Goal: Task Accomplishment & Management: Manage account settings

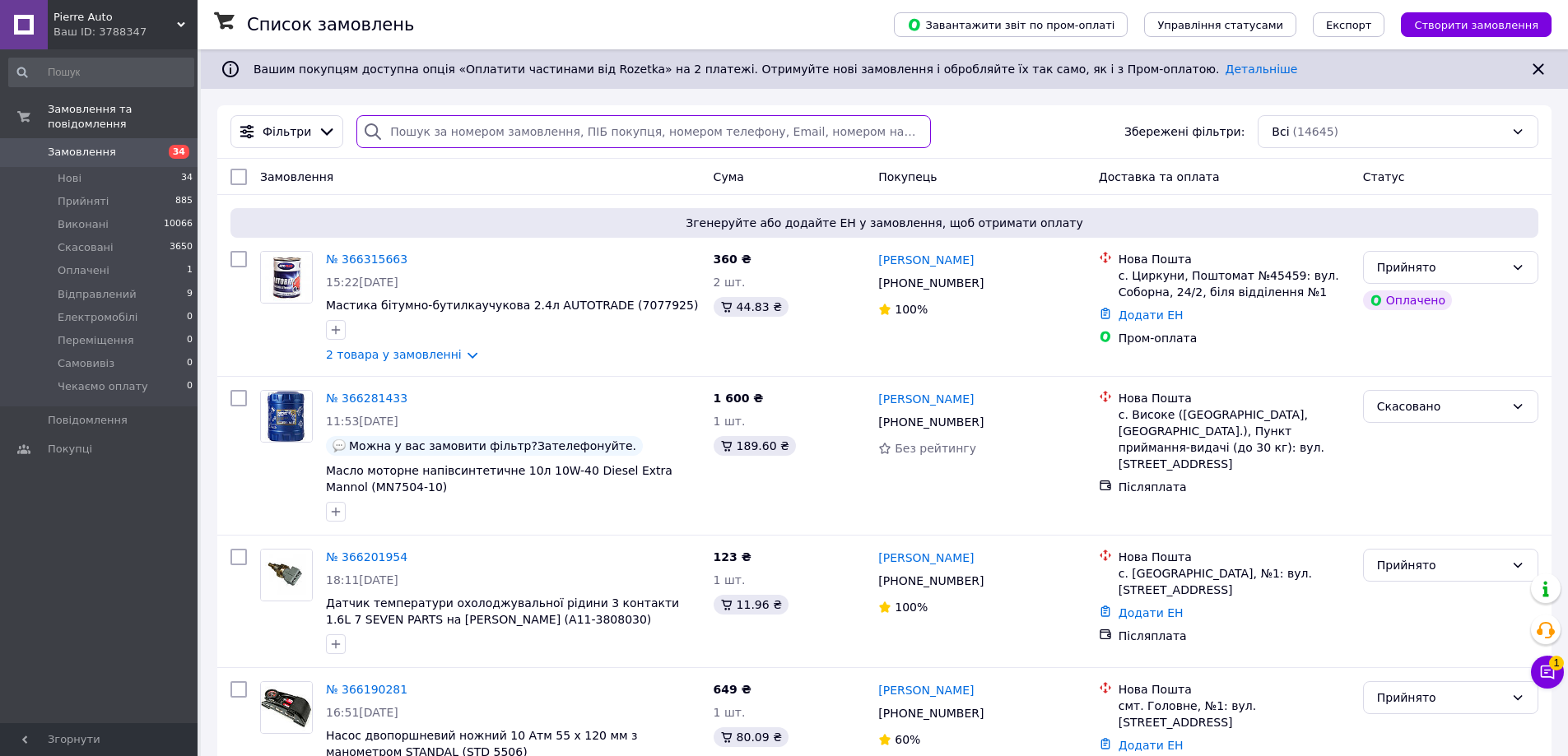
click at [555, 131] on input "search" at bounding box center [644, 132] width 574 height 33
paste input "364894375"
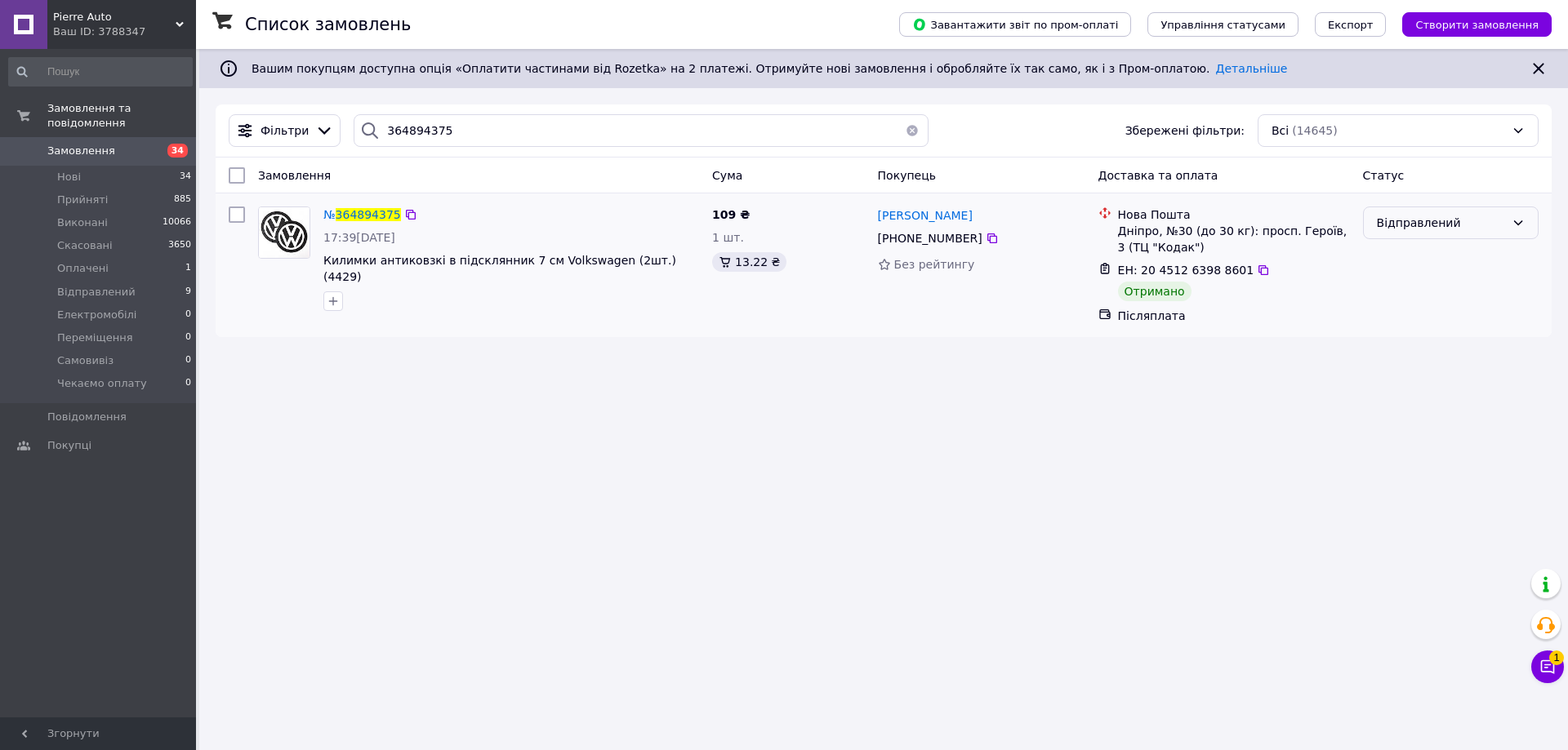
click at [1450, 222] on div "Відправлений" at bounding box center [1441, 223] width 129 height 18
click at [1403, 297] on li "Виконано" at bounding box center [1451, 288] width 174 height 29
click at [515, 143] on input "364894375" at bounding box center [642, 130] width 575 height 33
paste input "2677"
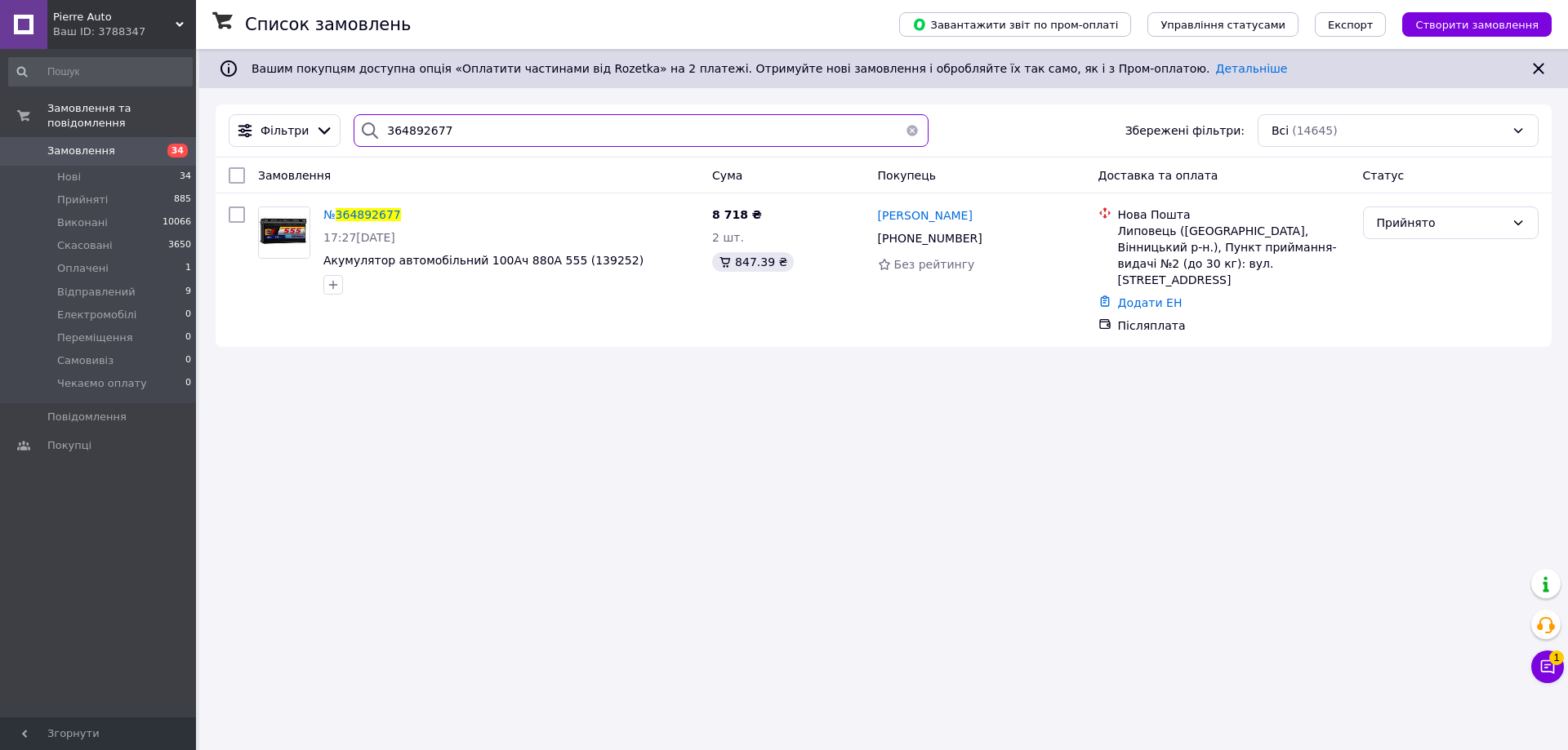
type input "364892677"
click at [1155, 297] on link "Додати ЕН" at bounding box center [1150, 303] width 65 height 13
click at [1061, 354] on input "Додати ЕН" at bounding box center [1051, 354] width 219 height 33
paste input "20451268261854"
type input "20451268261854"
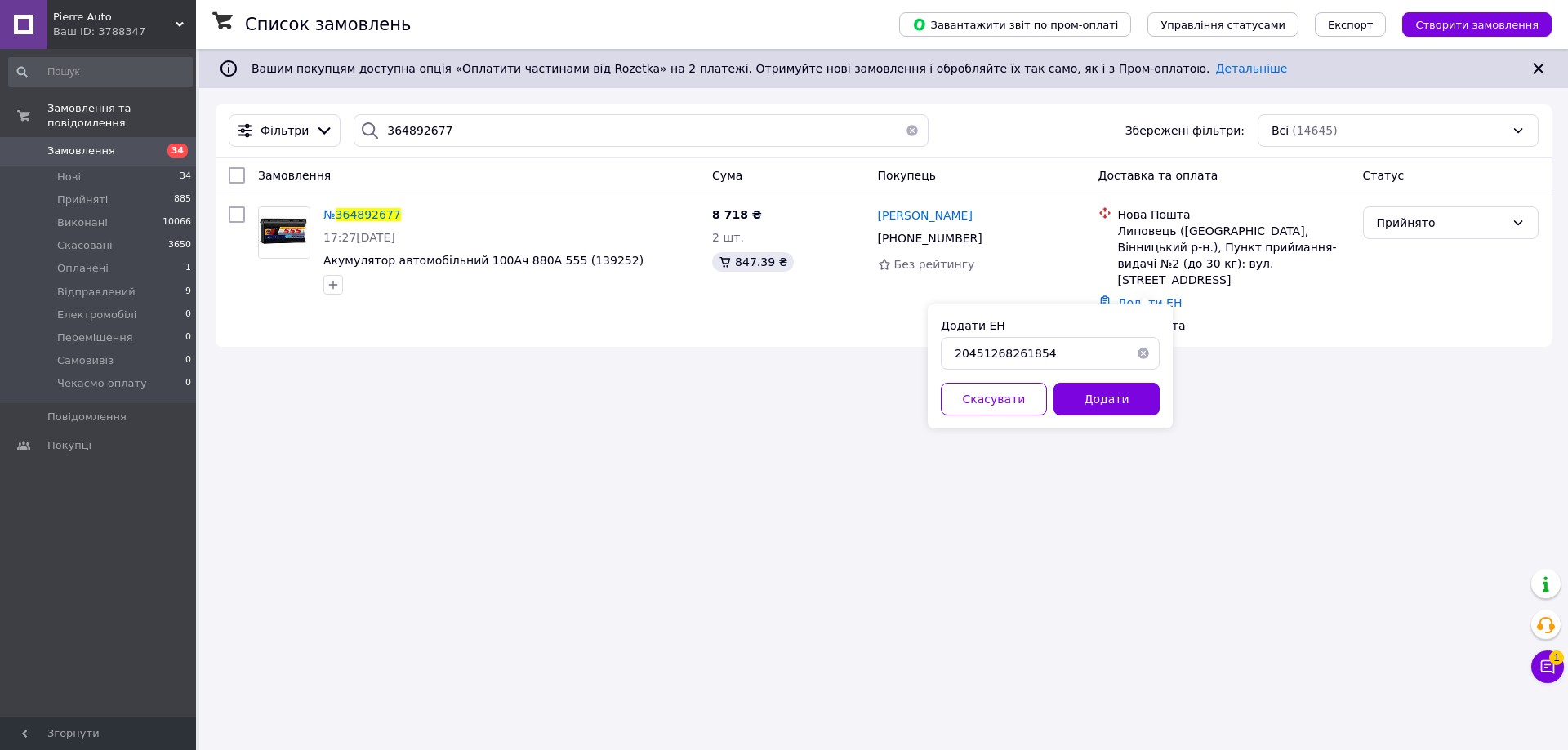
click at [1104, 400] on button "Додати" at bounding box center [1107, 400] width 106 height 33
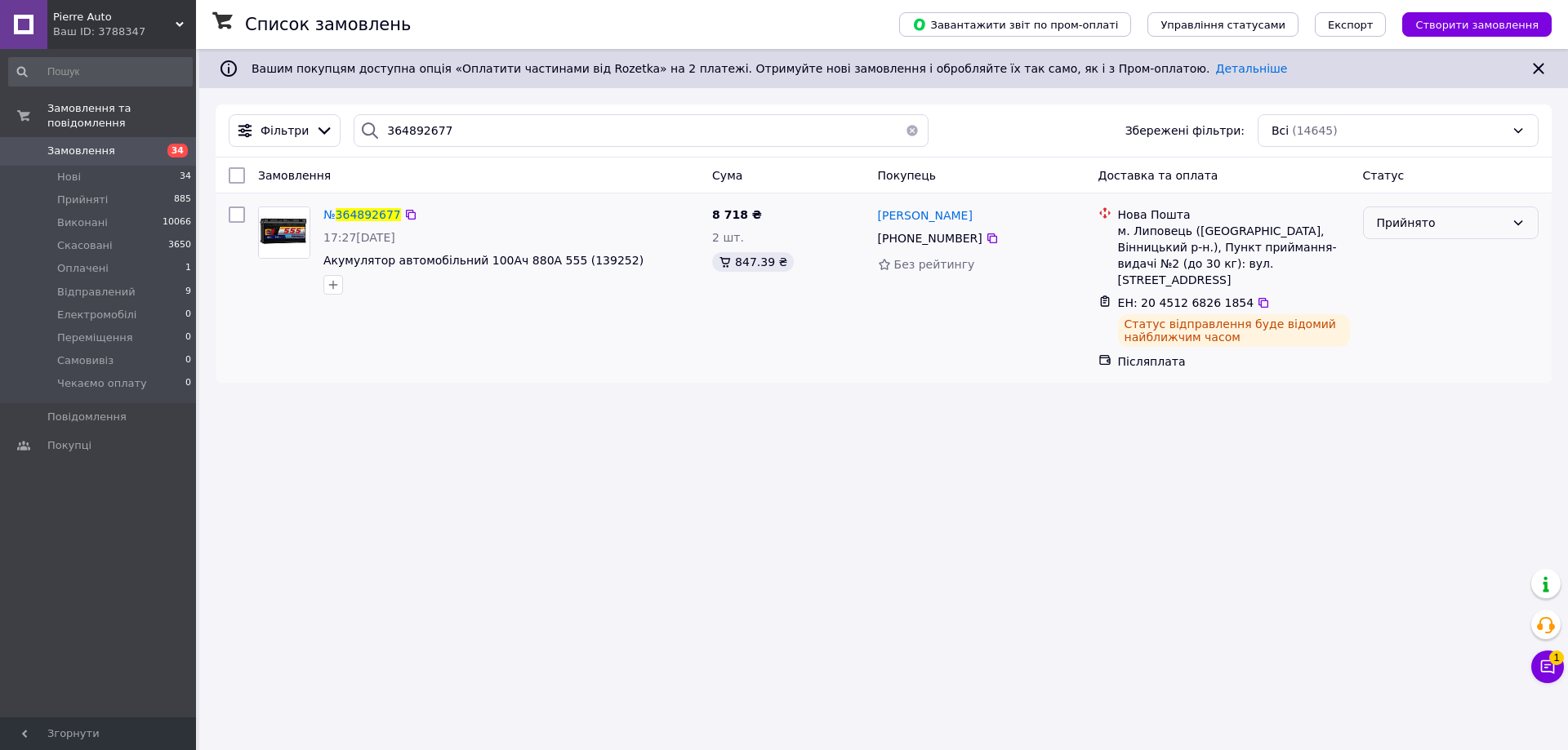
click at [1447, 216] on div "Прийнято" at bounding box center [1441, 223] width 129 height 18
click at [1425, 348] on li "Відправлений" at bounding box center [1451, 347] width 174 height 29
click at [486, 148] on div "Фільтри 364892677 Збережені фільтри: Всі (14645)" at bounding box center [883, 131] width 1336 height 53
click at [488, 138] on input "364892677" at bounding box center [642, 130] width 575 height 33
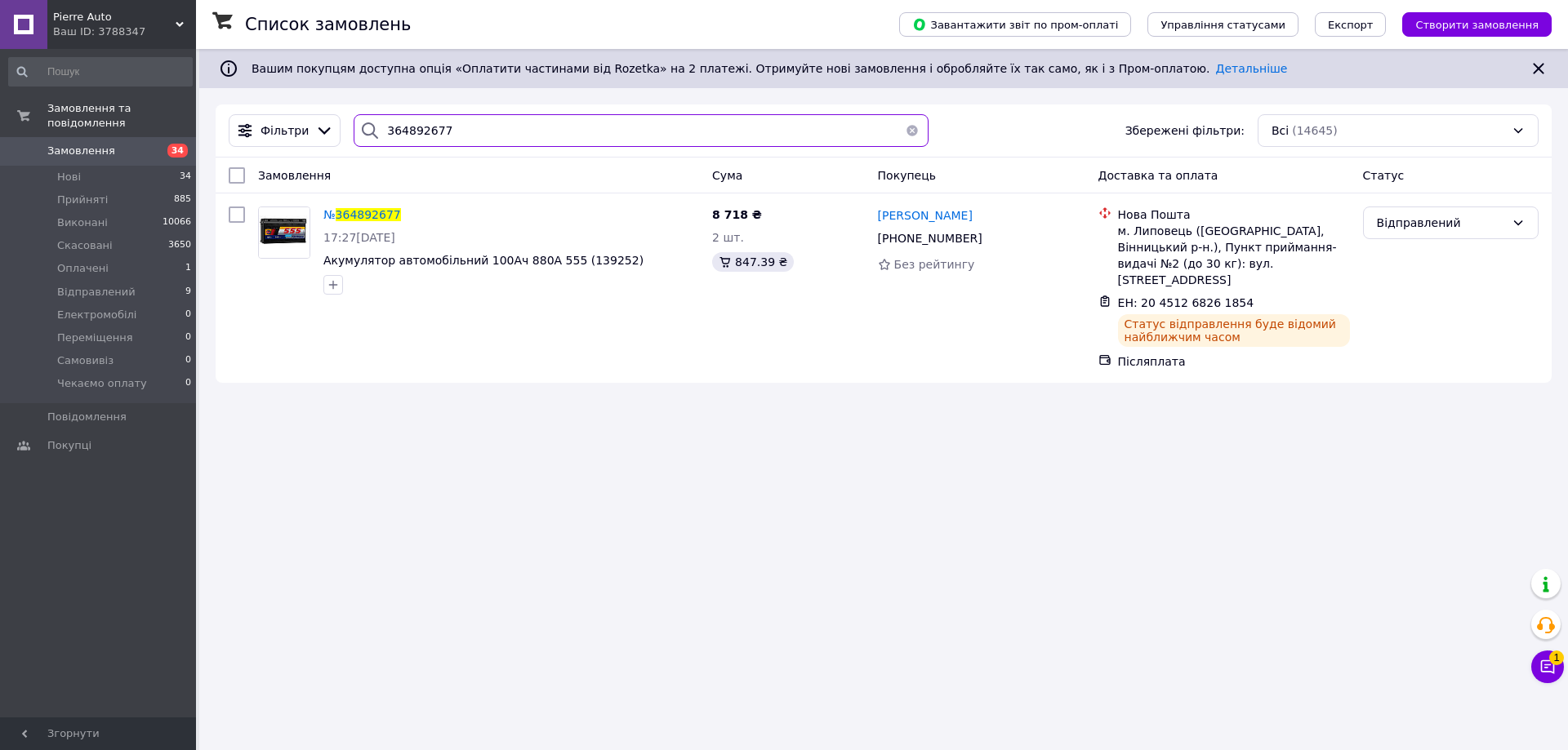
click at [488, 138] on input "364892677" at bounding box center [642, 130] width 575 height 33
paste input "5000882"
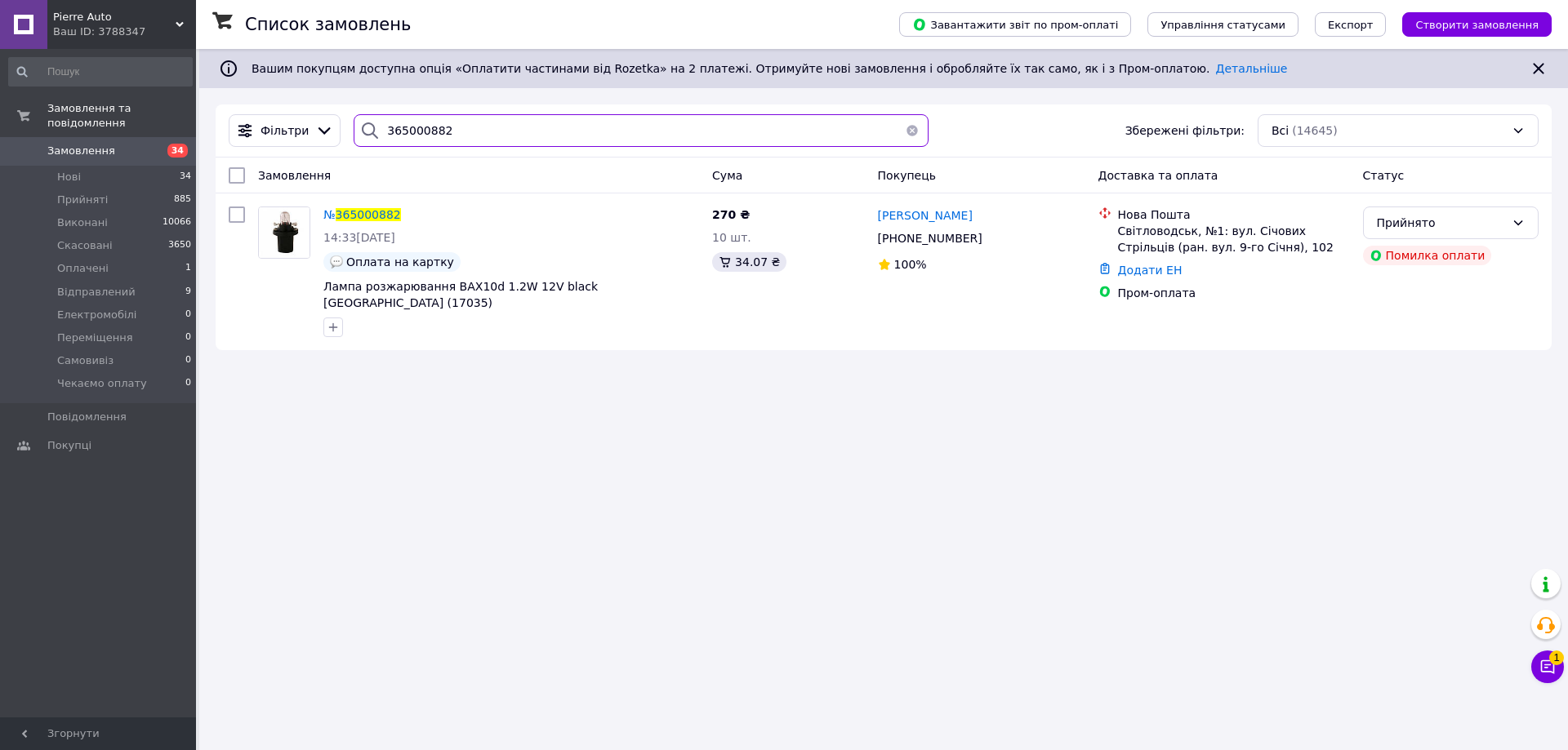
type input "365000882"
click at [485, 132] on input "365000882" at bounding box center [642, 130] width 575 height 33
click at [1145, 271] on link "Додати ЕН" at bounding box center [1150, 270] width 65 height 13
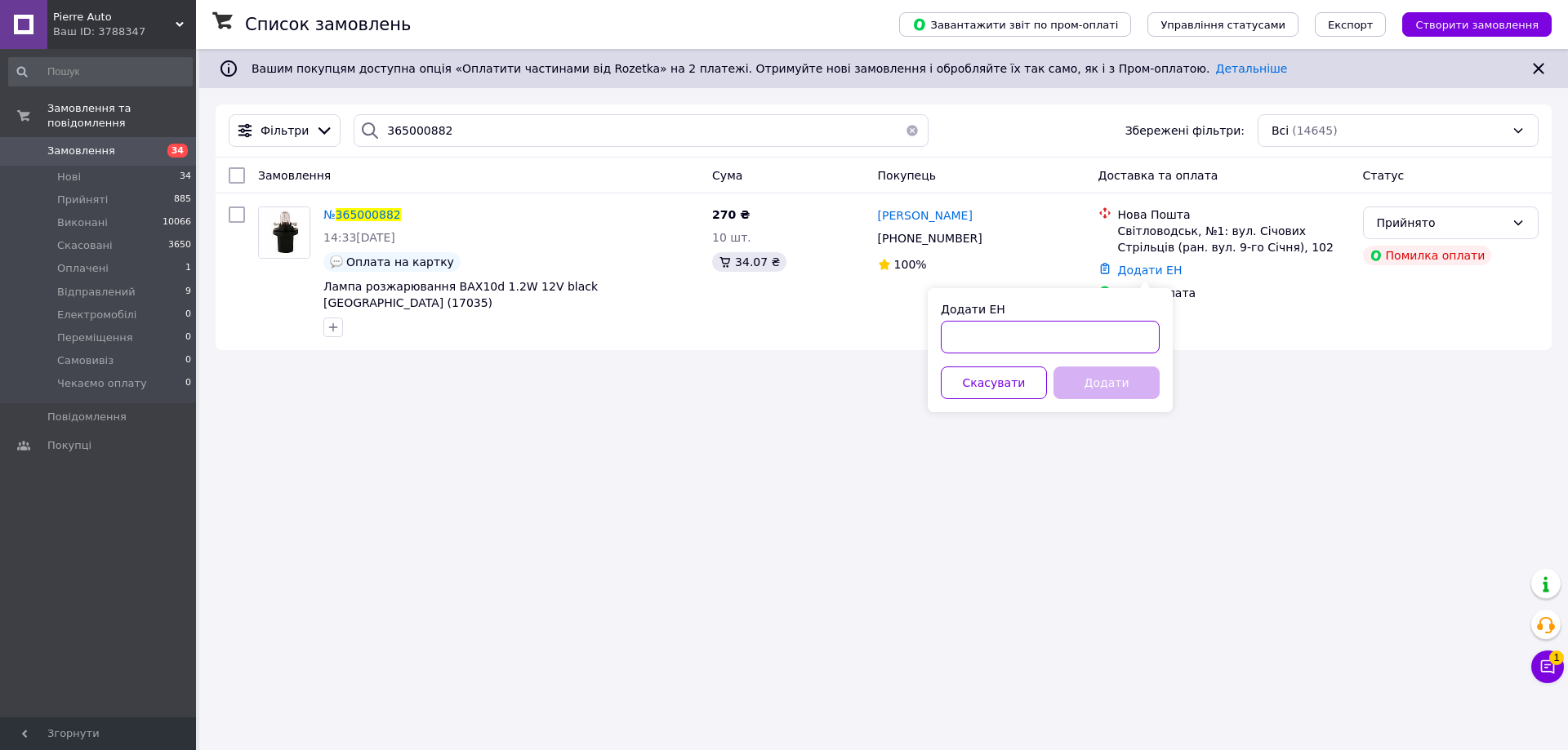
click at [1056, 332] on input "Додати ЕН" at bounding box center [1051, 338] width 219 height 33
paste input "20400482088526"
type input "20400482088526"
drag, startPoint x: 1113, startPoint y: 409, endPoint x: 1108, endPoint y: 388, distance: 21.6
click at [1114, 409] on div "Додати ЕН 20400482088526 Скасувати Додати" at bounding box center [1051, 350] width 245 height 124
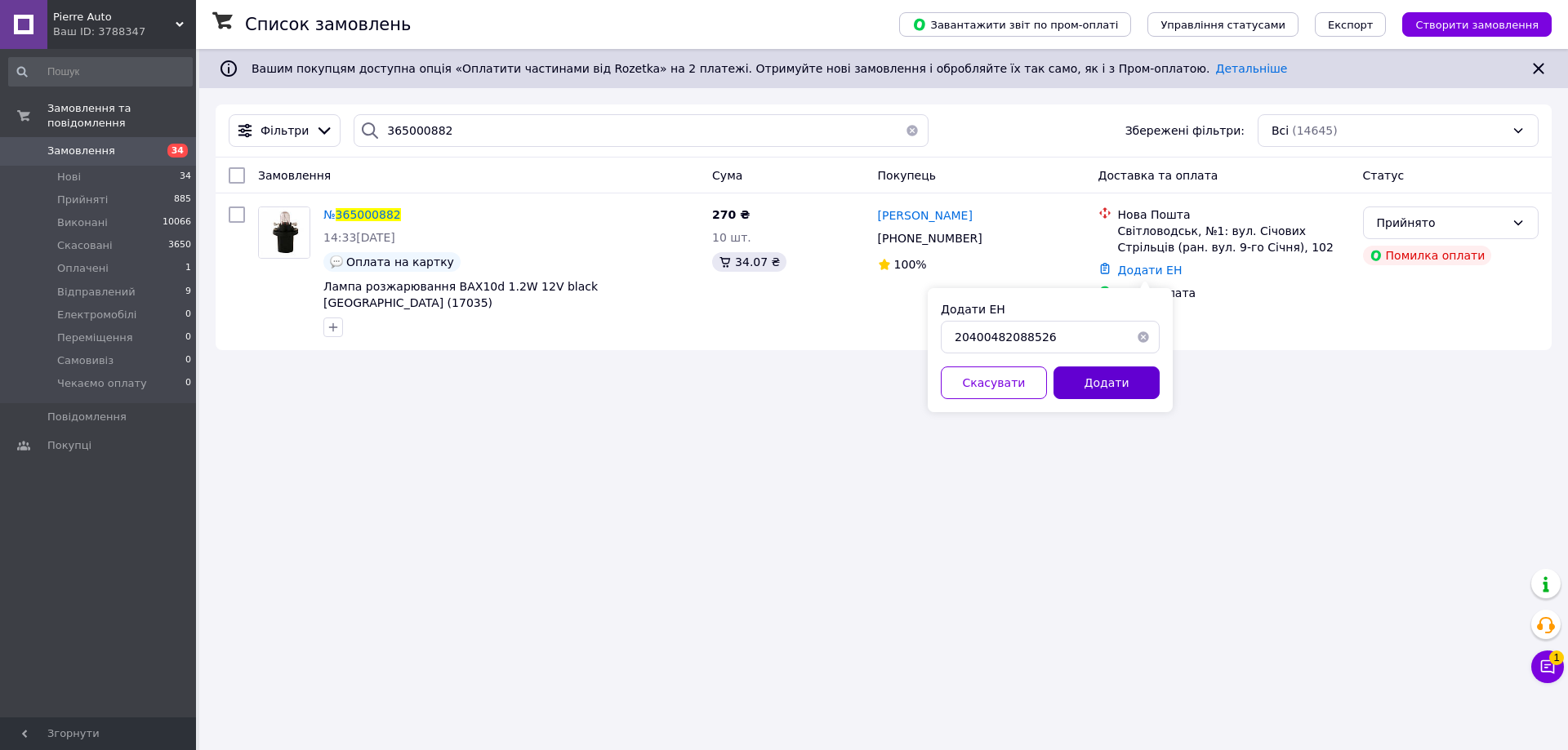
click at [1108, 387] on button "Додати" at bounding box center [1107, 383] width 106 height 33
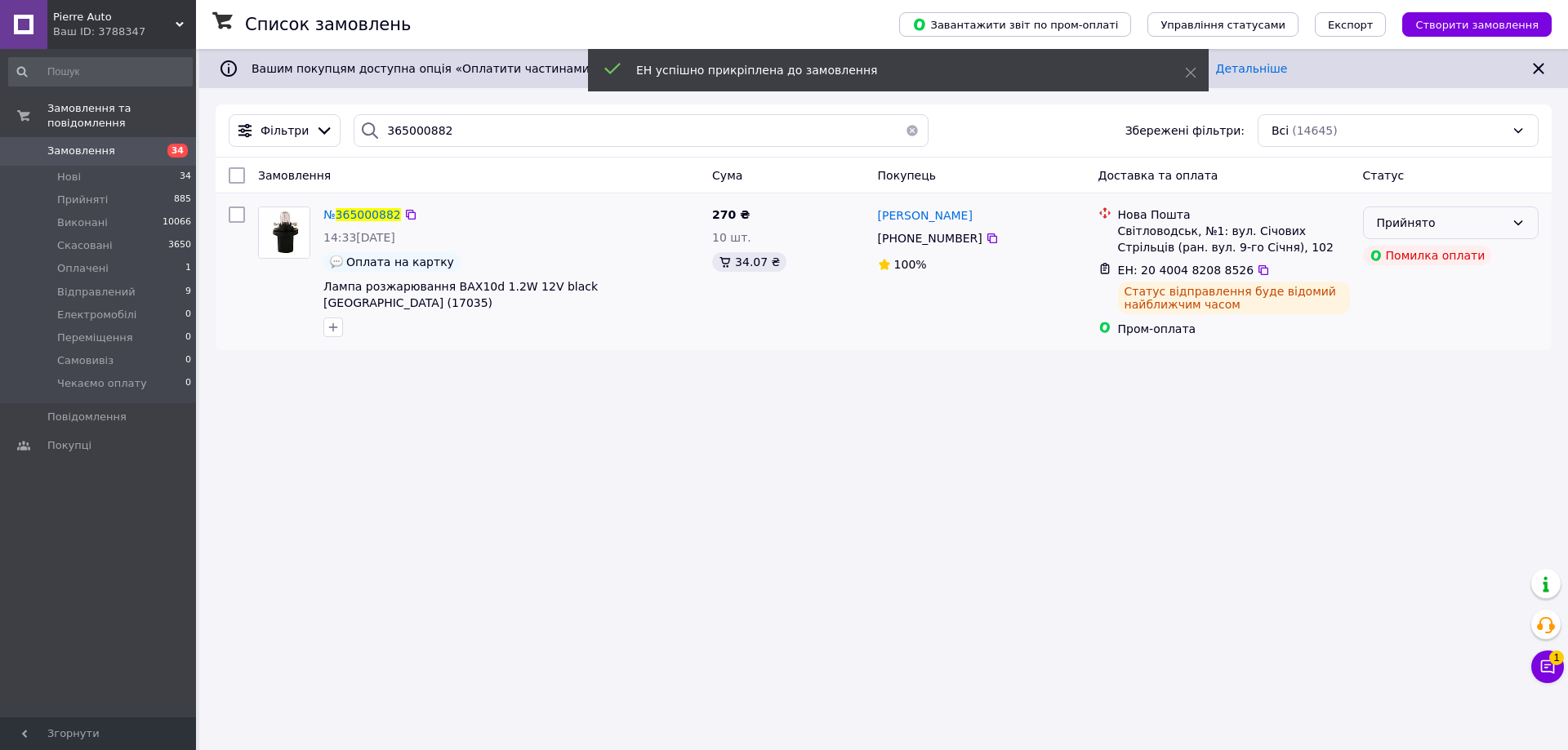
click at [1463, 225] on div "Прийнято" at bounding box center [1441, 223] width 129 height 18
click at [1416, 261] on li "Виконано" at bounding box center [1451, 259] width 174 height 29
click at [1497, 223] on div "Виконано" at bounding box center [1441, 223] width 129 height 18
click at [975, 409] on div "Список замовлень Завантажити звіт по пром-оплаті Управління статусами Експорт С…" at bounding box center [883, 375] width 1369 height 750
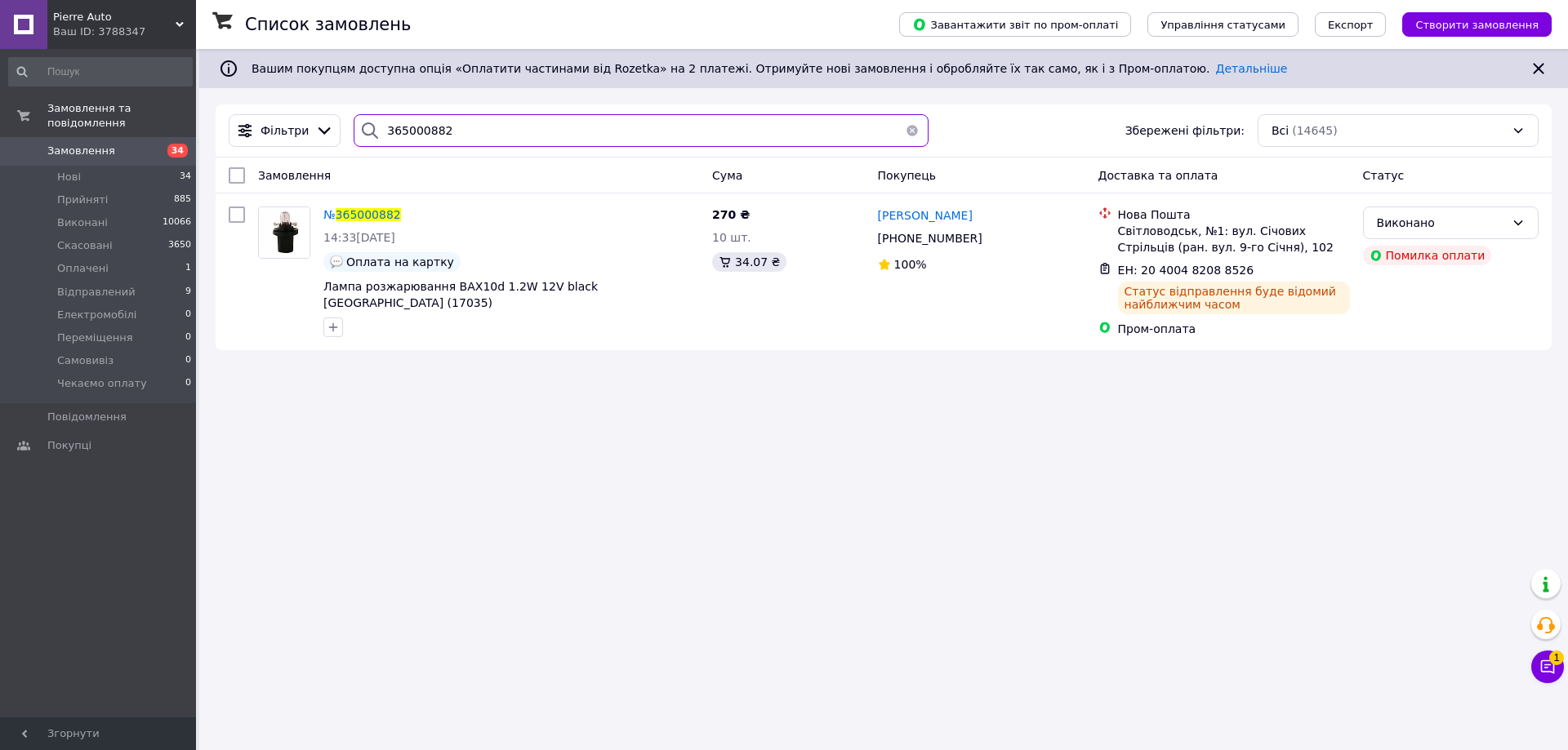
click at [506, 130] on input "365000882" at bounding box center [642, 130] width 575 height 33
paste input "46275"
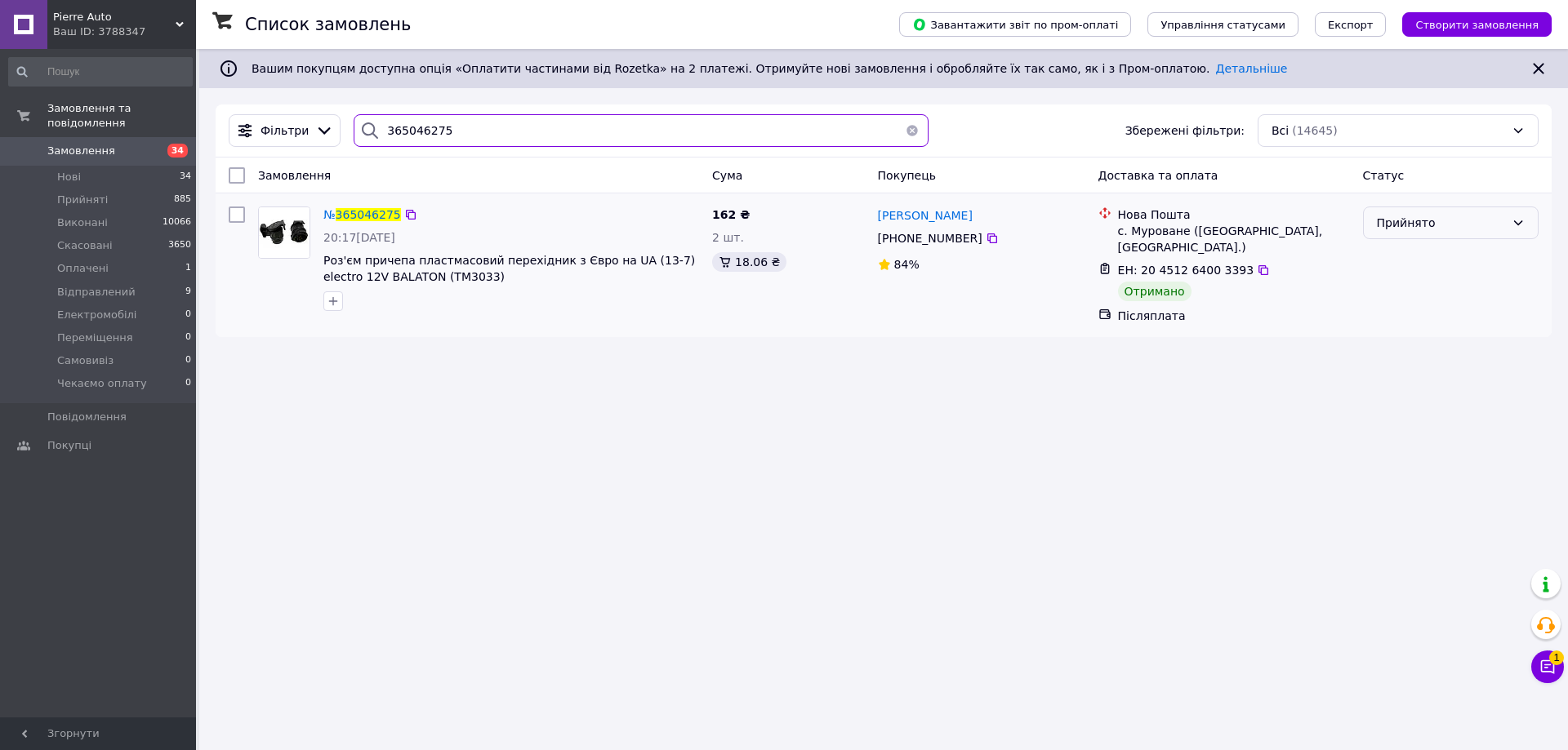
type input "365046275"
click at [1437, 226] on div "Прийнято" at bounding box center [1441, 223] width 129 height 18
click at [1411, 255] on li "Виконано" at bounding box center [1451, 259] width 174 height 29
click at [131, 36] on div "Ваш ID: 3788347" at bounding box center [124, 32] width 143 height 15
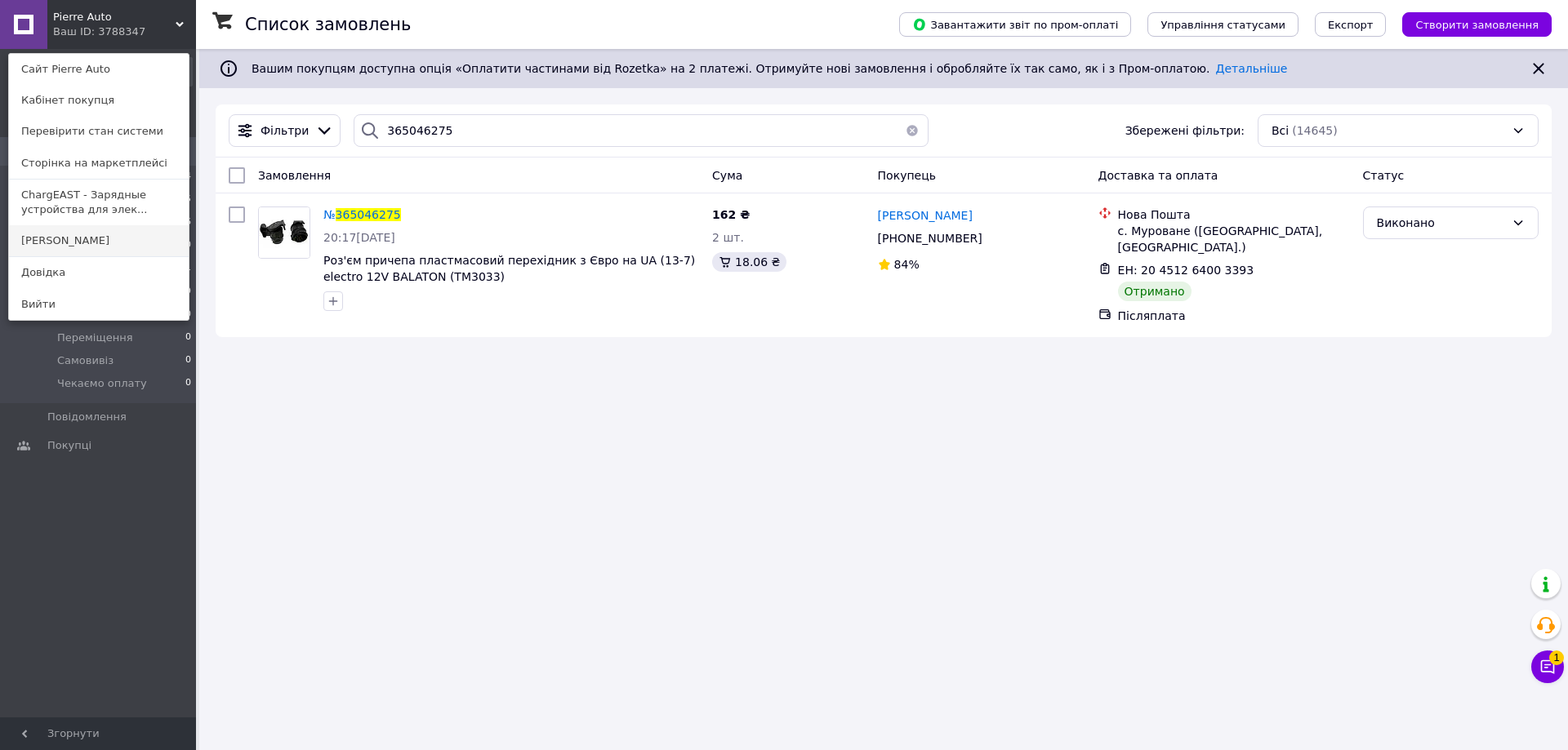
click at [79, 242] on link "[PERSON_NAME]" at bounding box center [99, 241] width 180 height 31
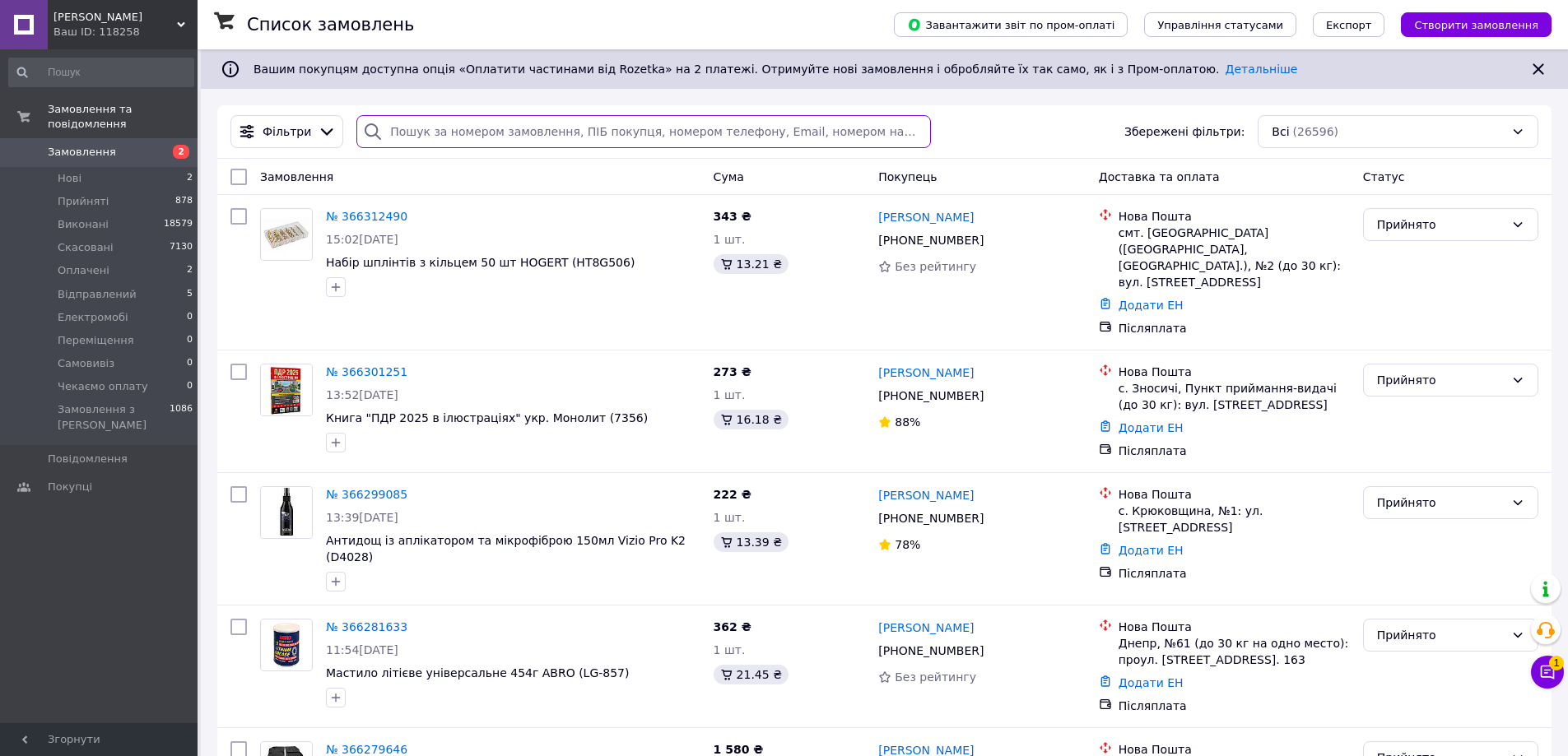
click at [557, 139] on input "search" at bounding box center [644, 132] width 574 height 33
paste input "364864824"
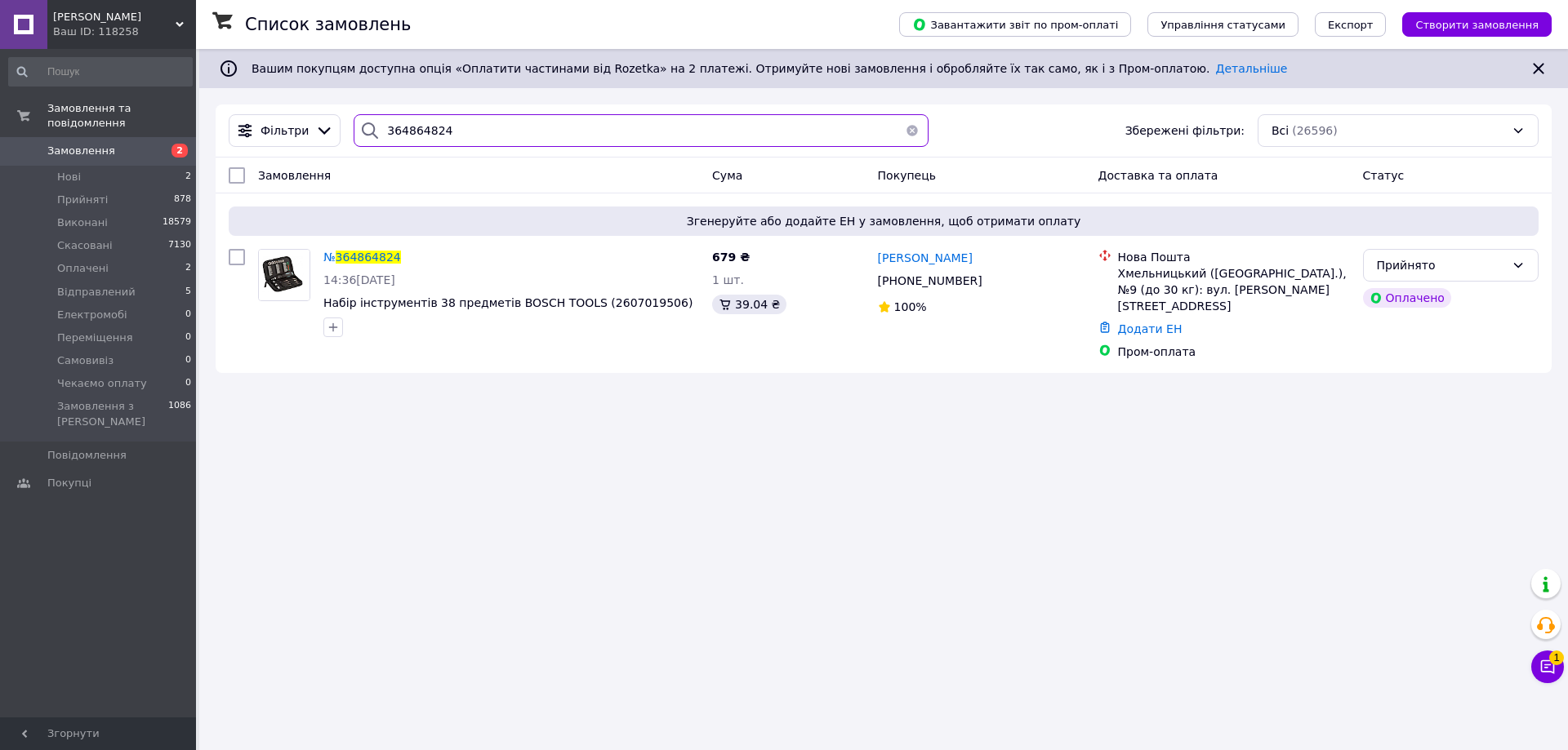
type input "364864824"
click at [1147, 323] on link "Додати ЕН" at bounding box center [1150, 329] width 65 height 13
paste input "20451268516441"
click at [1051, 371] on input "20451268516441" at bounding box center [1051, 380] width 219 height 33
type input "20451268516441"
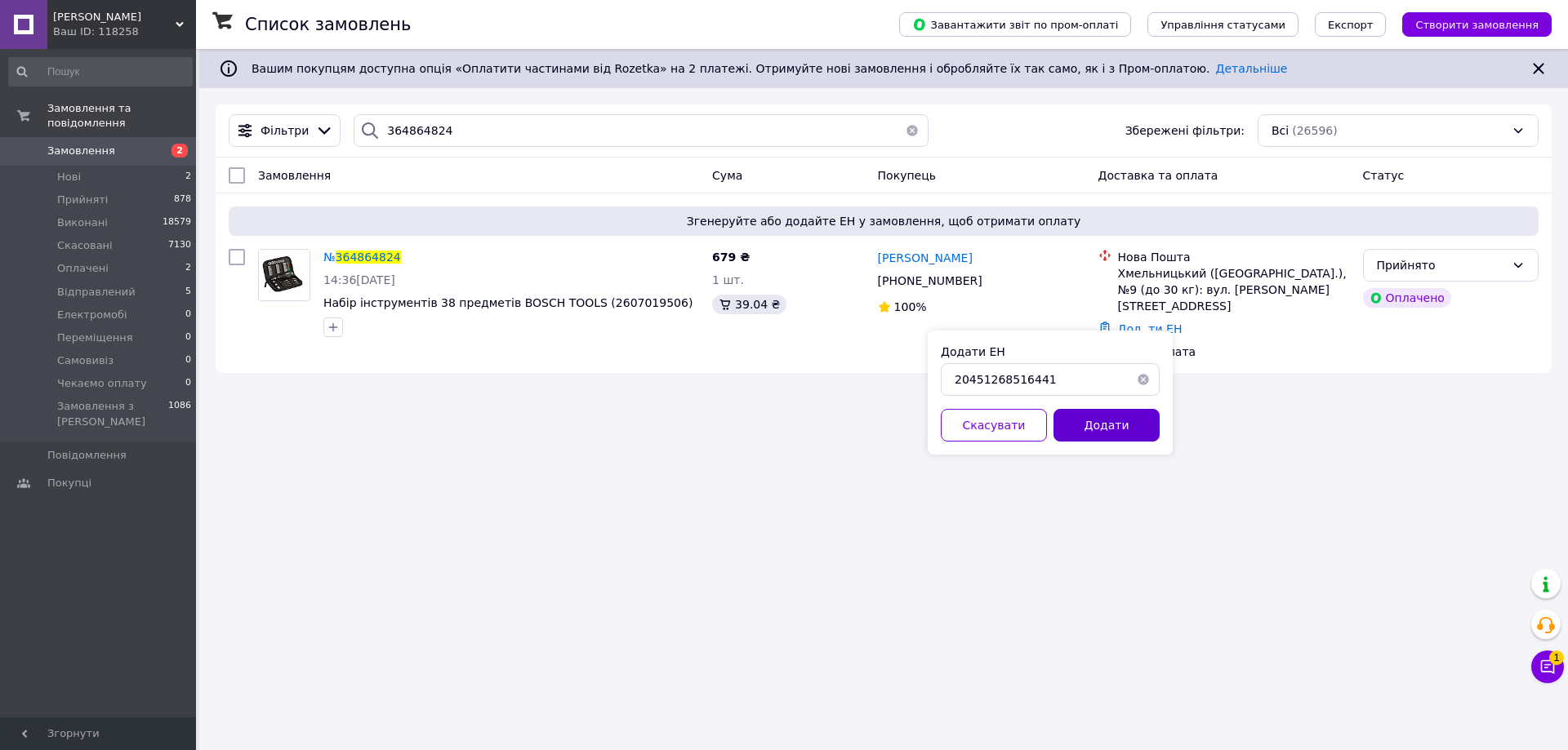
click at [1106, 427] on button "Додати" at bounding box center [1107, 425] width 106 height 33
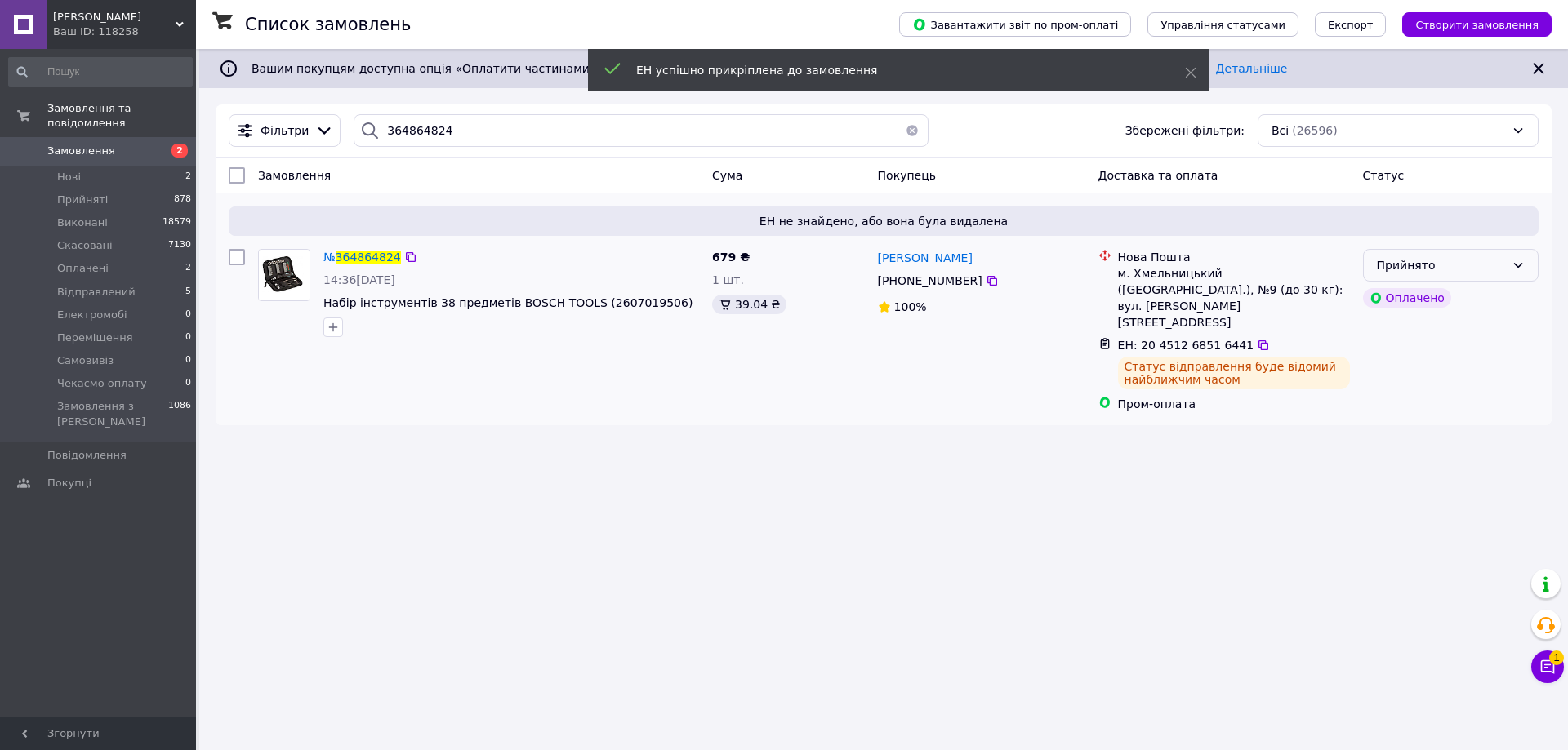
click at [1435, 264] on div "Прийнято" at bounding box center [1441, 266] width 129 height 18
click at [1431, 312] on li "Виконано" at bounding box center [1451, 301] width 174 height 29
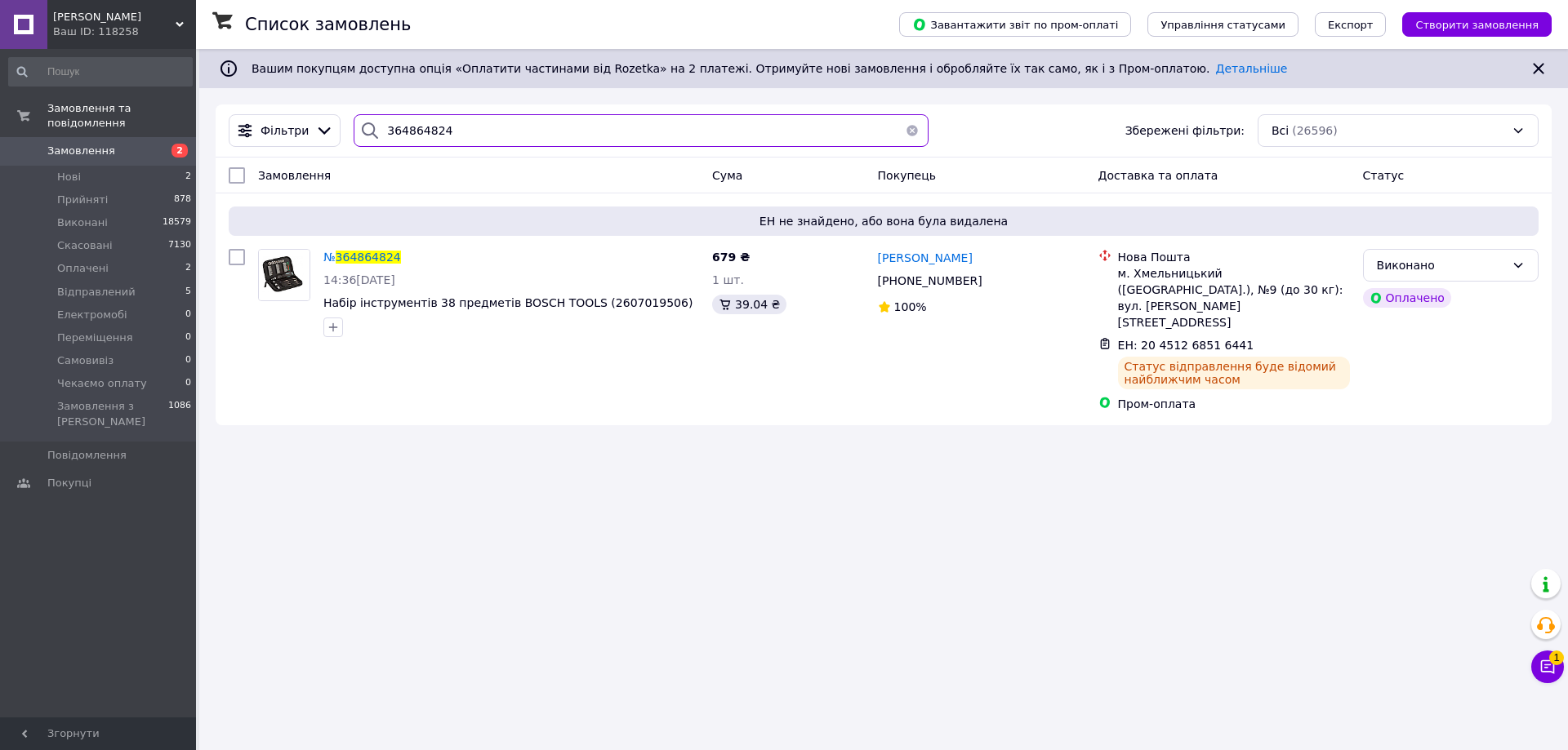
click at [438, 131] on input "364864824" at bounding box center [642, 130] width 575 height 33
paste input "938902"
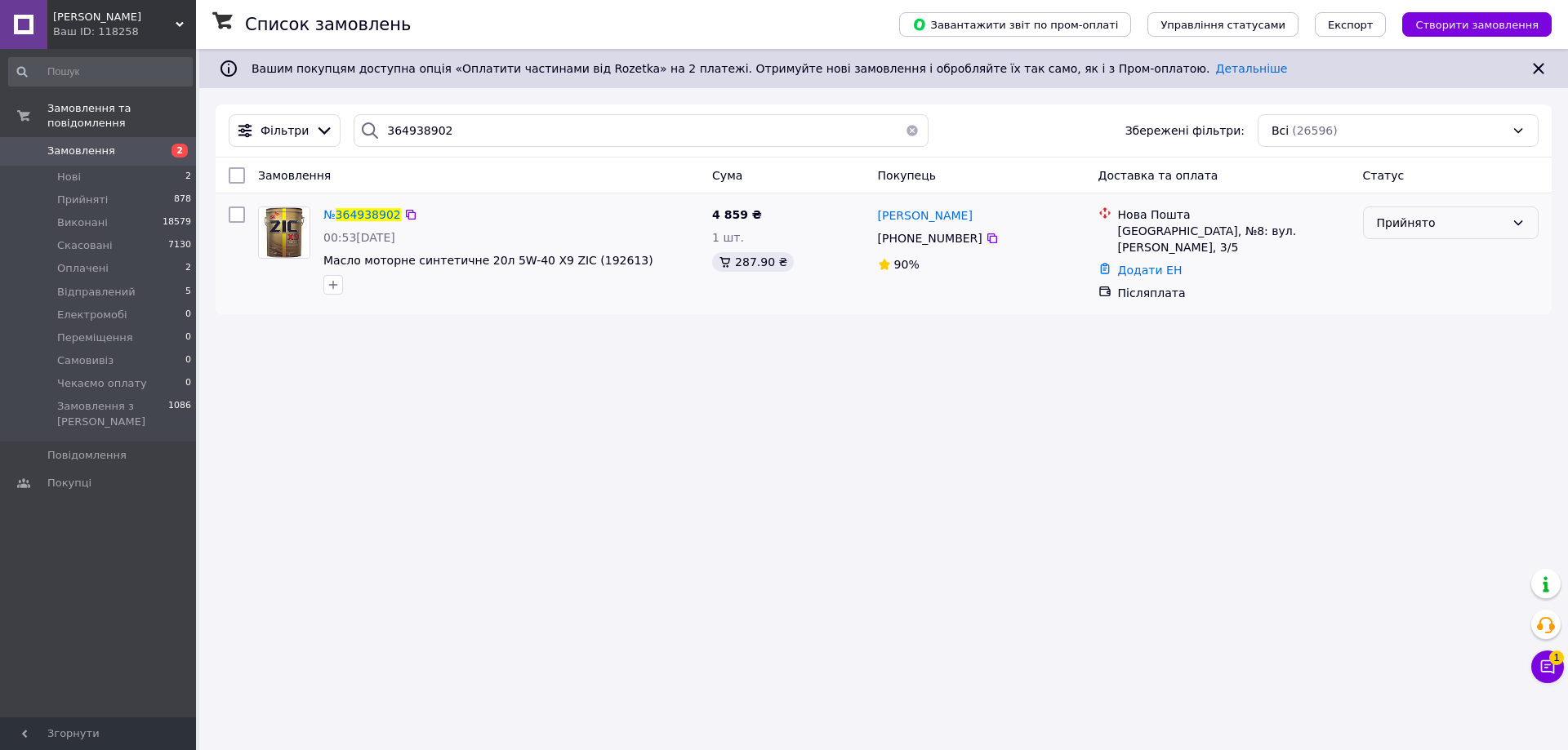
click at [1458, 225] on div "Прийнято" at bounding box center [1441, 223] width 129 height 18
click at [1417, 287] on li "Скасовано" at bounding box center [1451, 288] width 174 height 29
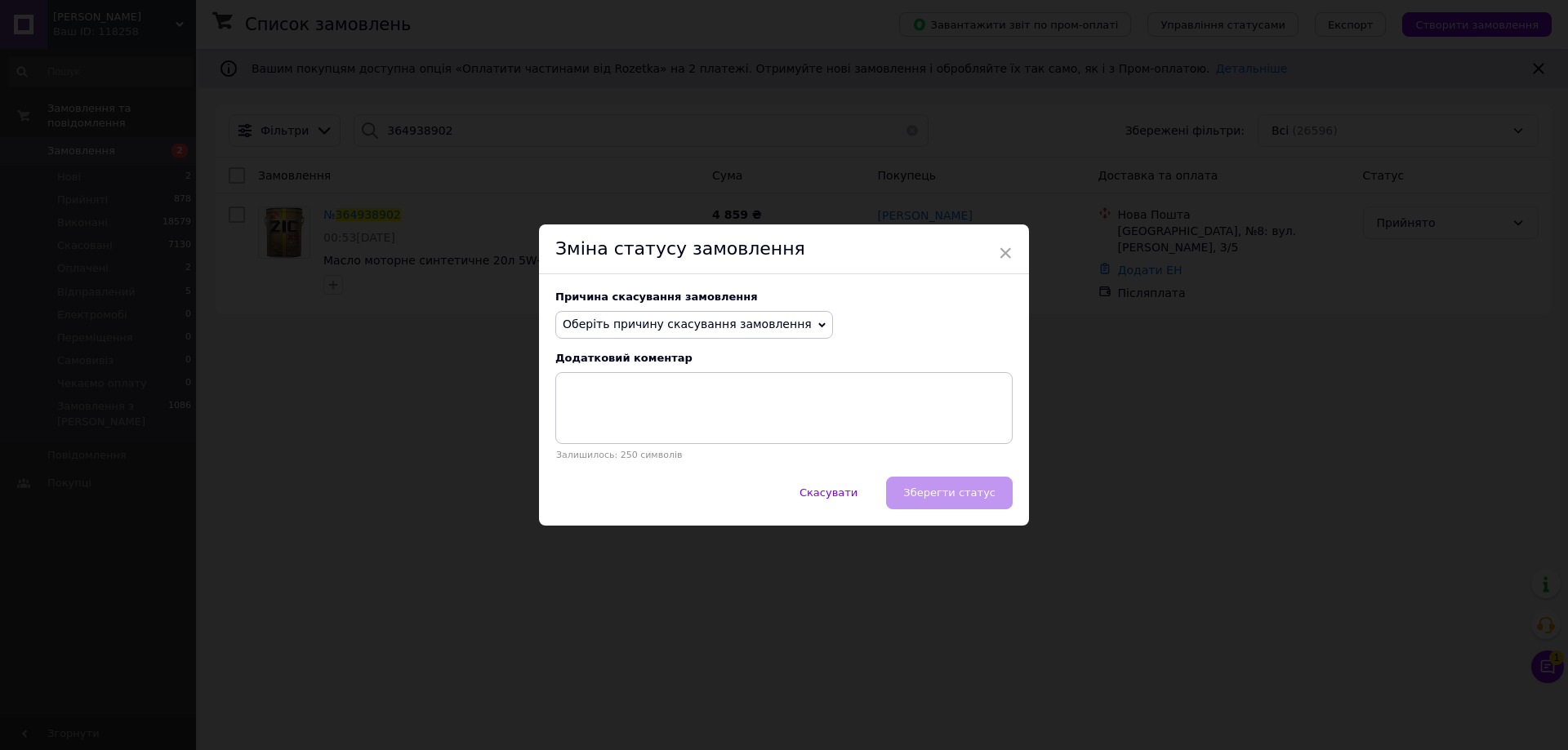
click at [644, 322] on span "Оберіть причину скасування замовлення" at bounding box center [687, 324] width 249 height 13
click at [658, 386] on li "Немає різновиду товару" at bounding box center [694, 380] width 276 height 23
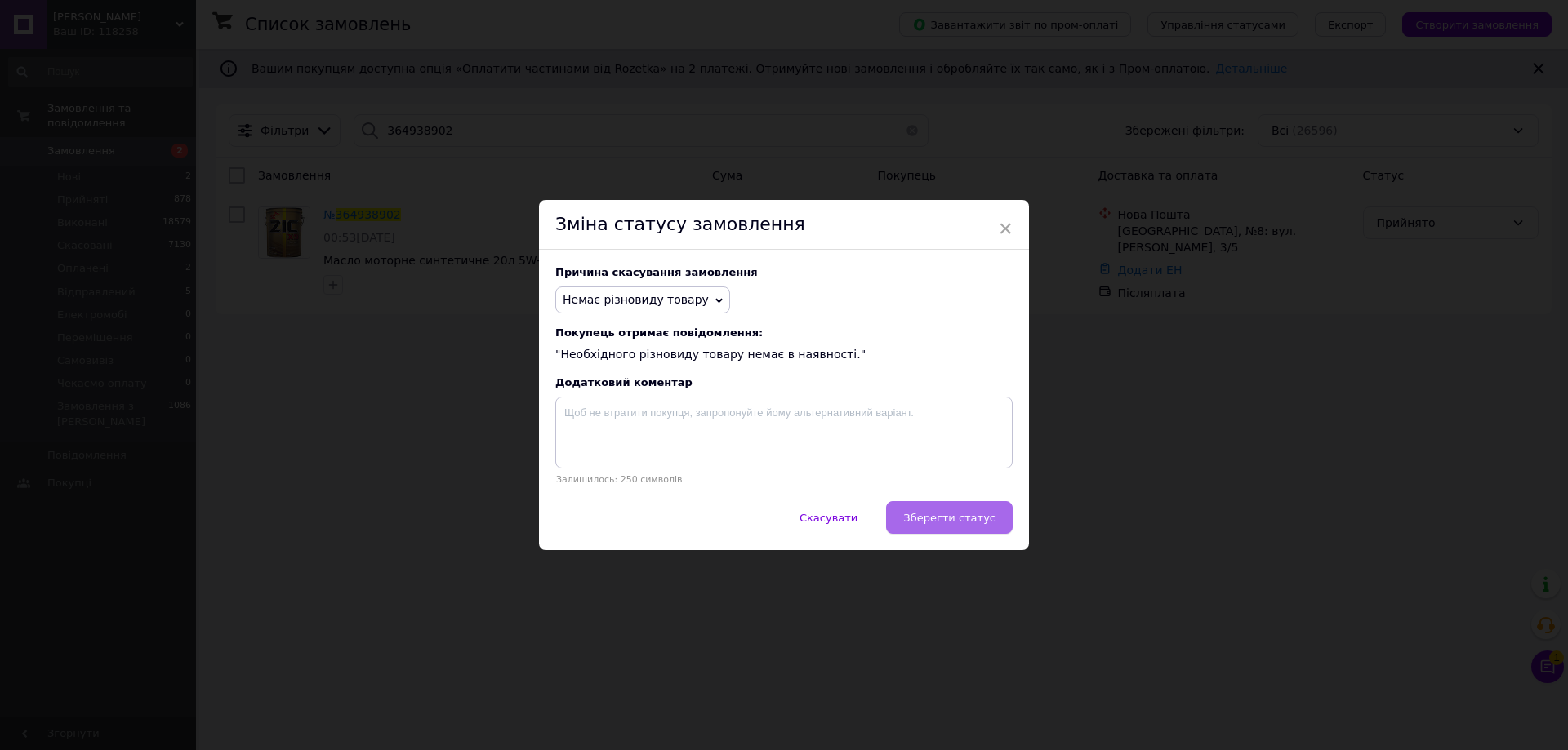
click at [1002, 534] on button "Зберегти статус" at bounding box center [949, 518] width 127 height 33
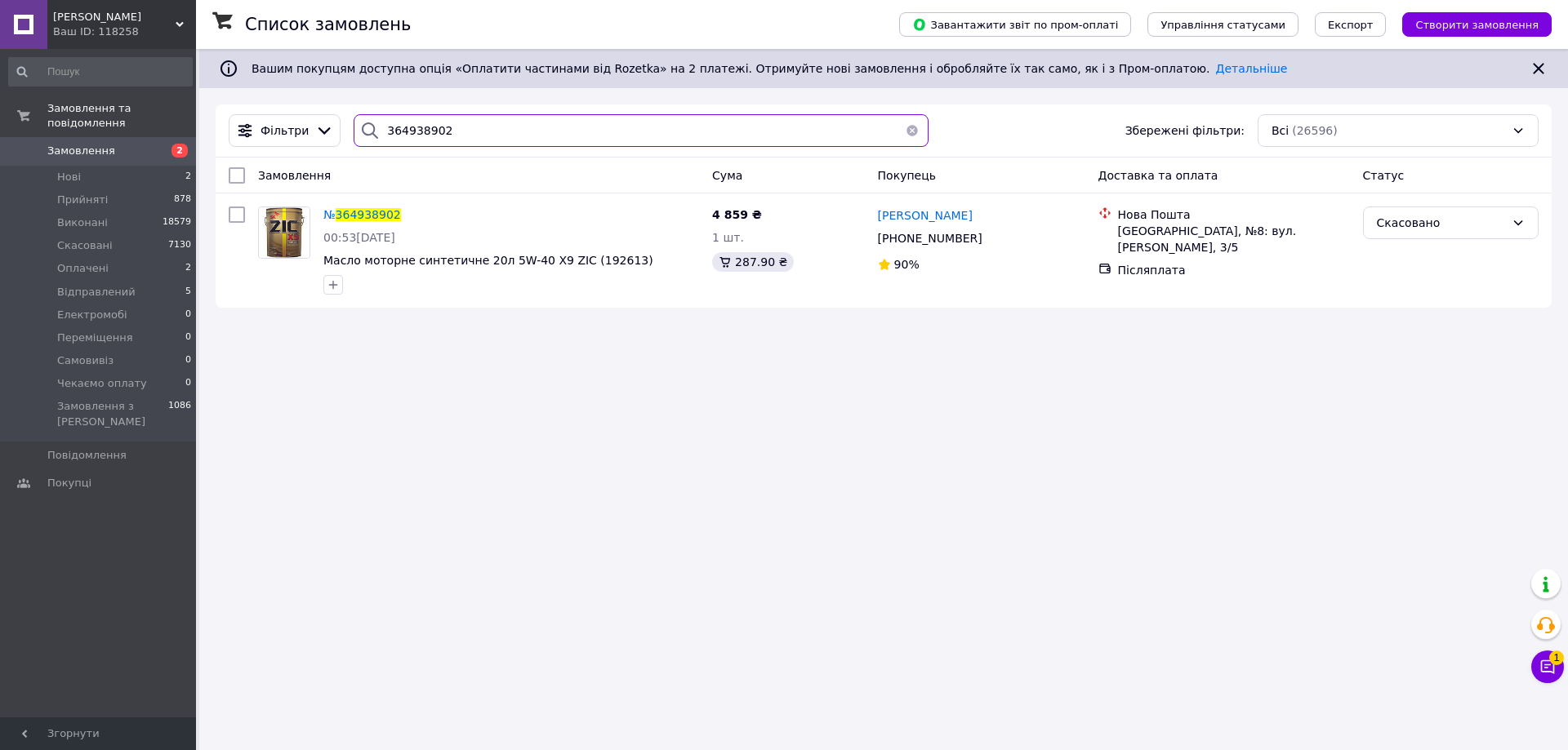
click at [454, 128] on input "364938902" at bounding box center [642, 130] width 575 height 33
paste input "46102"
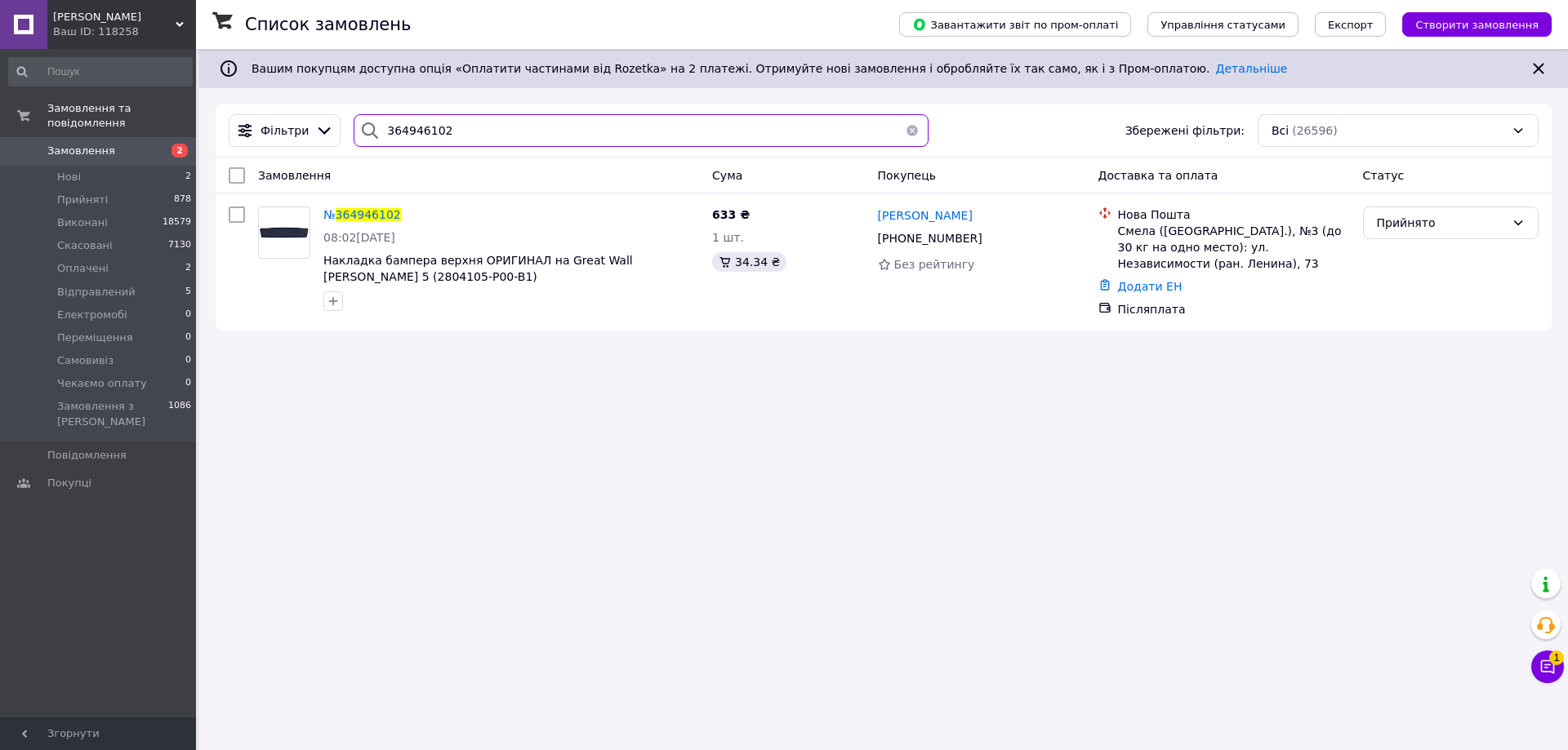
type input "364946102"
click at [1149, 282] on link "Додати ЕН" at bounding box center [1150, 286] width 65 height 13
click at [1053, 354] on input "Додати ЕН" at bounding box center [1051, 354] width 219 height 33
paste input "20451264730195"
type input "20451264730195"
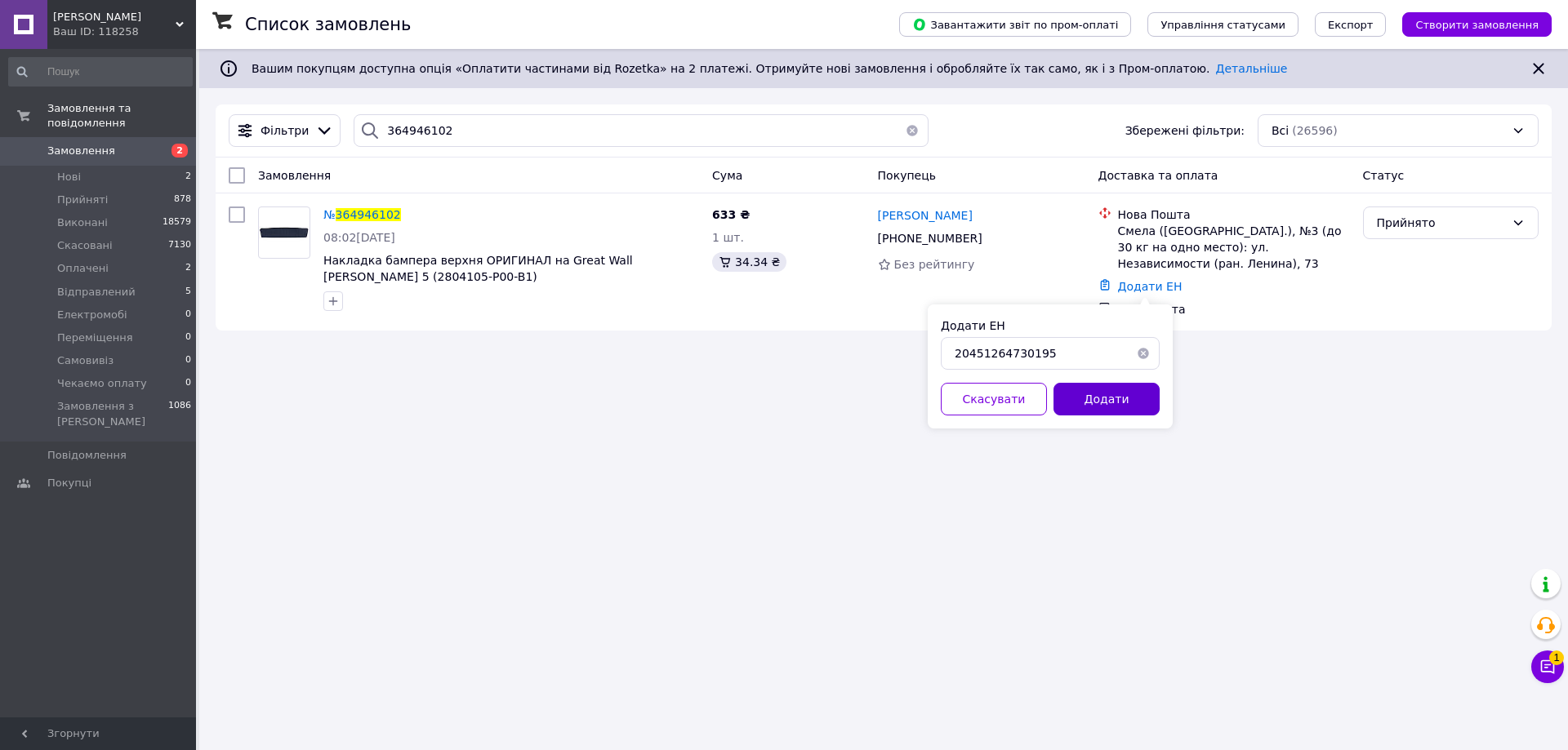
click at [1110, 411] on button "Додати" at bounding box center [1107, 400] width 106 height 33
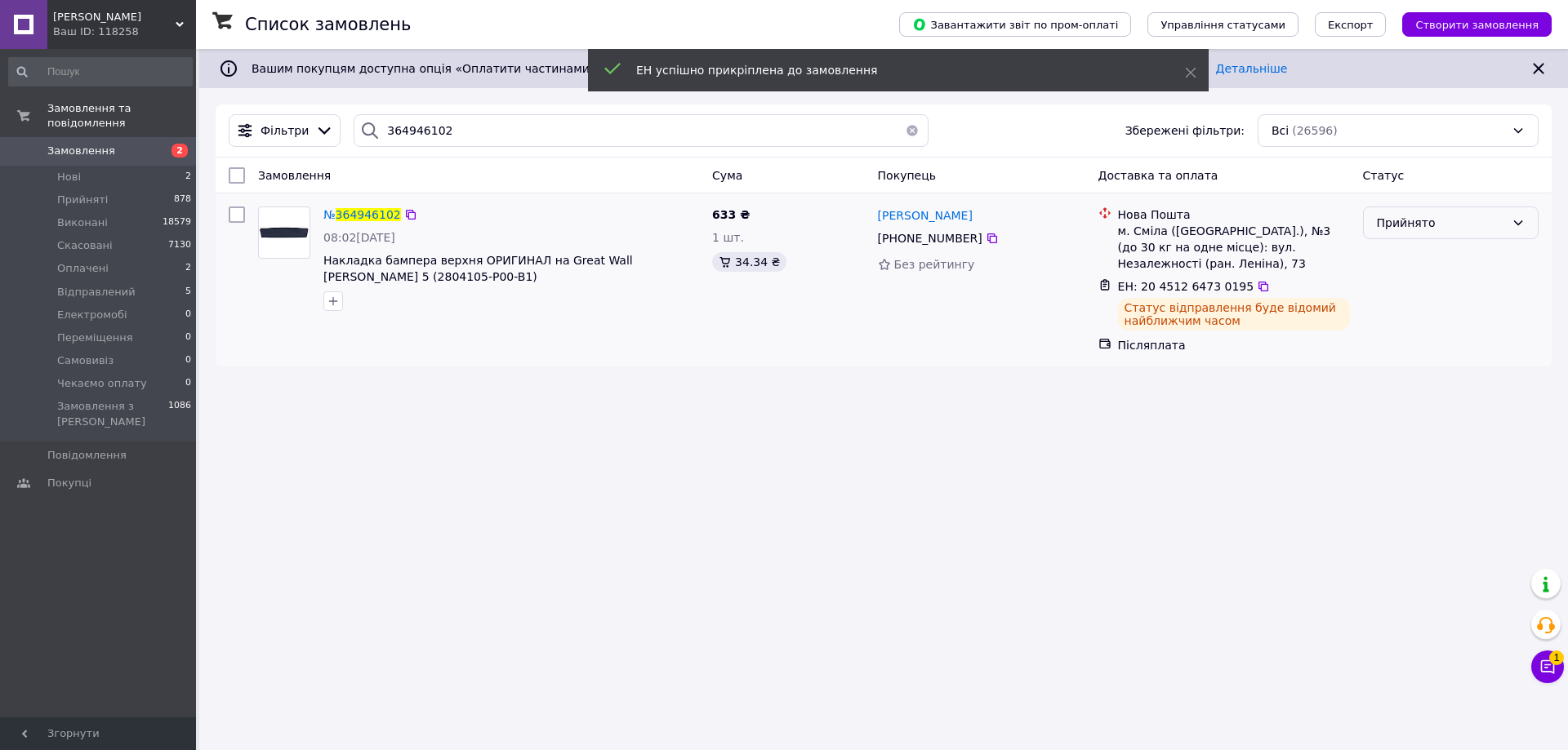
click at [1426, 233] on div "Прийнято" at bounding box center [1451, 223] width 175 height 33
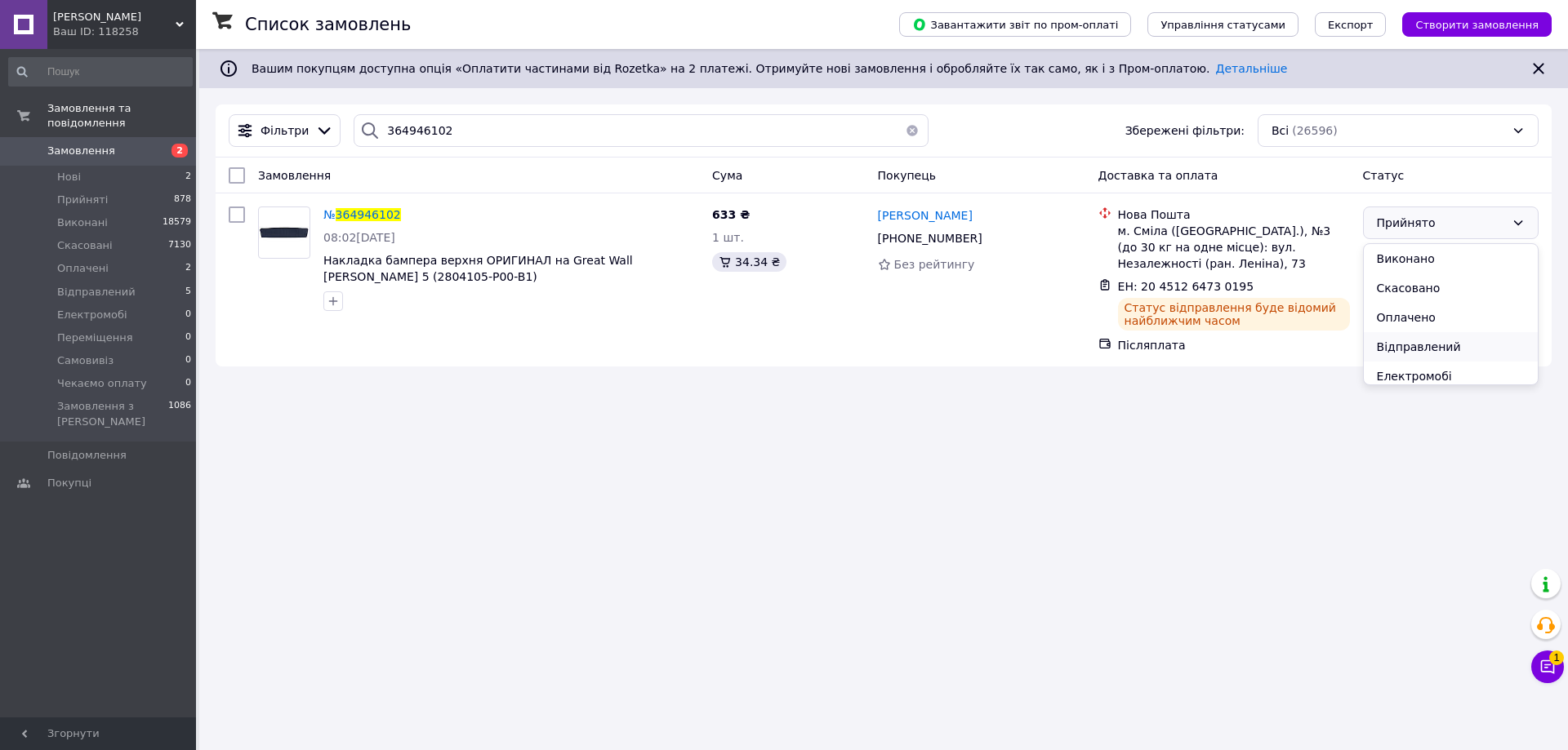
click at [1416, 351] on li "Відправлений" at bounding box center [1451, 347] width 174 height 29
click at [495, 125] on input "364946102" at bounding box center [642, 130] width 575 height 33
paste input "763126"
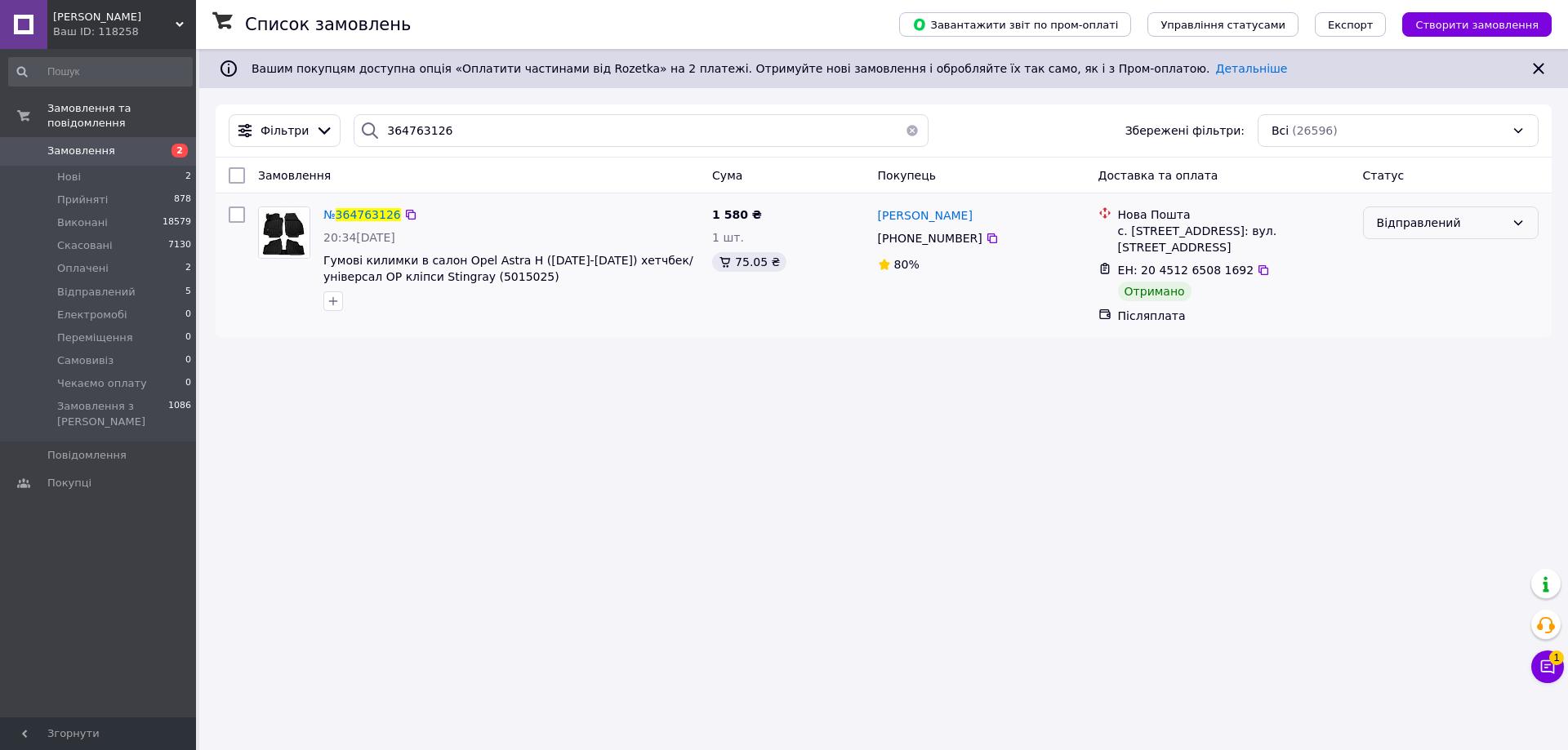
click at [1484, 224] on div "Відправлений" at bounding box center [1441, 223] width 129 height 18
click at [1412, 303] on li "Скасовано" at bounding box center [1451, 318] width 174 height 29
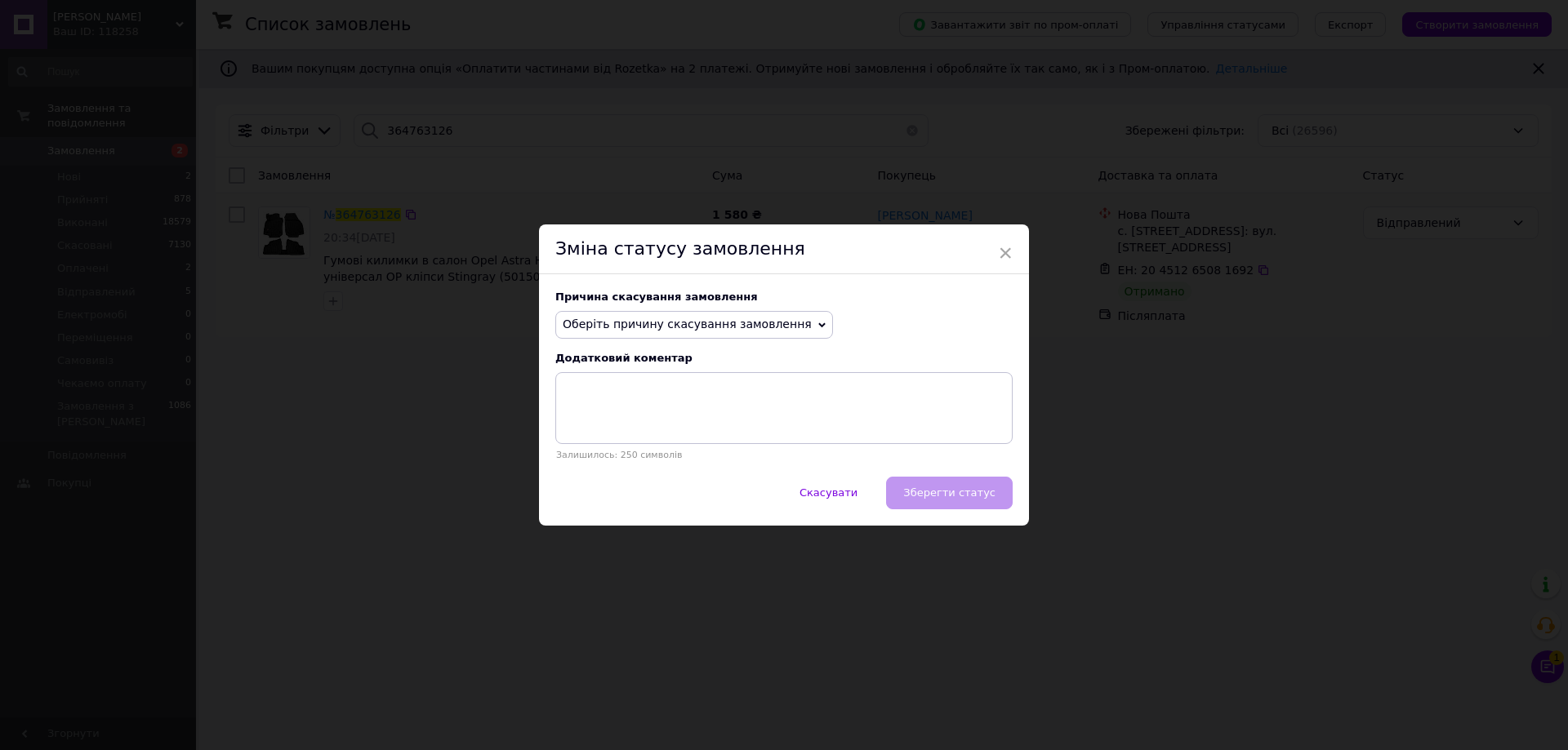
click at [999, 246] on span "×" at bounding box center [1006, 253] width 15 height 27
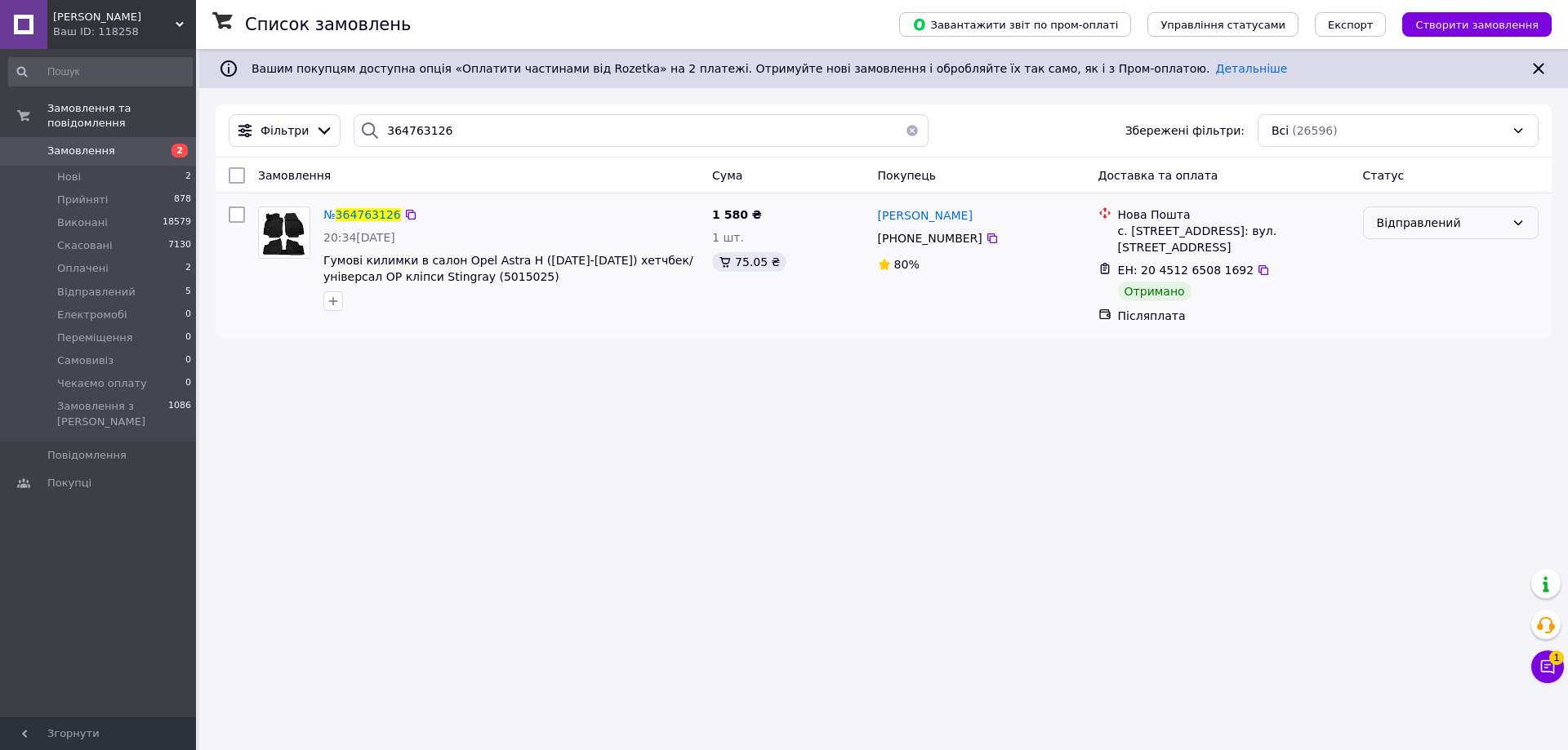
click at [1481, 231] on div "Відправлений" at bounding box center [1441, 223] width 129 height 18
click at [1416, 286] on li "Виконано" at bounding box center [1451, 288] width 174 height 29
click at [486, 138] on input "364763126" at bounding box center [642, 130] width 575 height 33
paste input "967871"
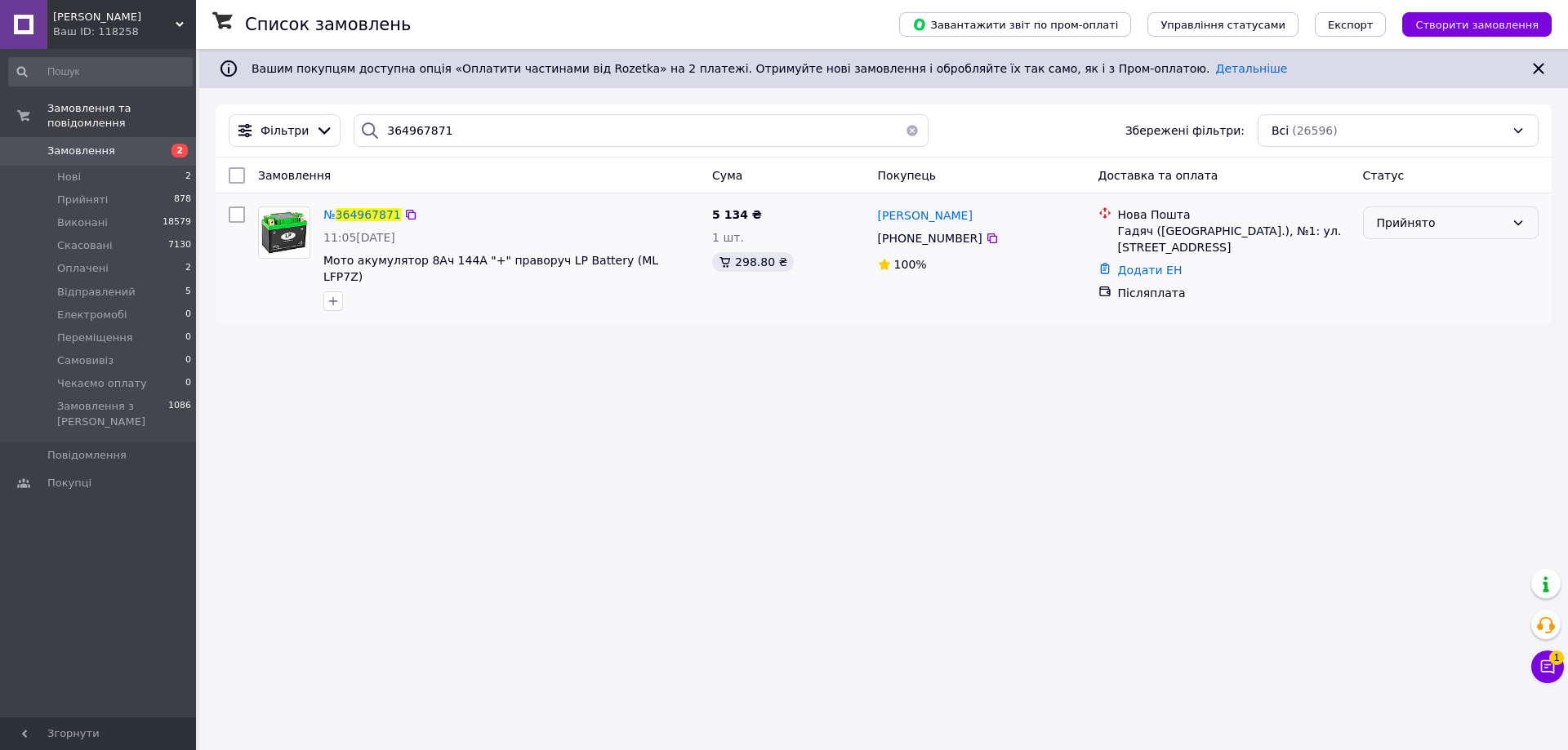
click at [1469, 229] on div "Прийнято" at bounding box center [1441, 223] width 129 height 18
click at [1432, 288] on li "Скасовано" at bounding box center [1451, 288] width 174 height 29
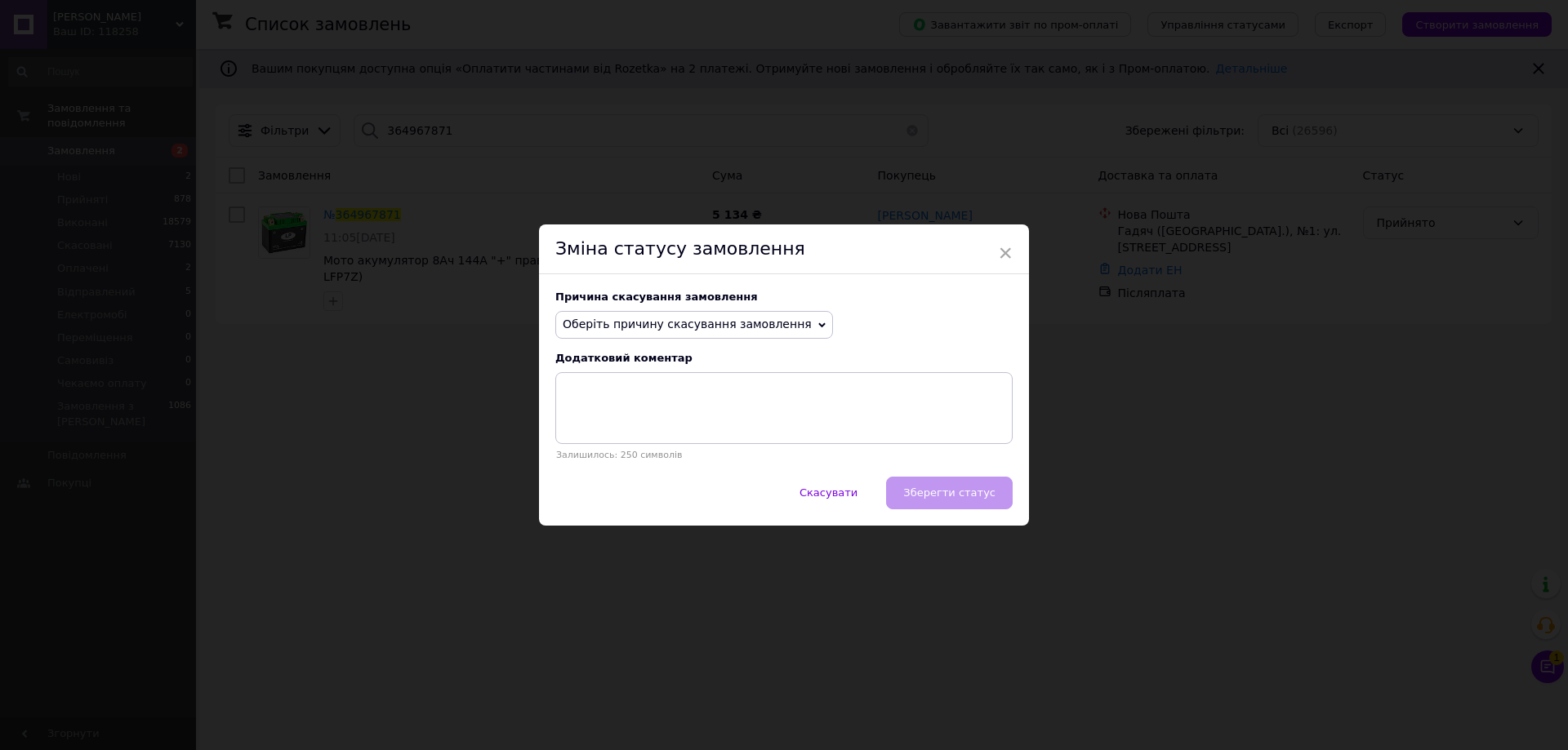
click at [674, 319] on span "Оберіть причину скасування замовлення" at bounding box center [687, 324] width 249 height 13
click at [631, 449] on li "Замовлення-дублікат" at bounding box center [694, 448] width 276 height 23
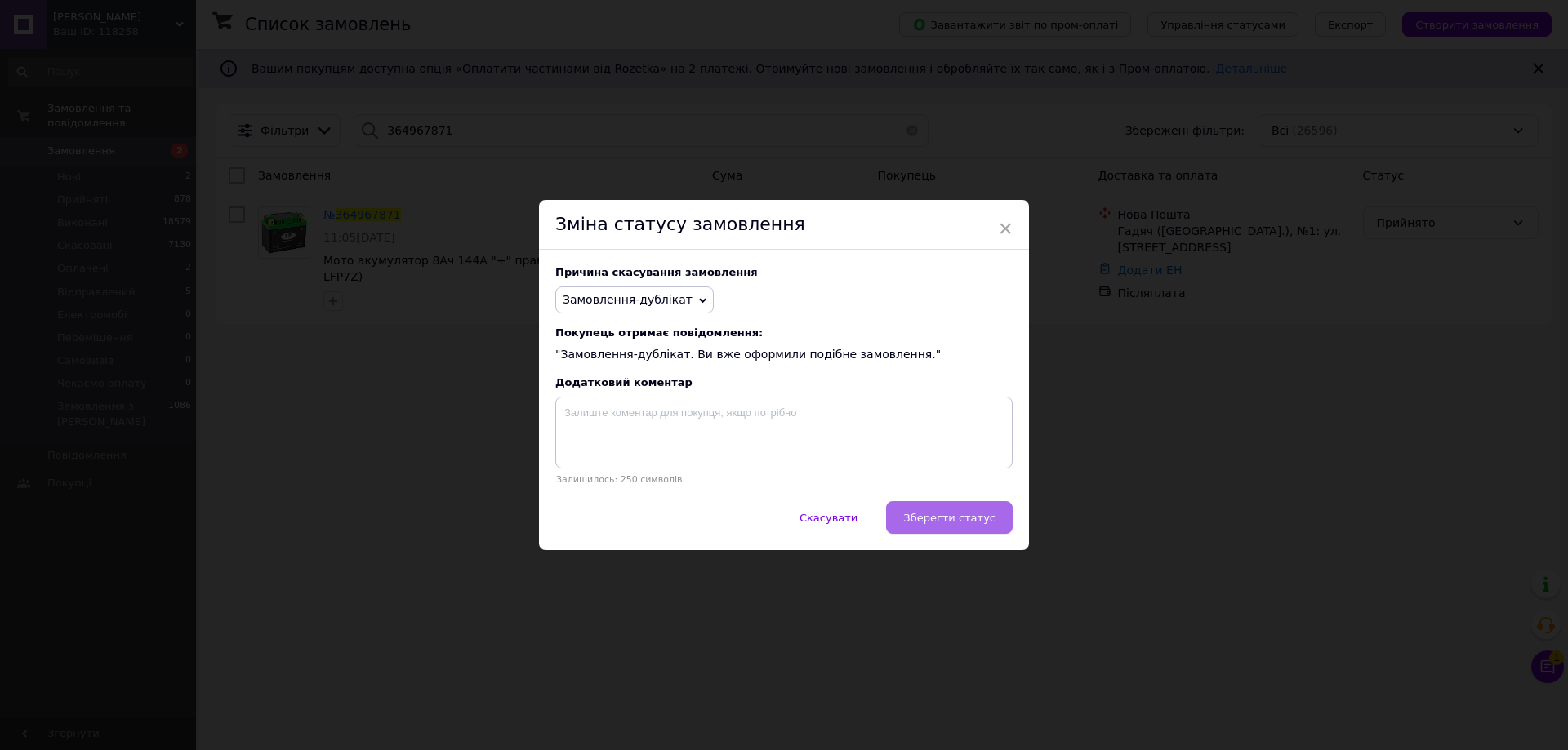
click at [960, 522] on span "Зберегти статус" at bounding box center [949, 517] width 92 height 12
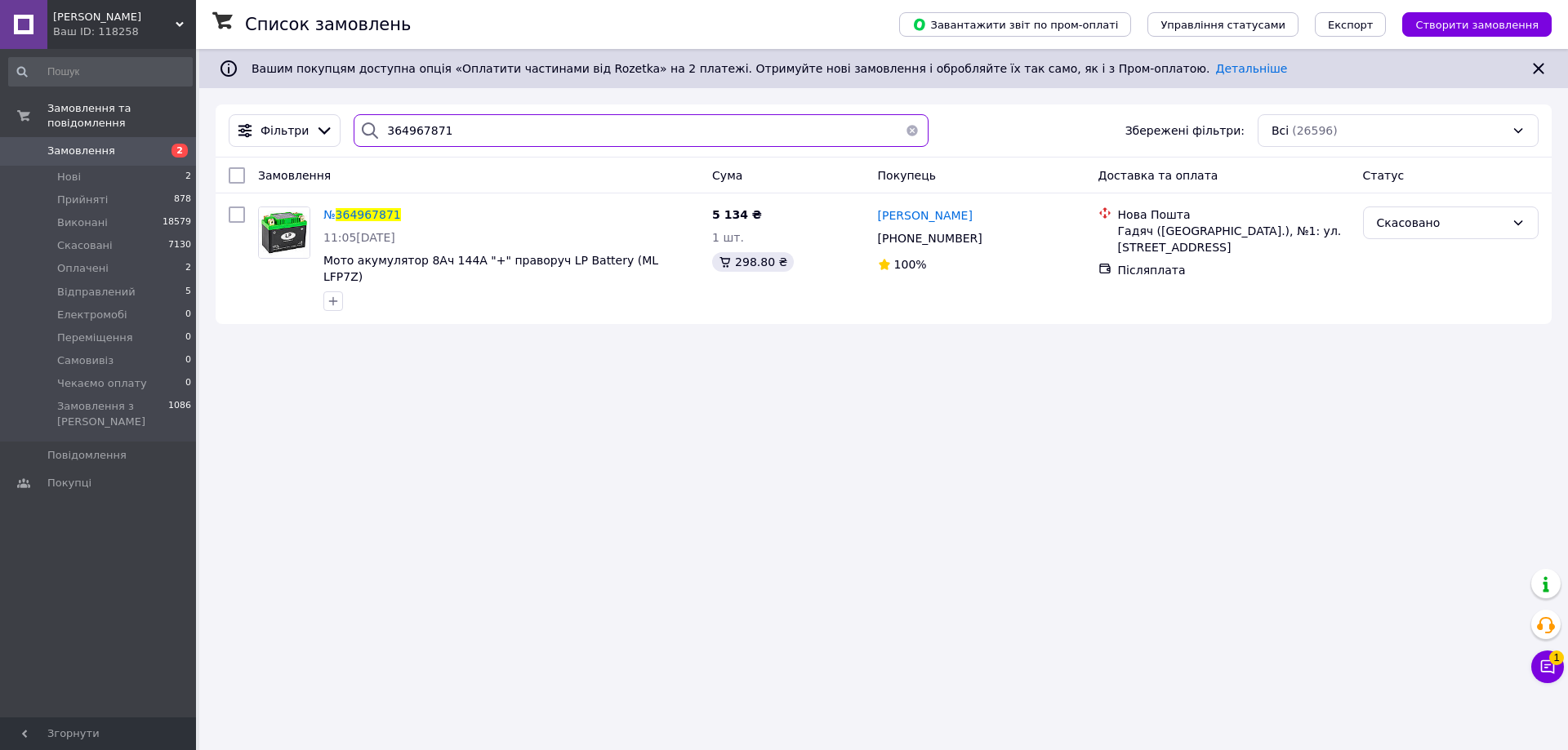
click at [500, 130] on input "364967871" at bounding box center [642, 130] width 575 height 33
paste input "78538"
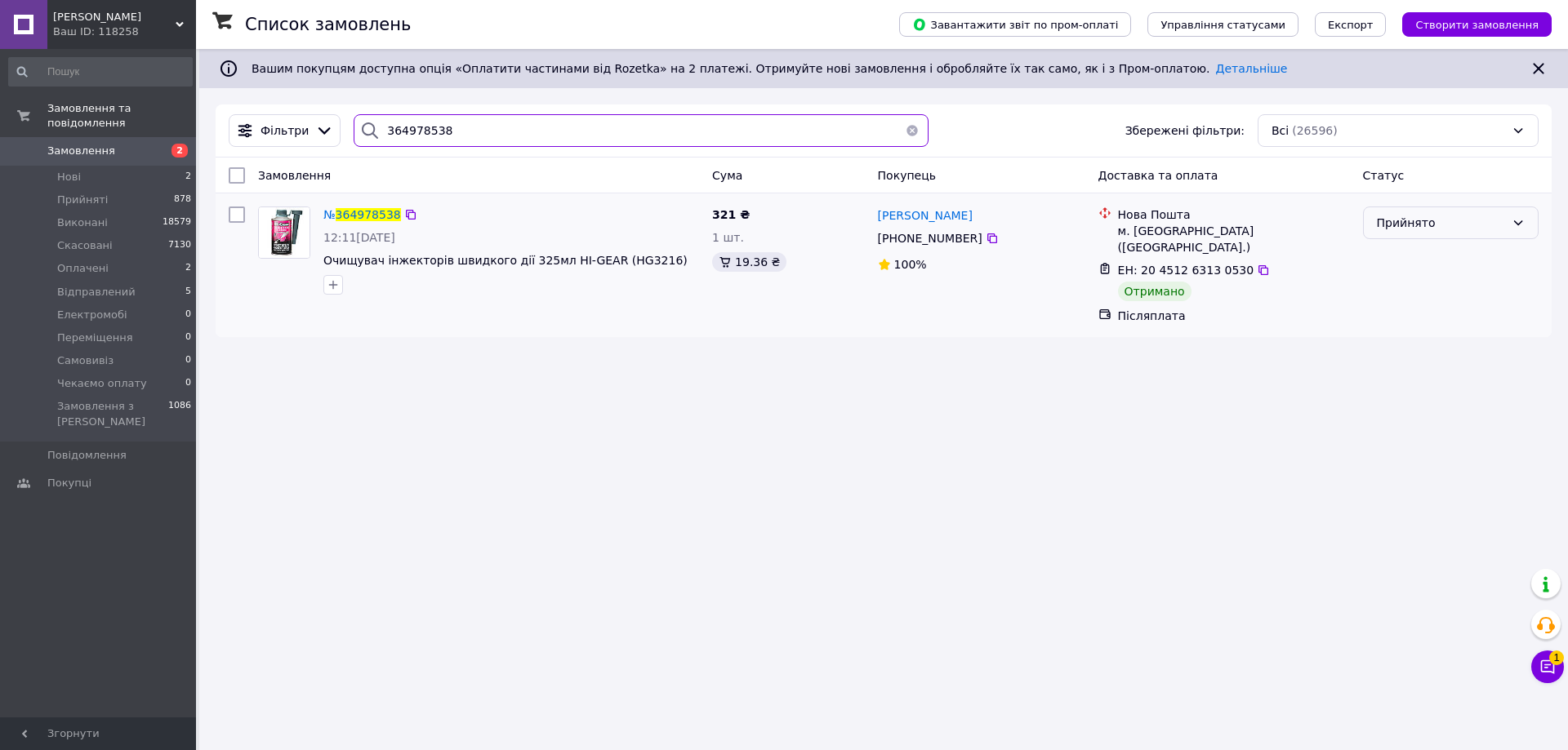
type input "364978538"
click at [1448, 225] on div "Прийнято" at bounding box center [1441, 223] width 129 height 18
click at [1402, 261] on li "Виконано" at bounding box center [1451, 259] width 174 height 29
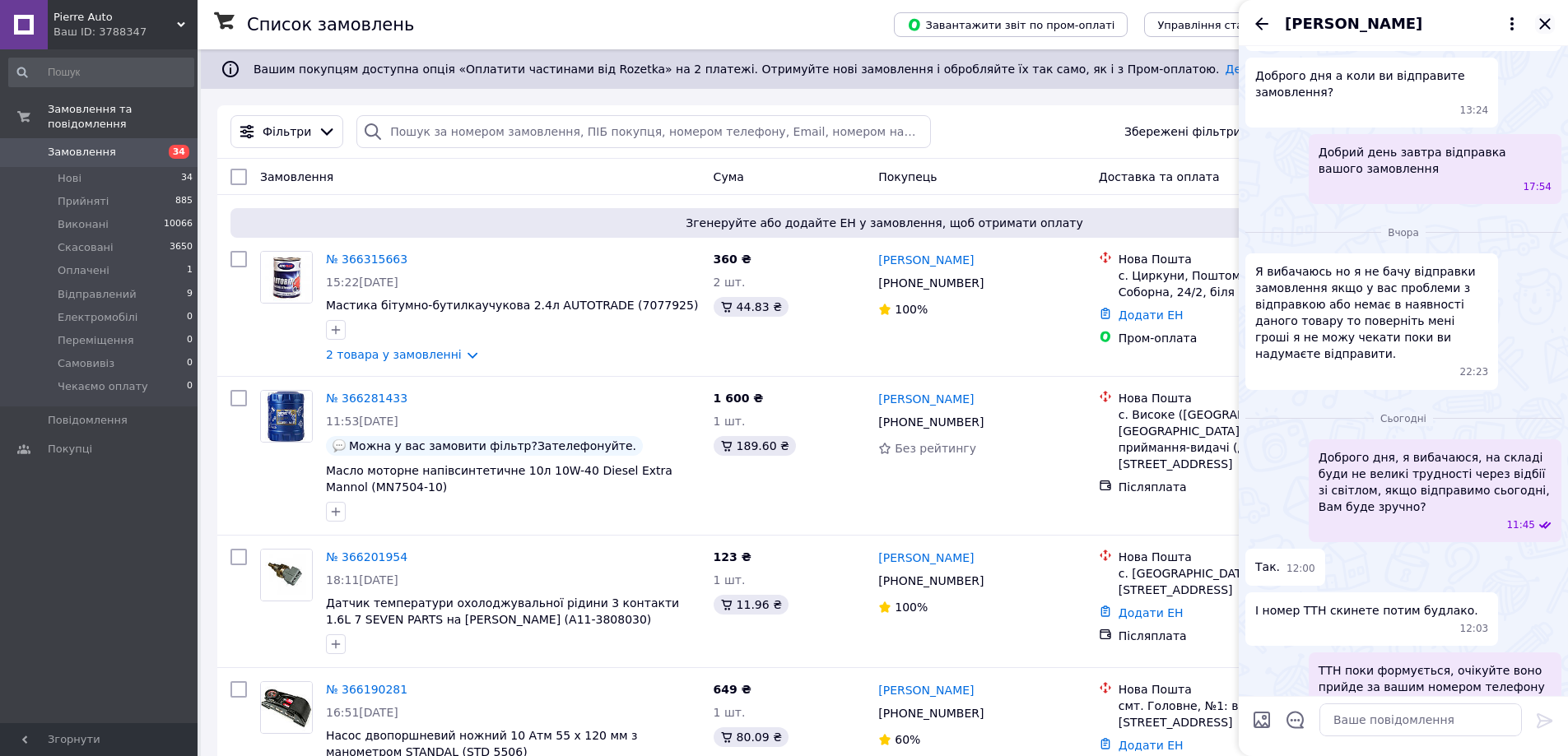
click at [1548, 30] on icon "Закрити" at bounding box center [1544, 23] width 19 height 19
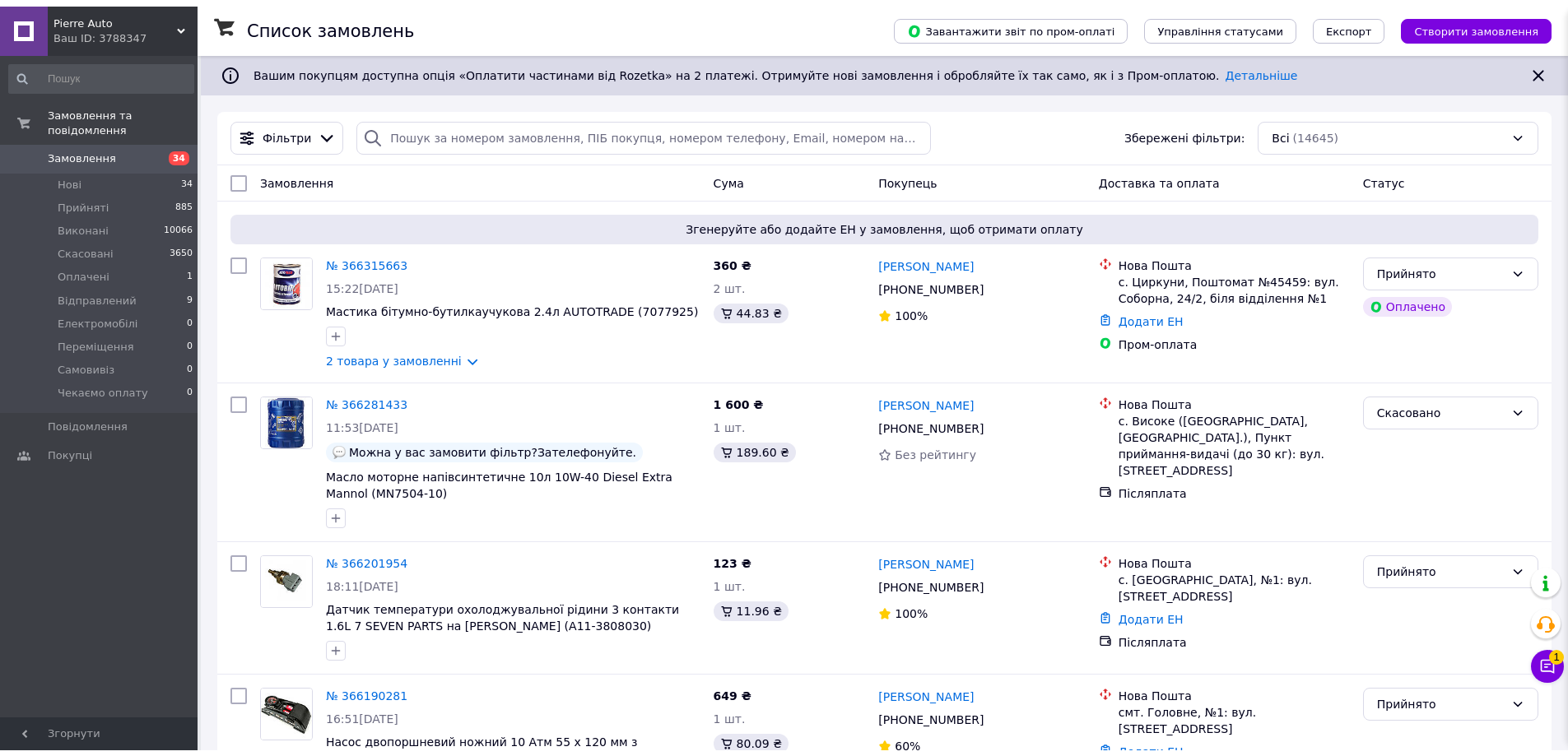
scroll to position [293, 0]
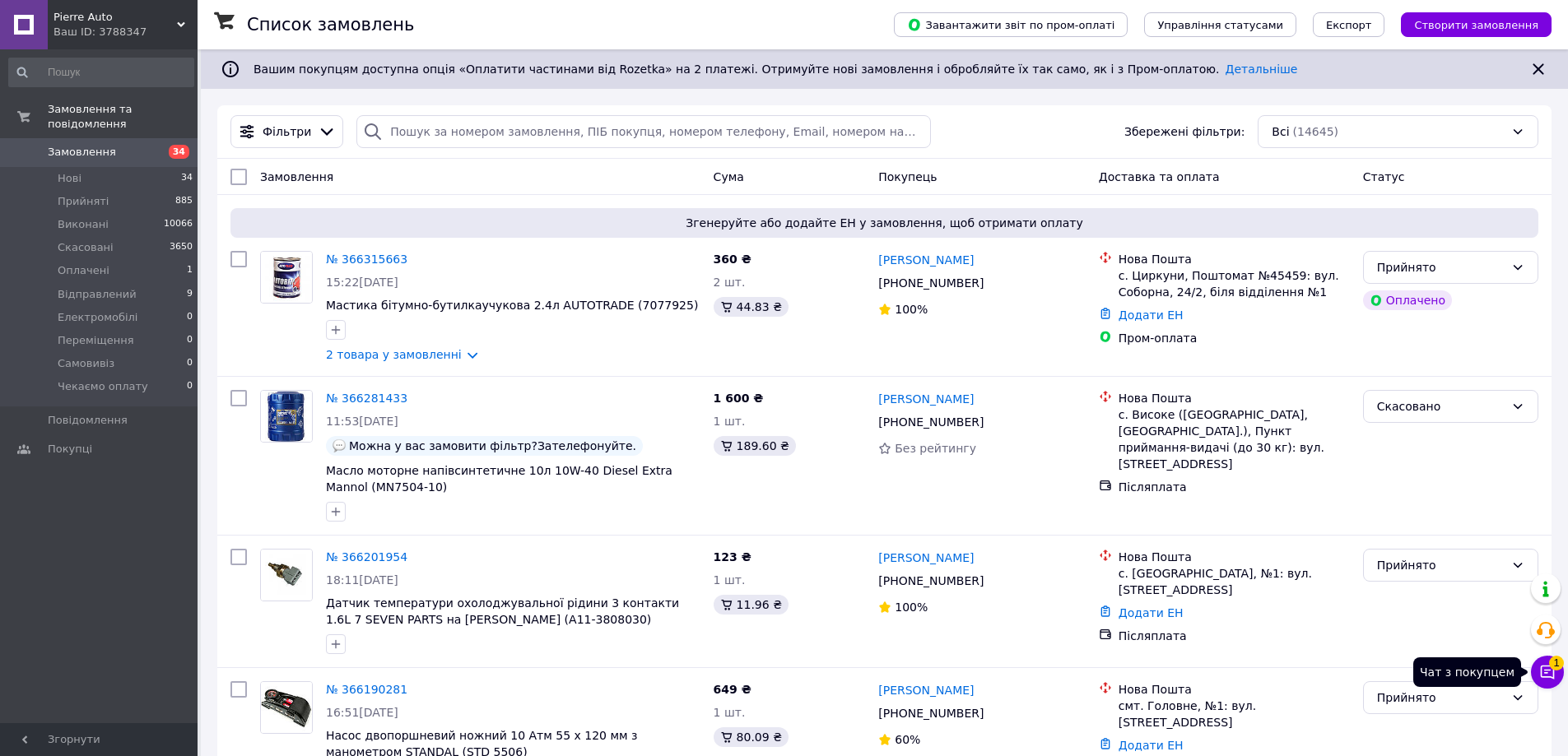
click at [1545, 678] on icon at bounding box center [1547, 672] width 14 height 14
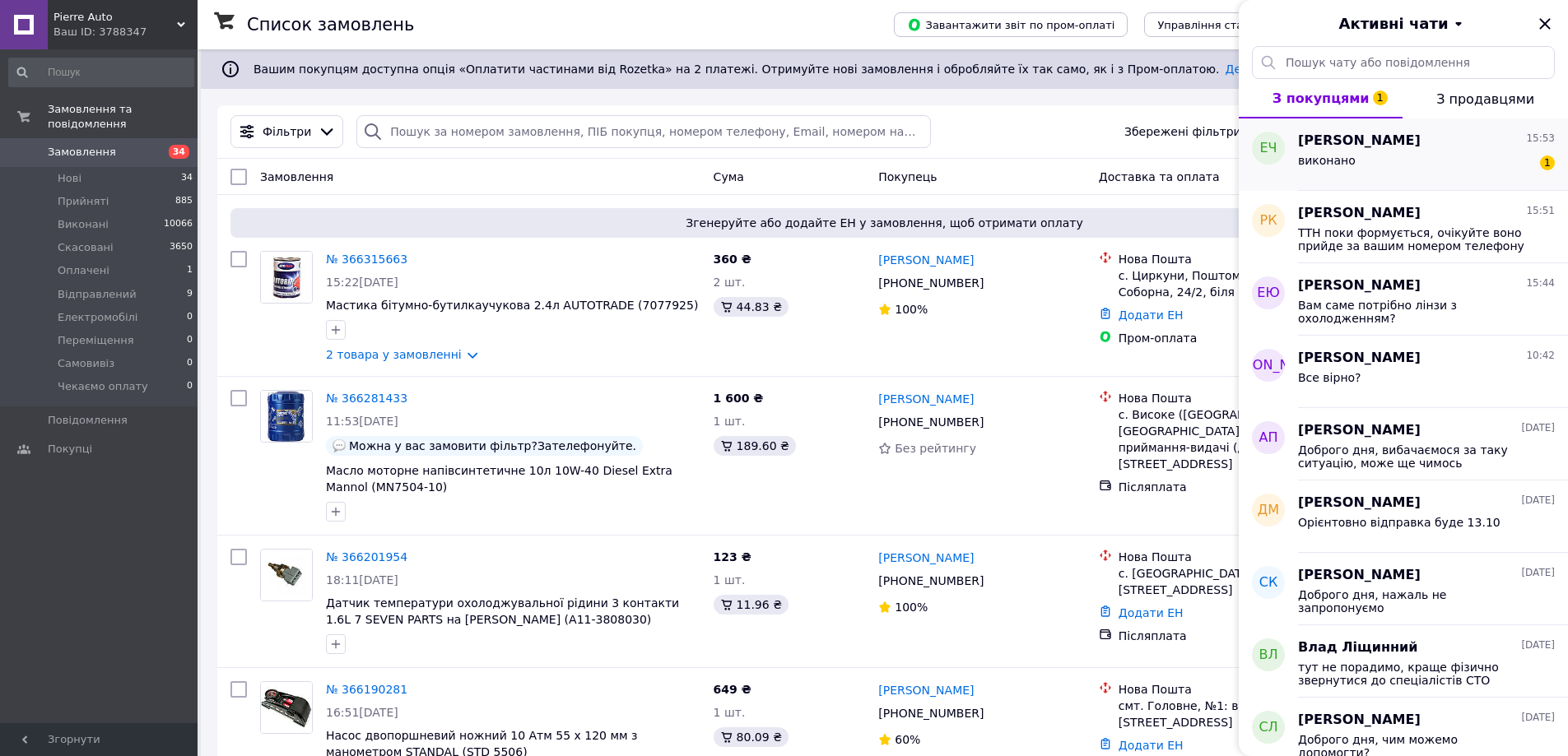
click at [1365, 155] on div "виконано 1" at bounding box center [1425, 164] width 257 height 27
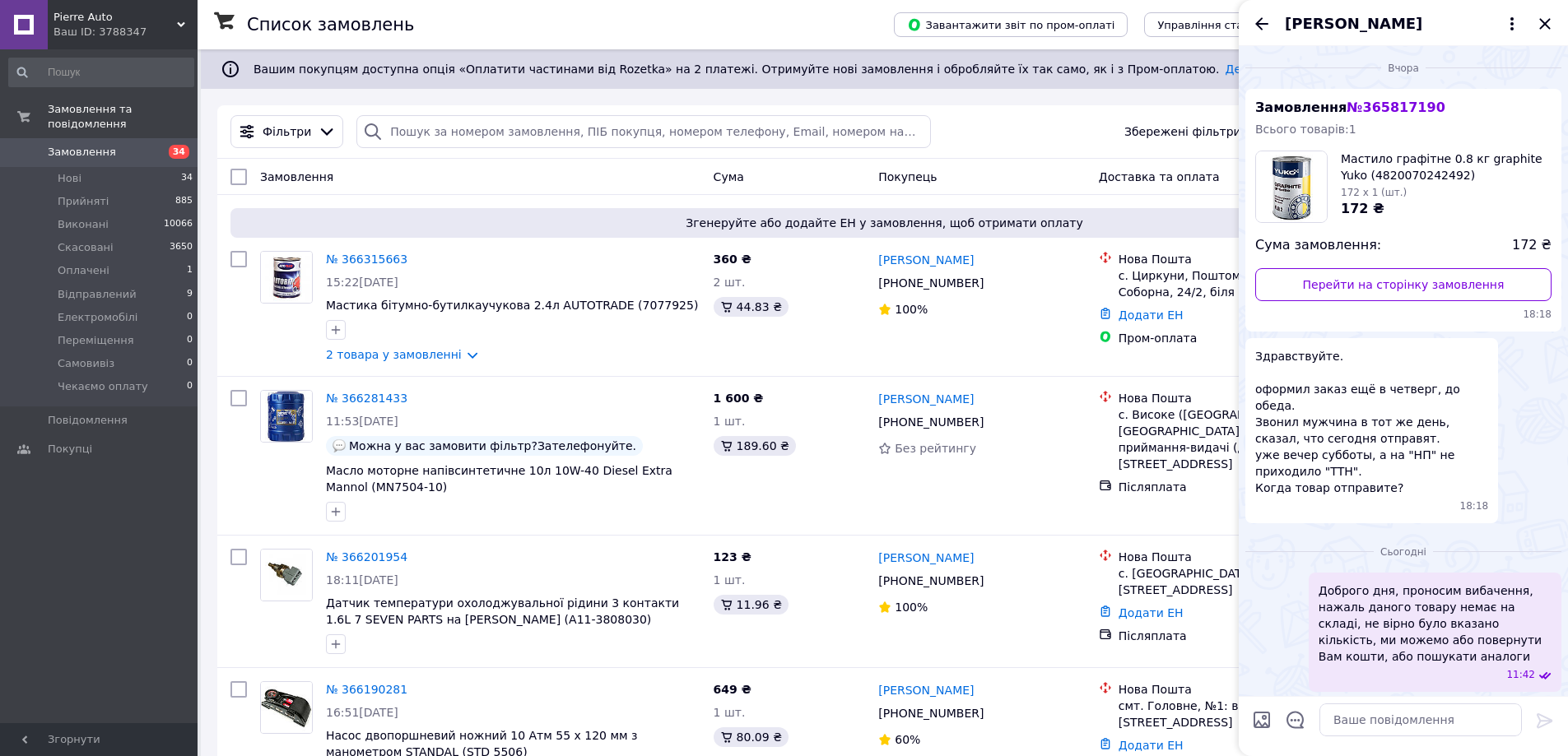
scroll to position [430, 0]
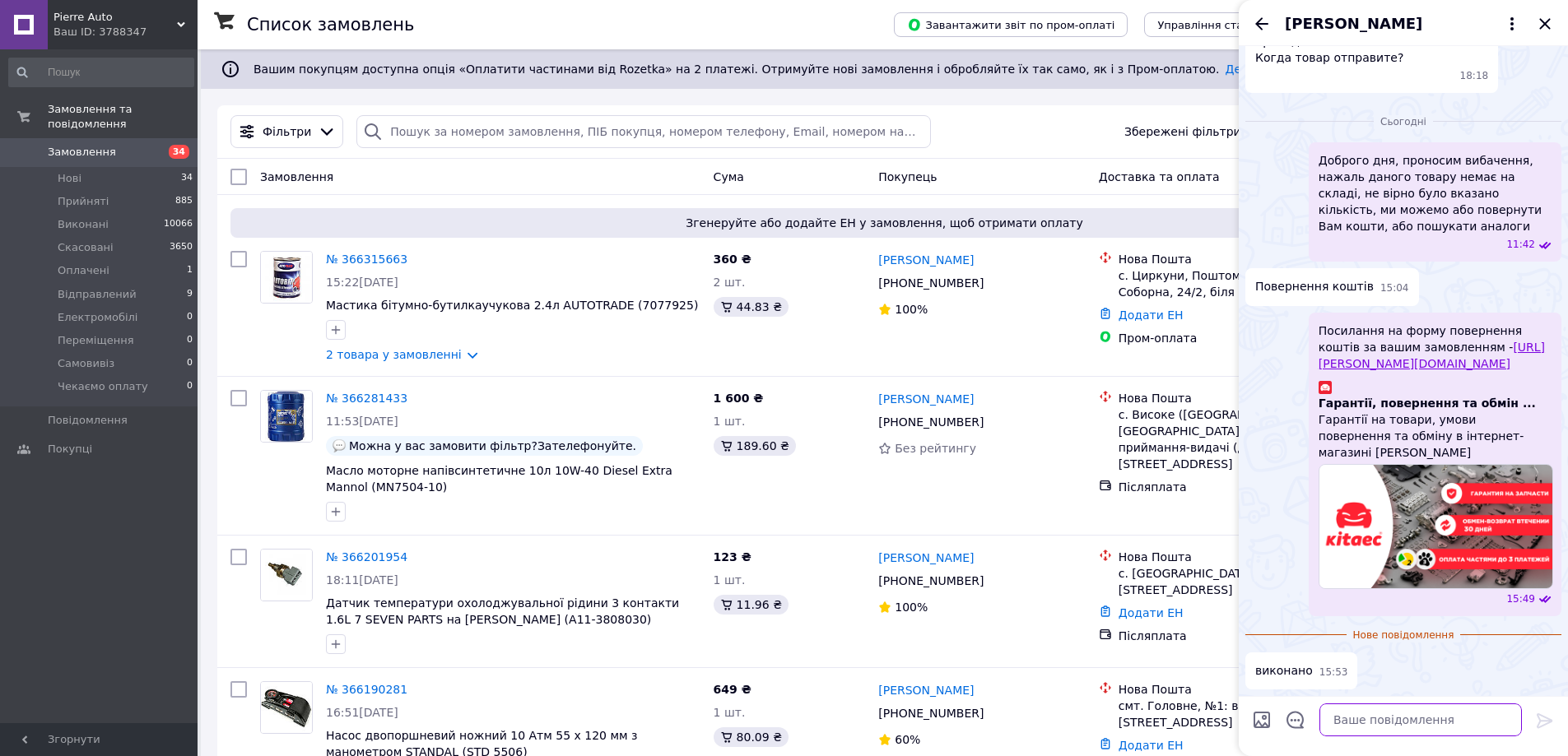
click at [1426, 723] on textarea at bounding box center [1421, 720] width 202 height 33
type textarea "Очікуйте зарахування коштів"
click at [1545, 712] on icon at bounding box center [1544, 720] width 19 height 19
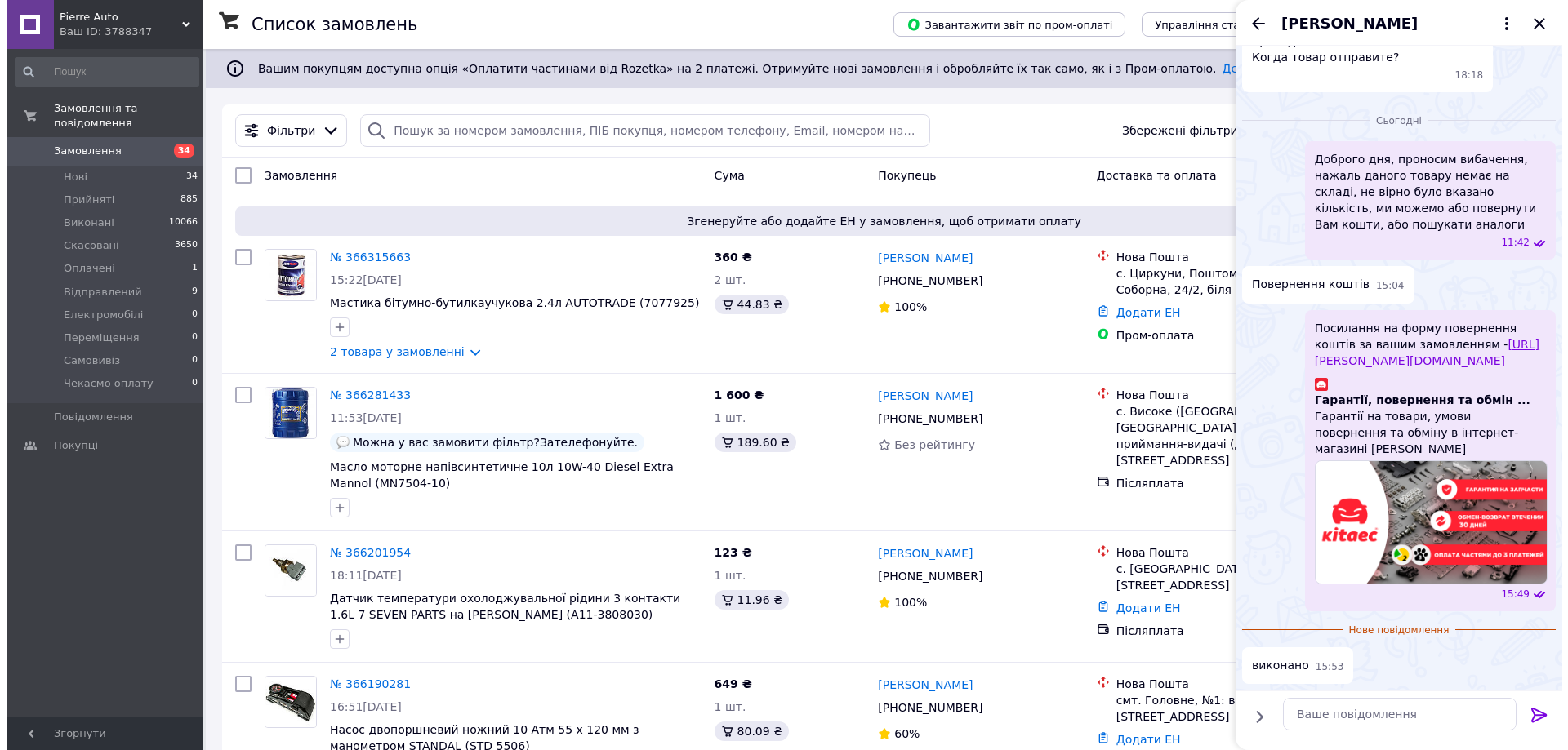
scroll to position [441, 0]
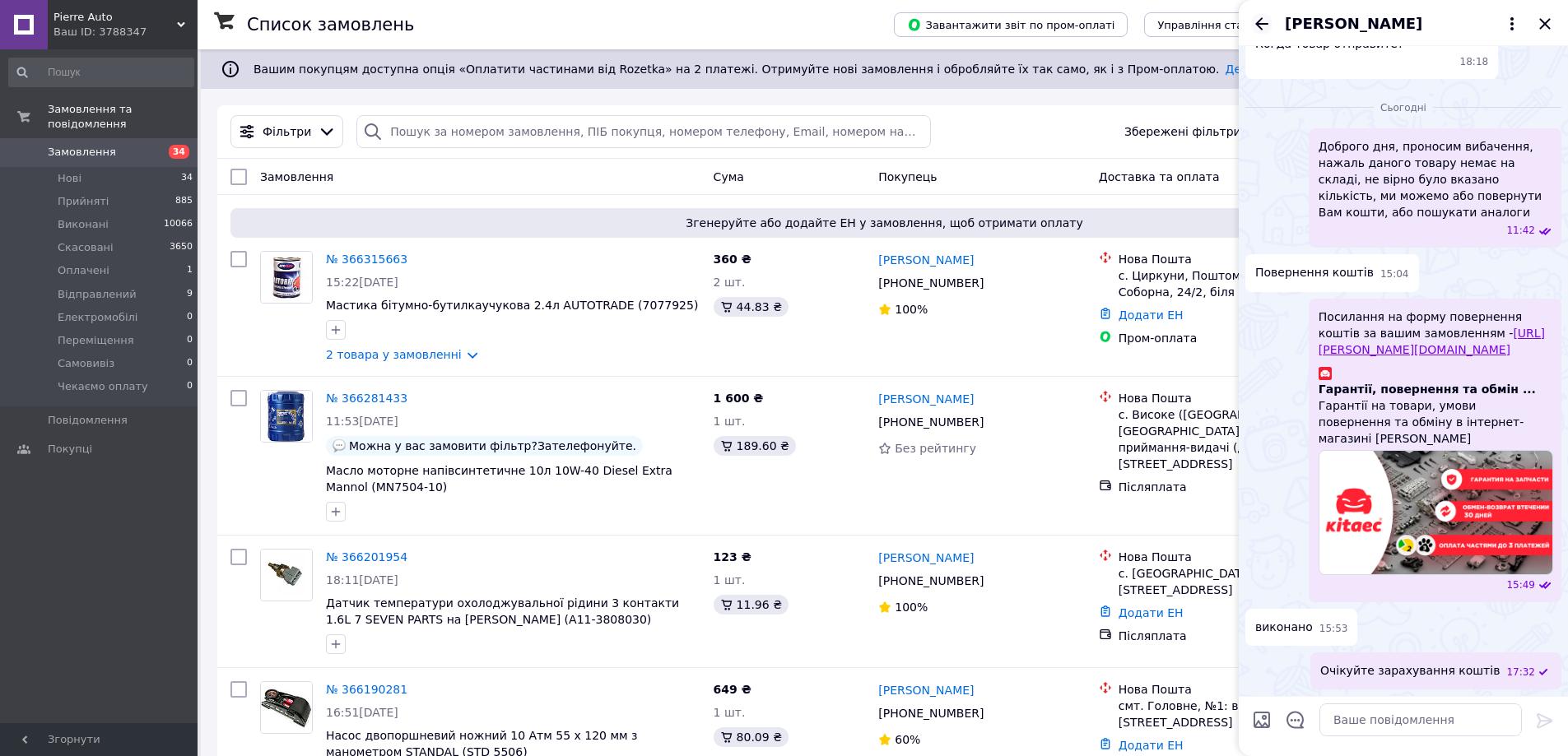
click at [1253, 23] on icon "Назад" at bounding box center [1261, 23] width 19 height 19
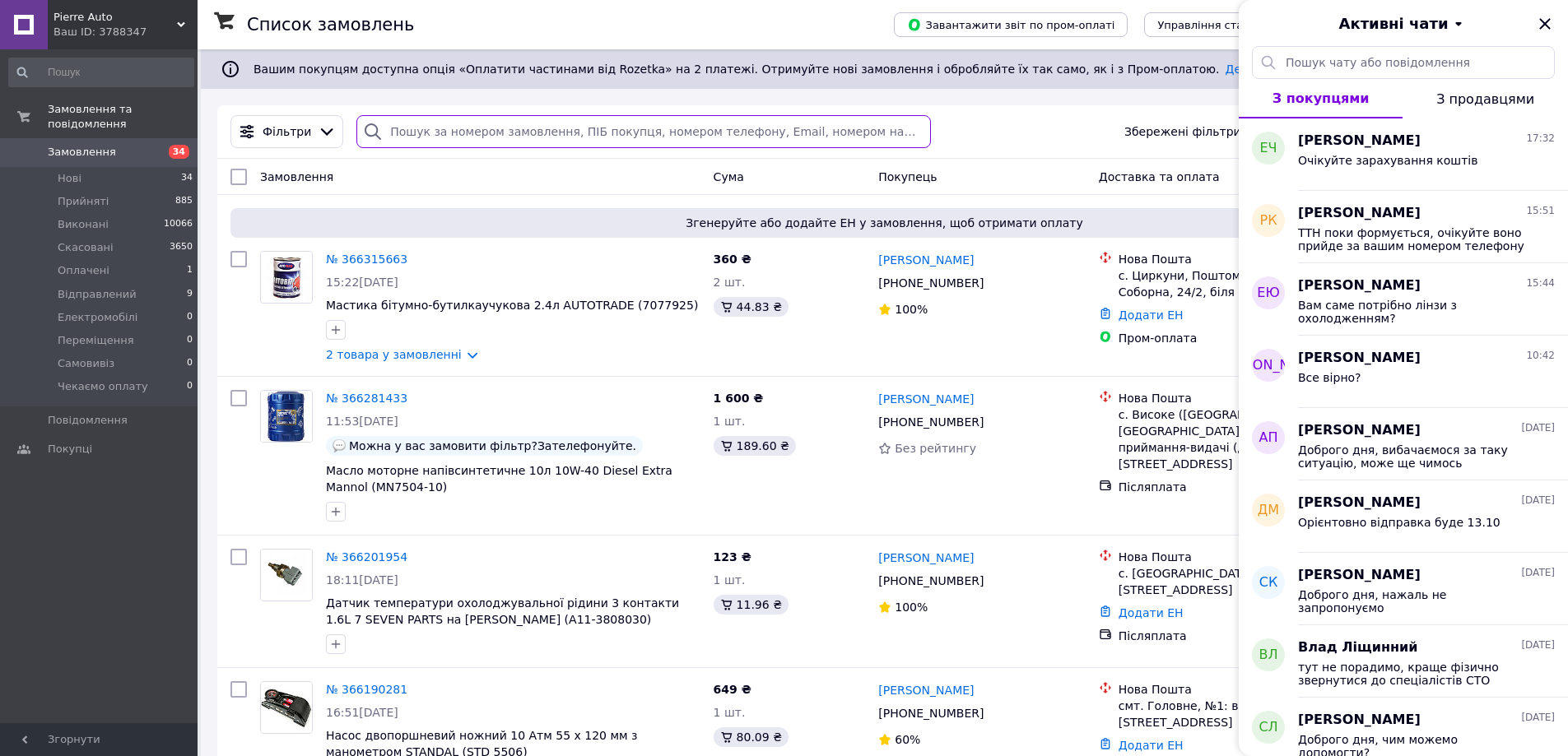
click at [528, 131] on input "search" at bounding box center [644, 132] width 574 height 33
paste input "366312490"
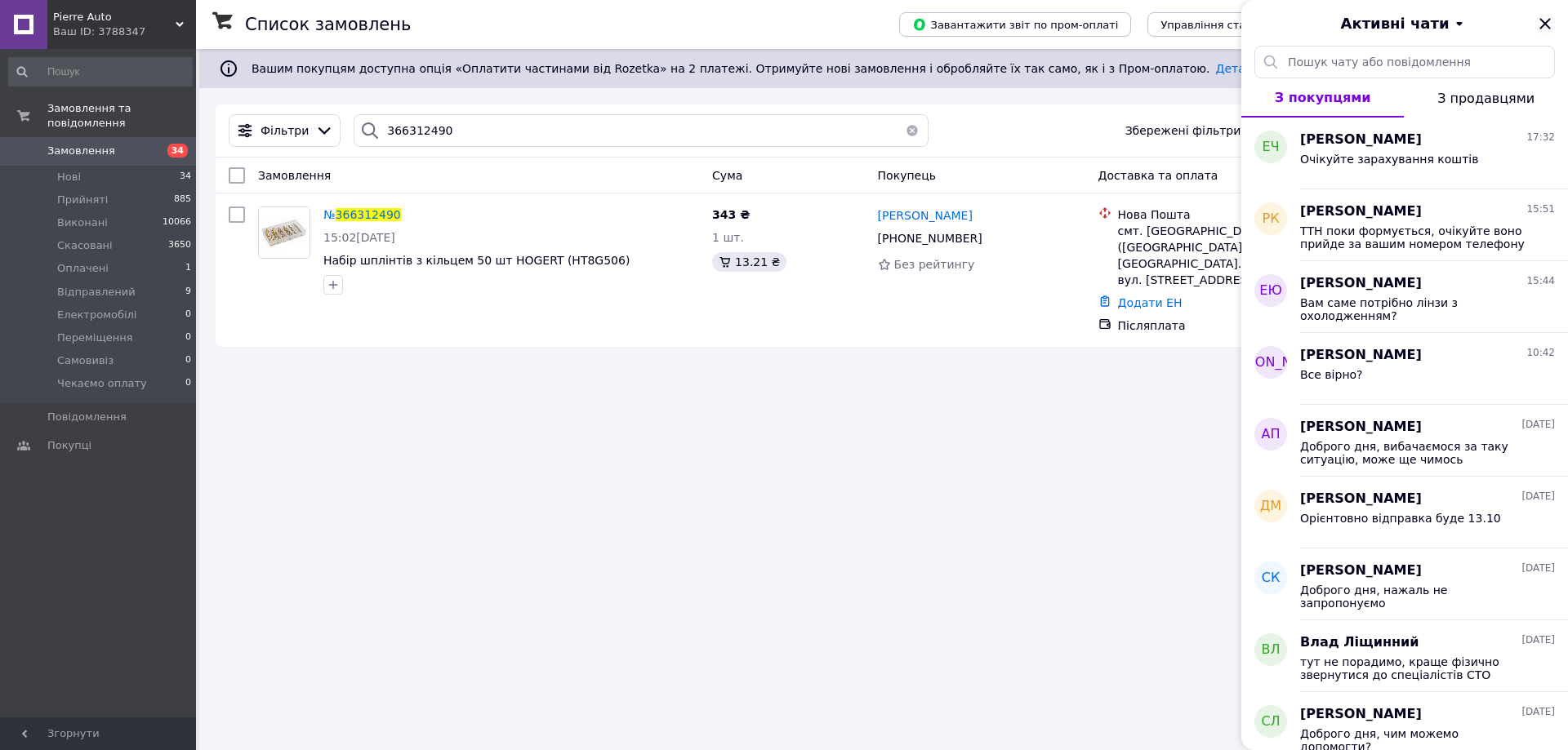
click at [1547, 24] on icon "Закрити" at bounding box center [1545, 23] width 19 height 19
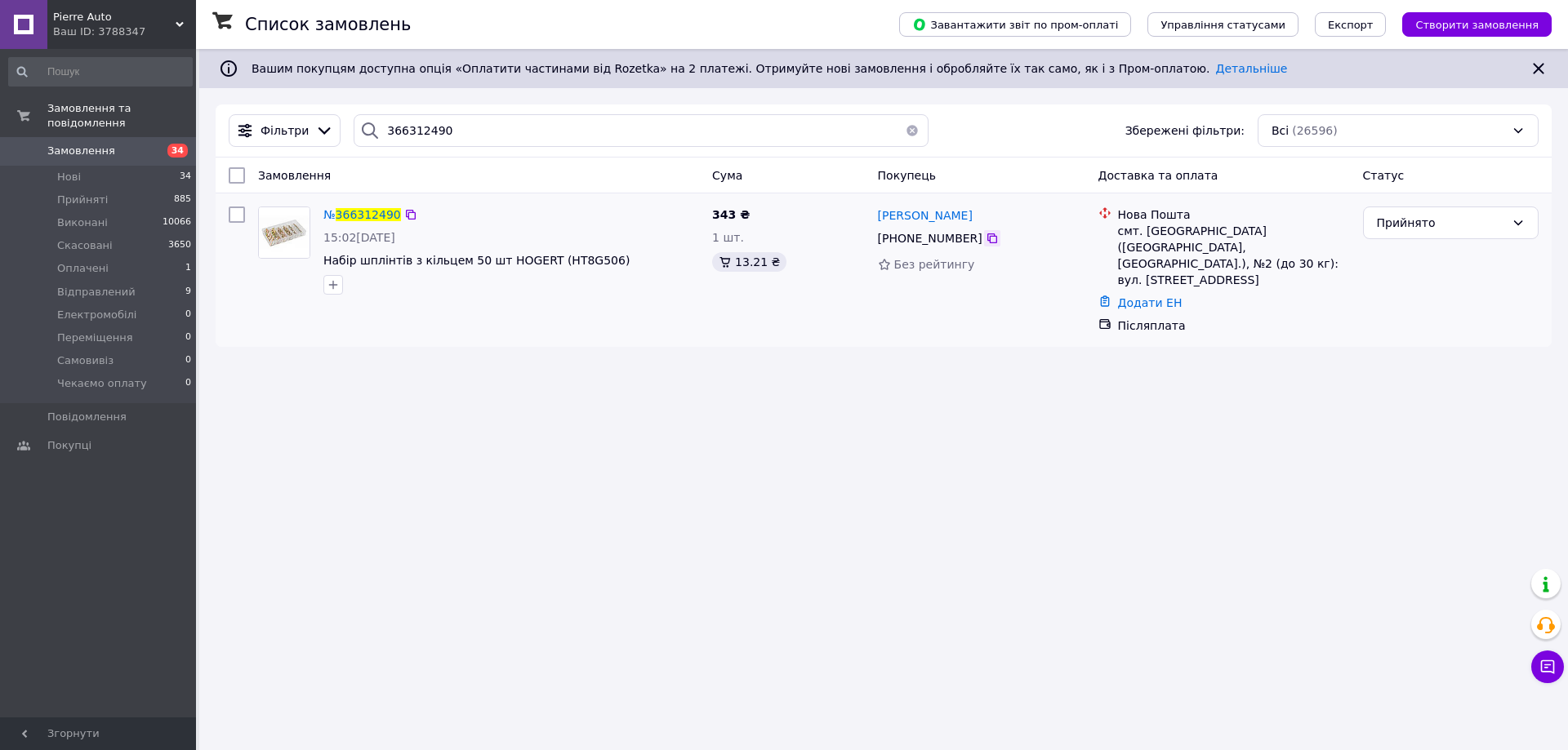
click at [986, 239] on icon at bounding box center [992, 238] width 13 height 13
click at [1151, 229] on div "смт. Іванків (Київська обл., Вишгородський р-н.), №2 (до 30 кг): вул. Київська,…" at bounding box center [1234, 255] width 232 height 66
copy div "Іванків"
click at [667, 137] on input "366312490" at bounding box center [642, 130] width 575 height 33
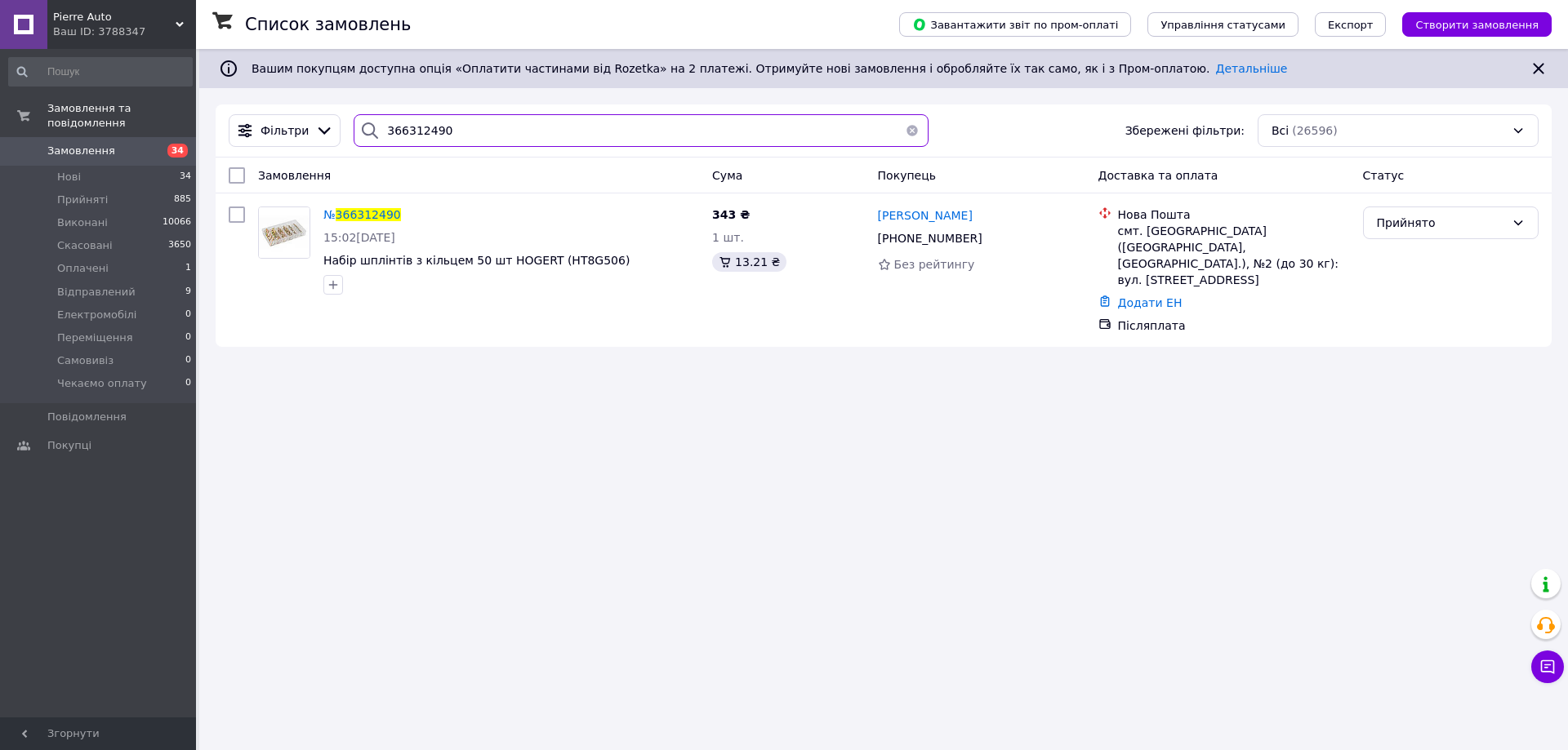
click at [667, 137] on input "366312490" at bounding box center [642, 130] width 575 height 33
paste input "5663"
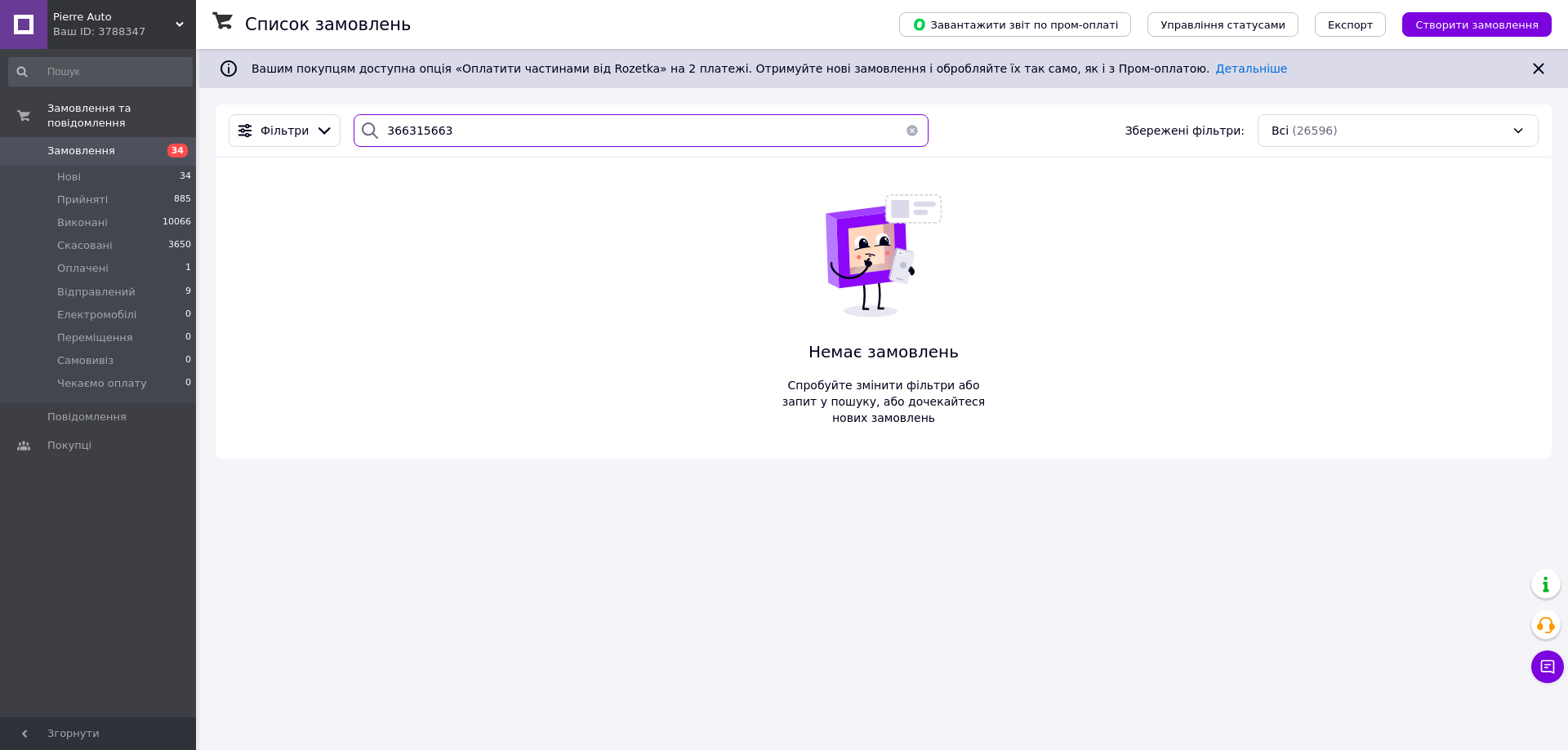
type input "366315663"
click at [115, 39] on div "Ваш ID: 3788347" at bounding box center [124, 32] width 143 height 15
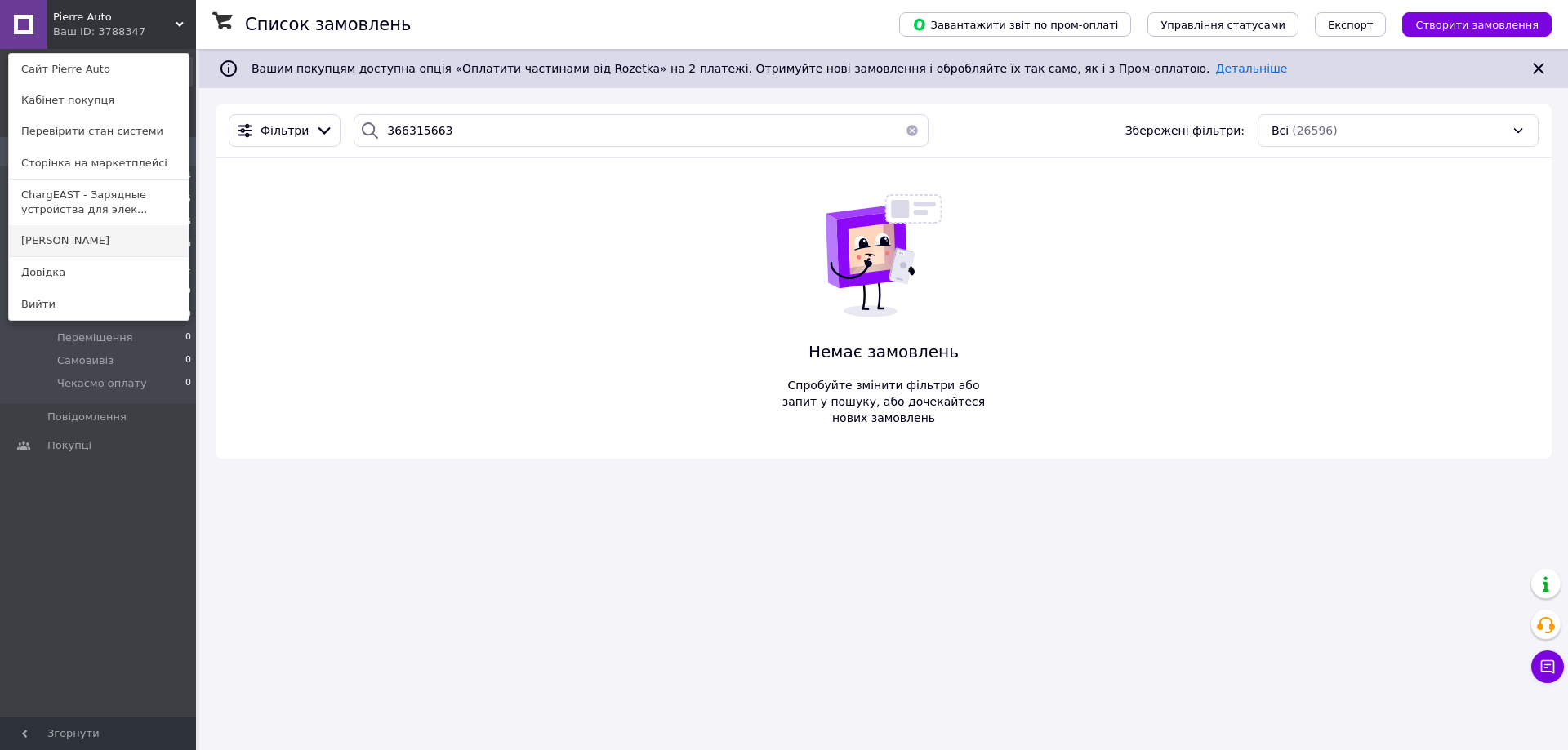
click at [72, 245] on link "[PERSON_NAME]" at bounding box center [99, 241] width 180 height 31
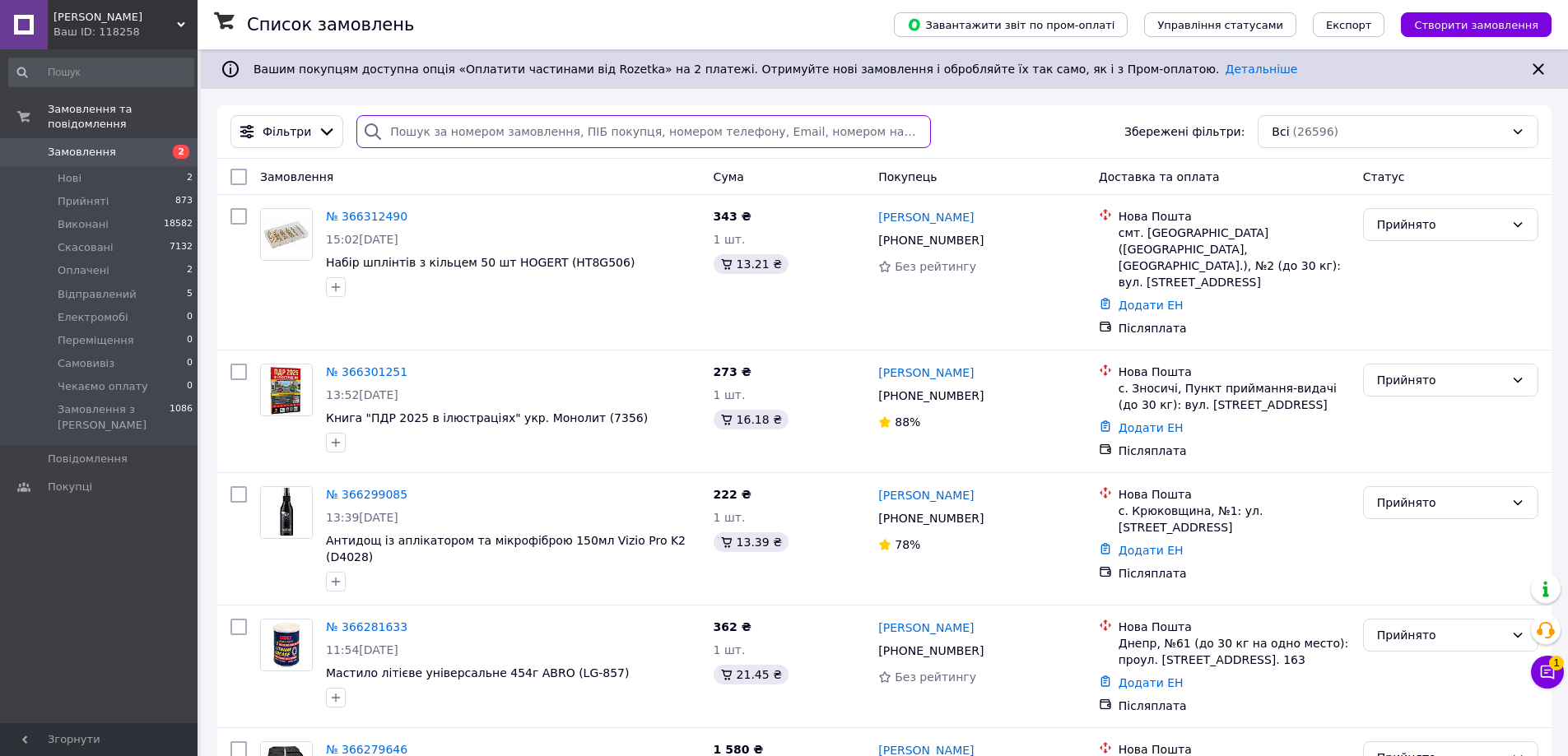
click at [626, 144] on input "search" at bounding box center [644, 132] width 574 height 33
paste input "366315663"
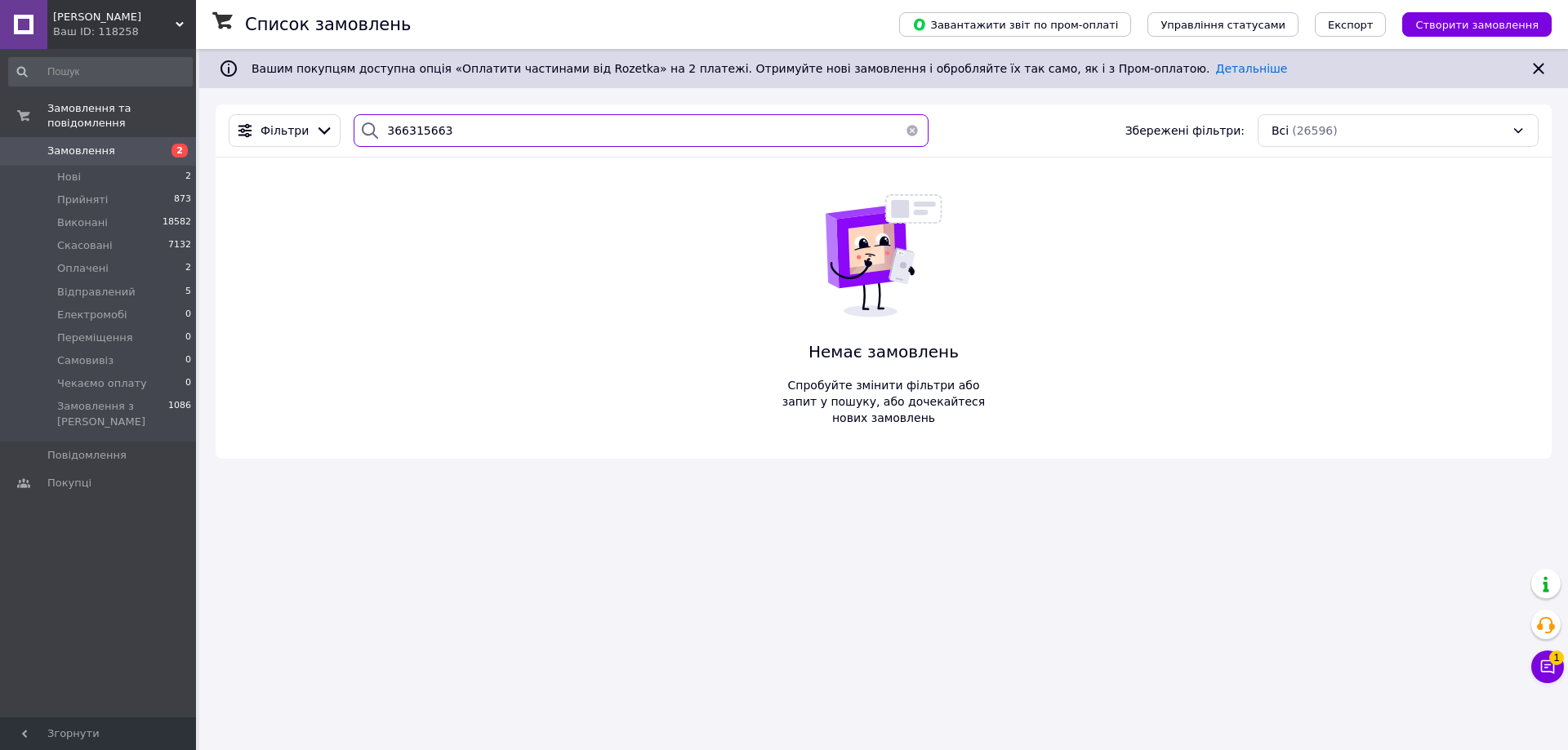
type input "366315663"
drag, startPoint x: 131, startPoint y: 14, endPoint x: 127, endPoint y: 36, distance: 22.4
click at [131, 13] on span "[PERSON_NAME]" at bounding box center [114, 17] width 122 height 15
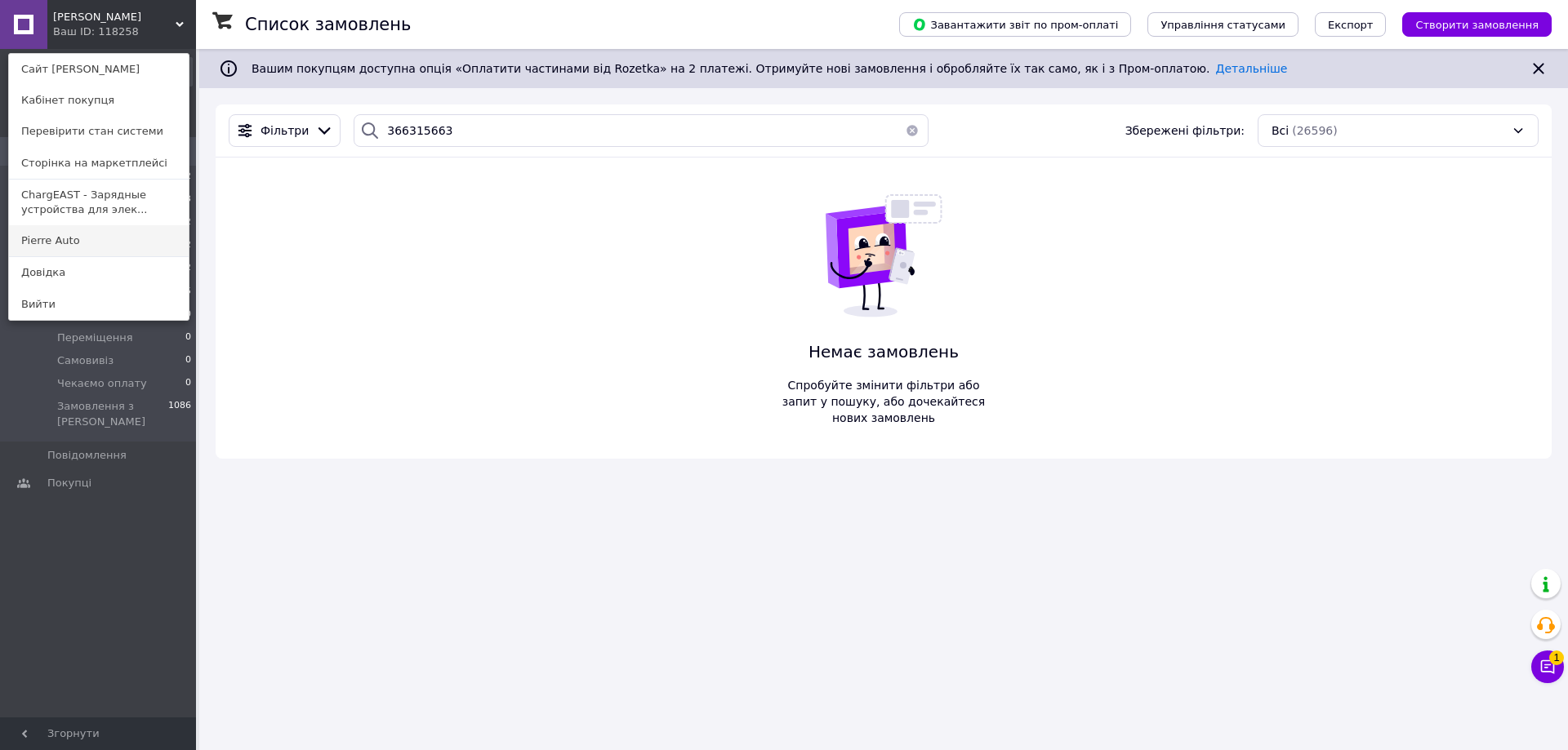
click at [98, 244] on link "Pierre Auto" at bounding box center [99, 241] width 180 height 31
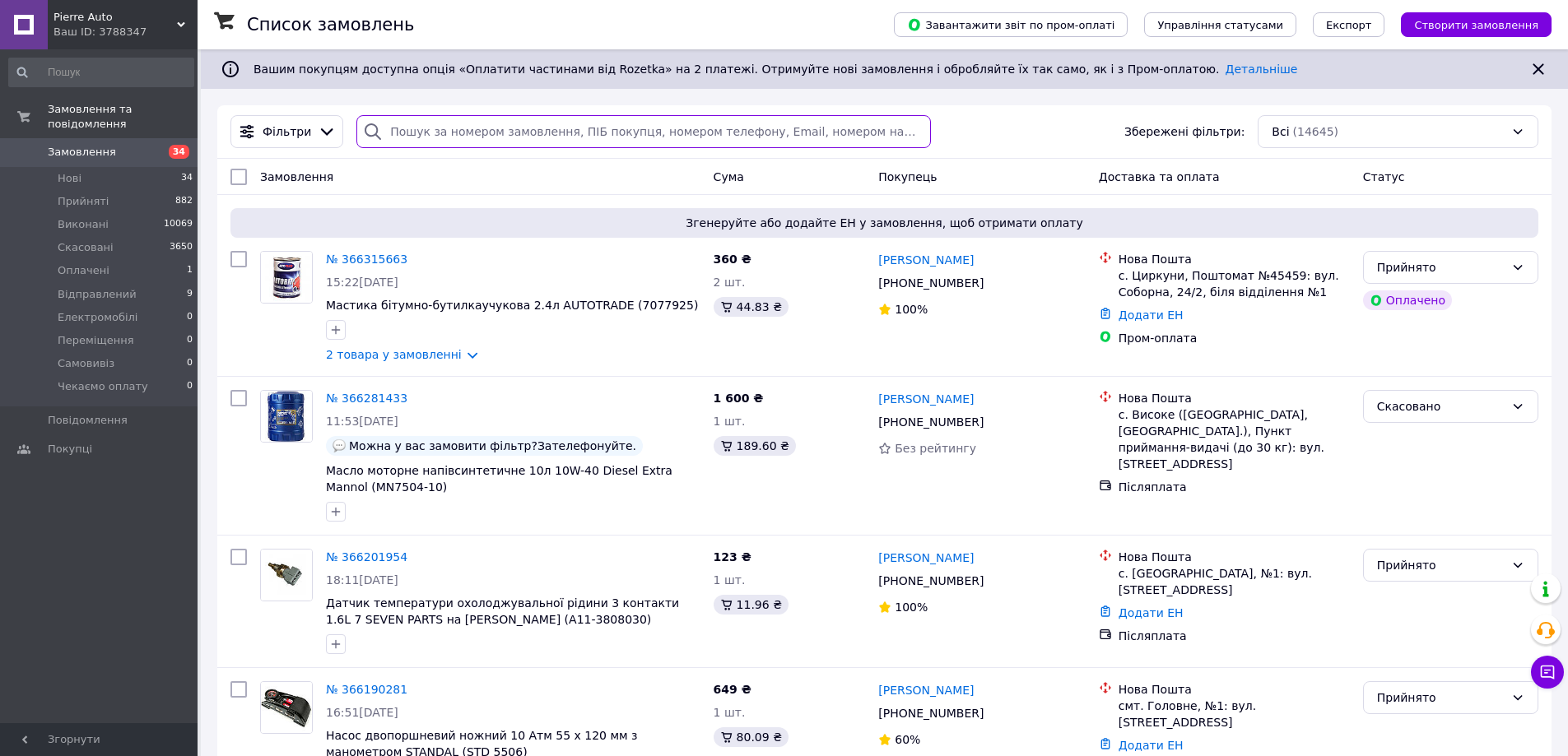
click at [662, 134] on input "search" at bounding box center [644, 132] width 574 height 33
paste input "366315663"
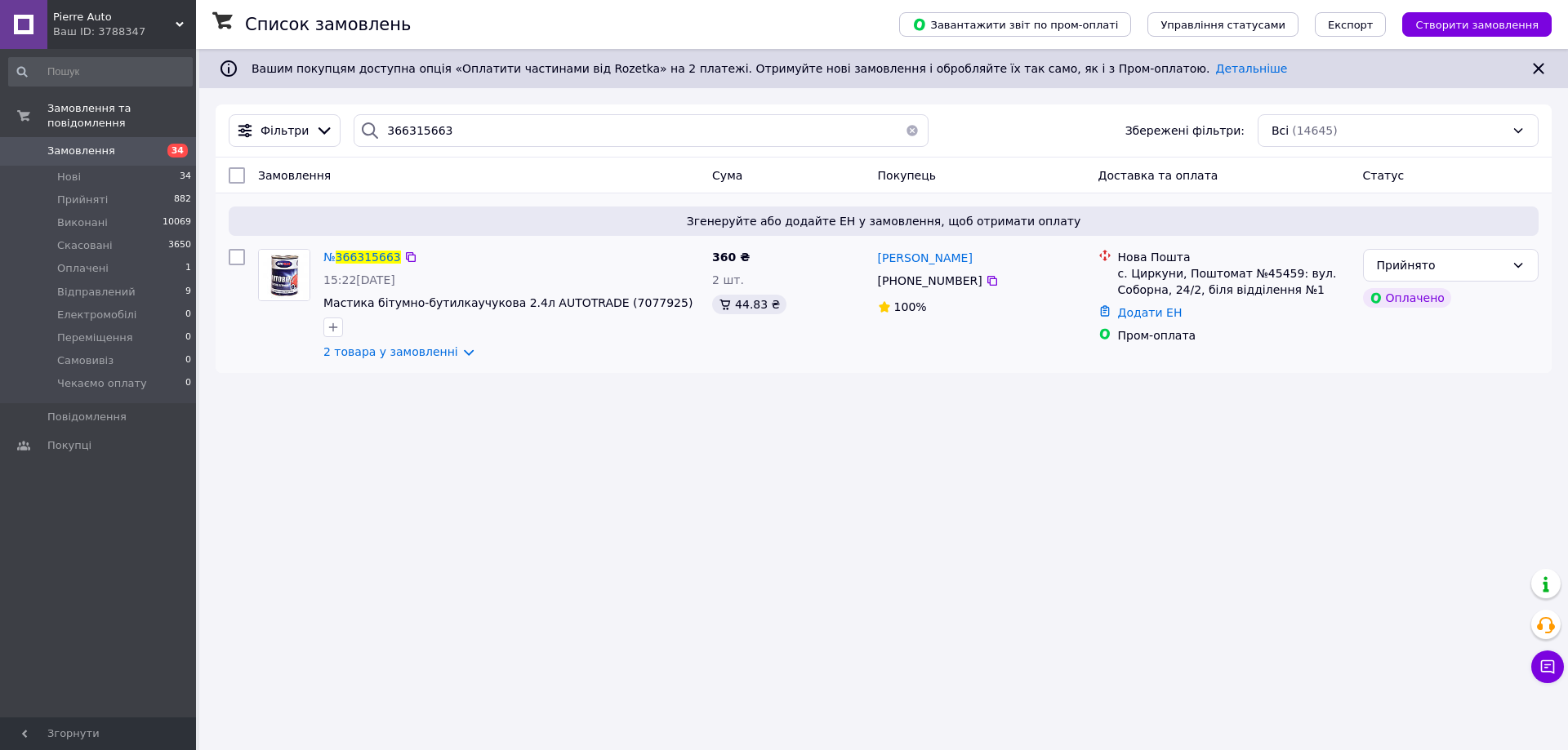
click at [1139, 370] on div "Згенеруйте або додайте ЕН у замовлення, щоб отримати оплату № 366315663 15:22[D…" at bounding box center [883, 283] width 1336 height 180
click at [1153, 274] on div "с. Циркуни, Поштомат №45459: вул. Соборна, 24/2, біля відділення №1" at bounding box center [1234, 282] width 232 height 33
copy div "Циркуни"
click at [1260, 271] on div "с. Циркуни, Поштомат №45459: вул. Соборна, 24/2, біля відділення №1" at bounding box center [1234, 282] width 232 height 33
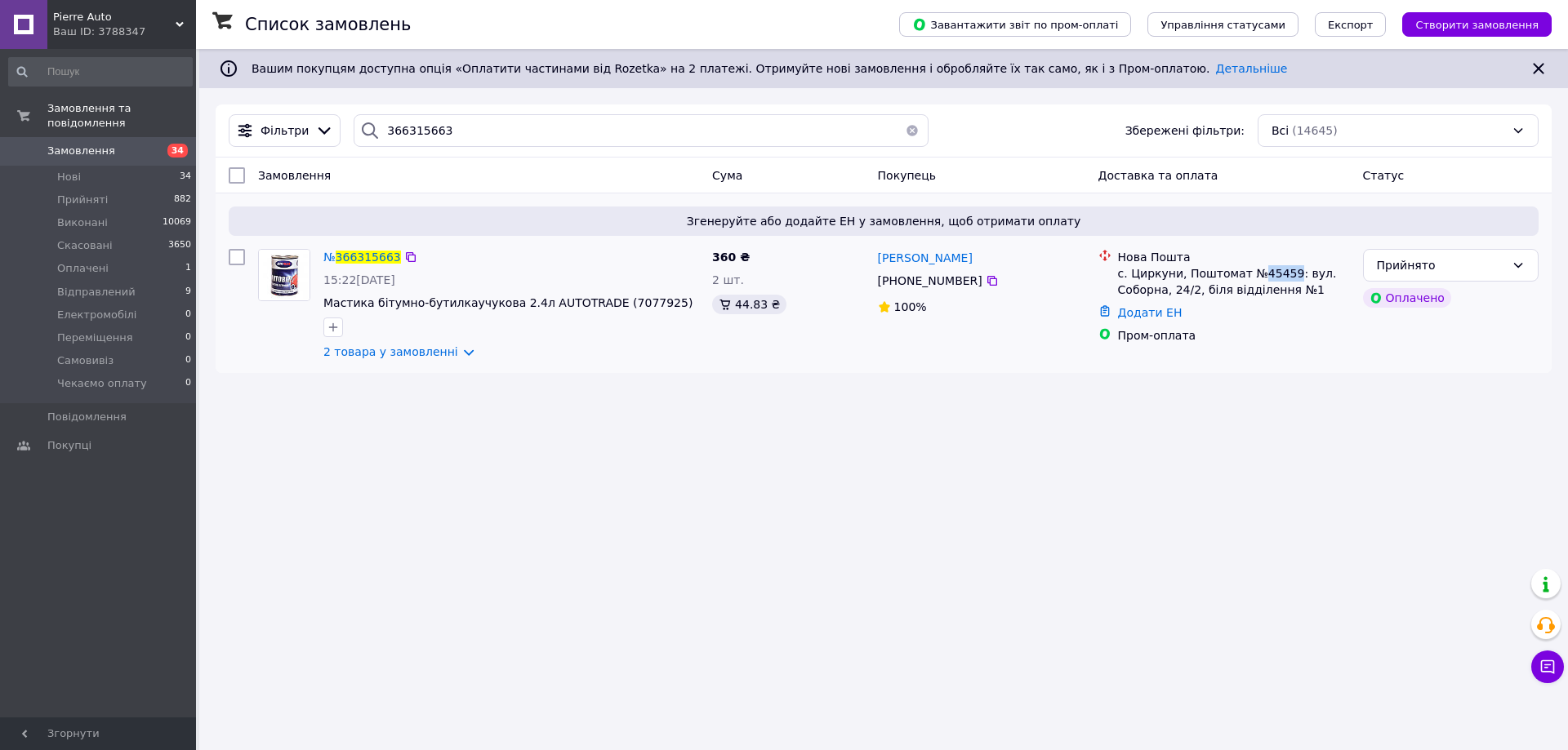
click at [1260, 271] on div "с. Циркуни, Поштомат №45459: вул. Соборна, 24/2, біля відділення №1" at bounding box center [1234, 282] width 232 height 33
copy div "45459"
click at [387, 348] on link "2 товара у замовленні" at bounding box center [391, 352] width 135 height 13
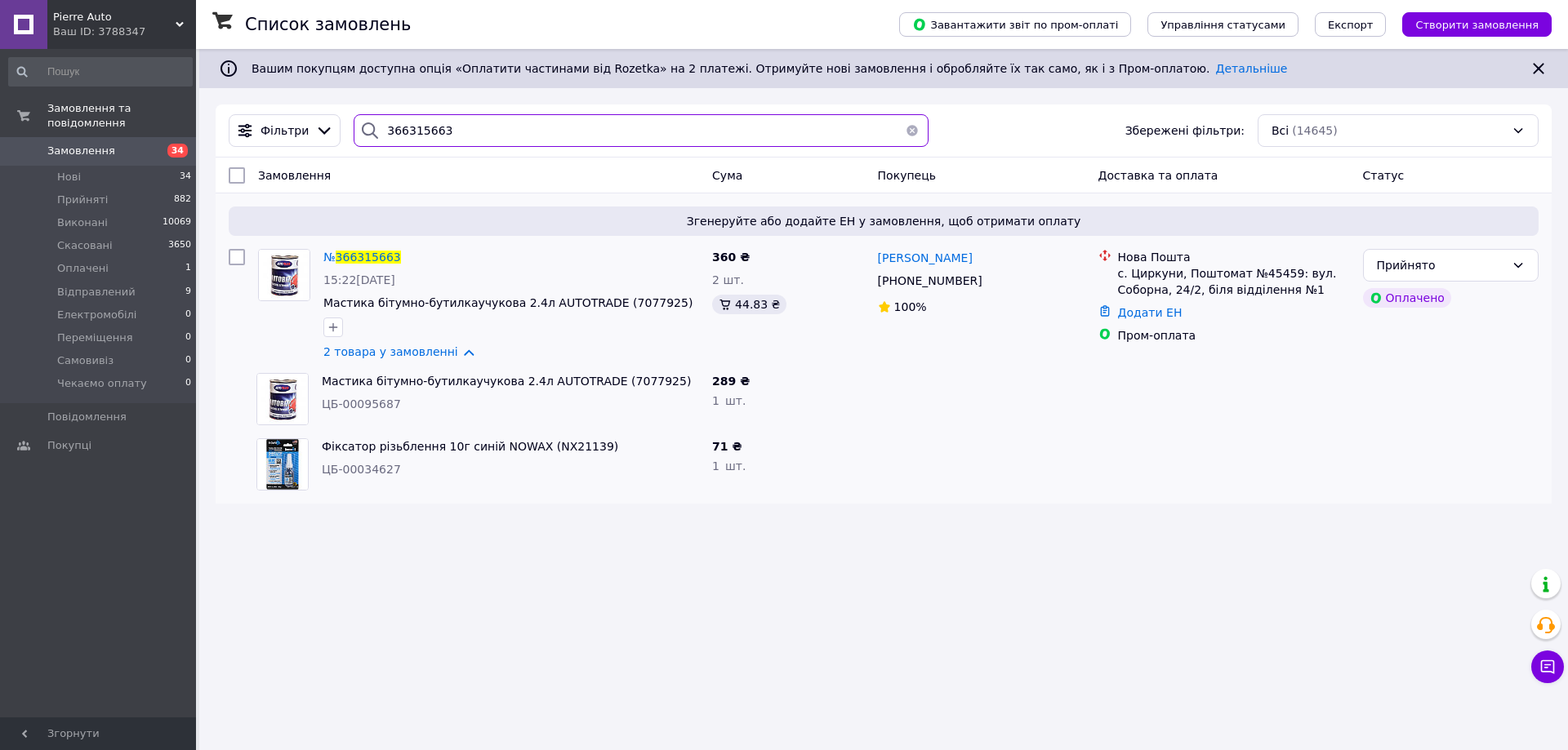
click at [473, 129] on input "366315663" at bounding box center [642, 130] width 575 height 33
paste input "33652"
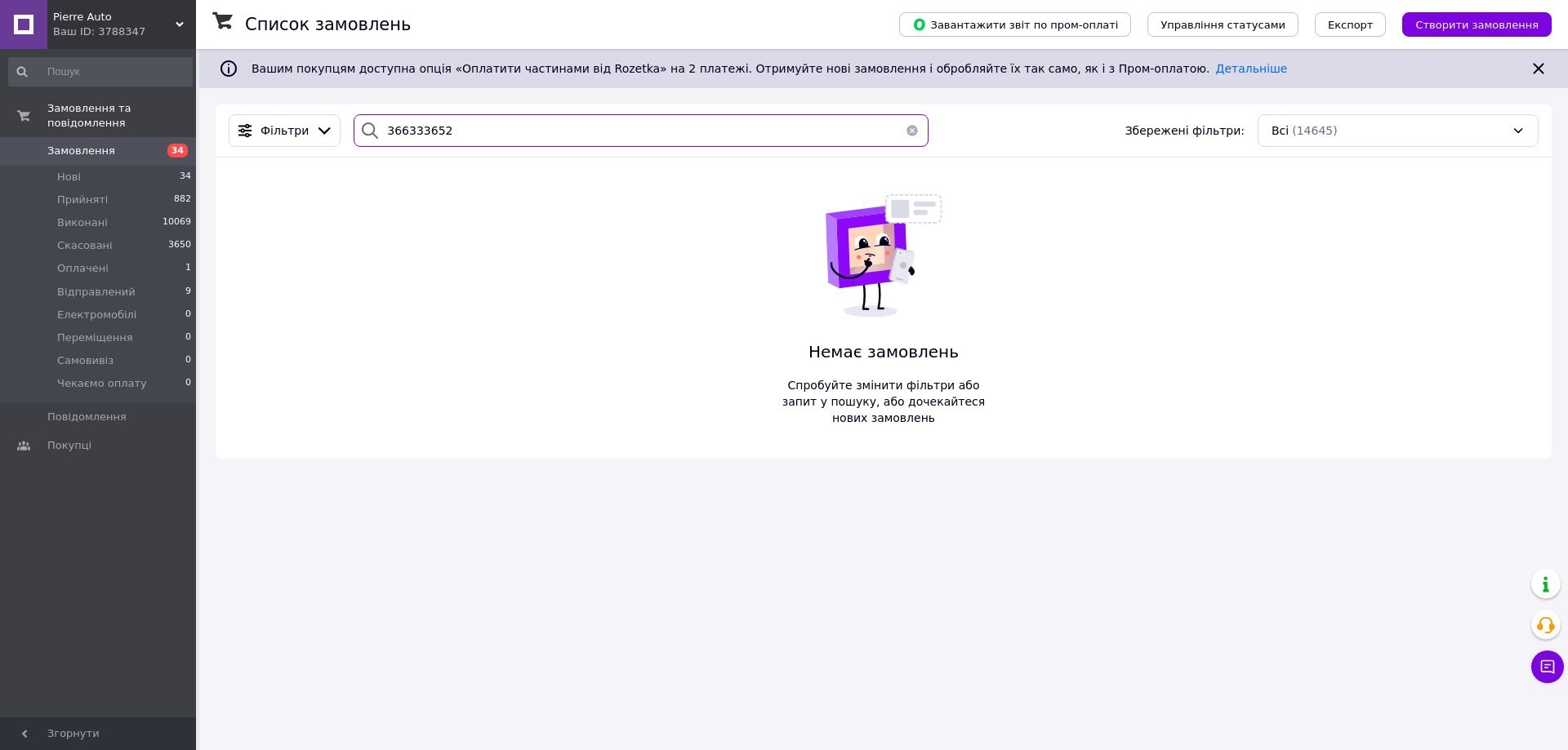
type input "366333652"
click at [132, 31] on div "Ваш ID: 3788347" at bounding box center [124, 32] width 143 height 15
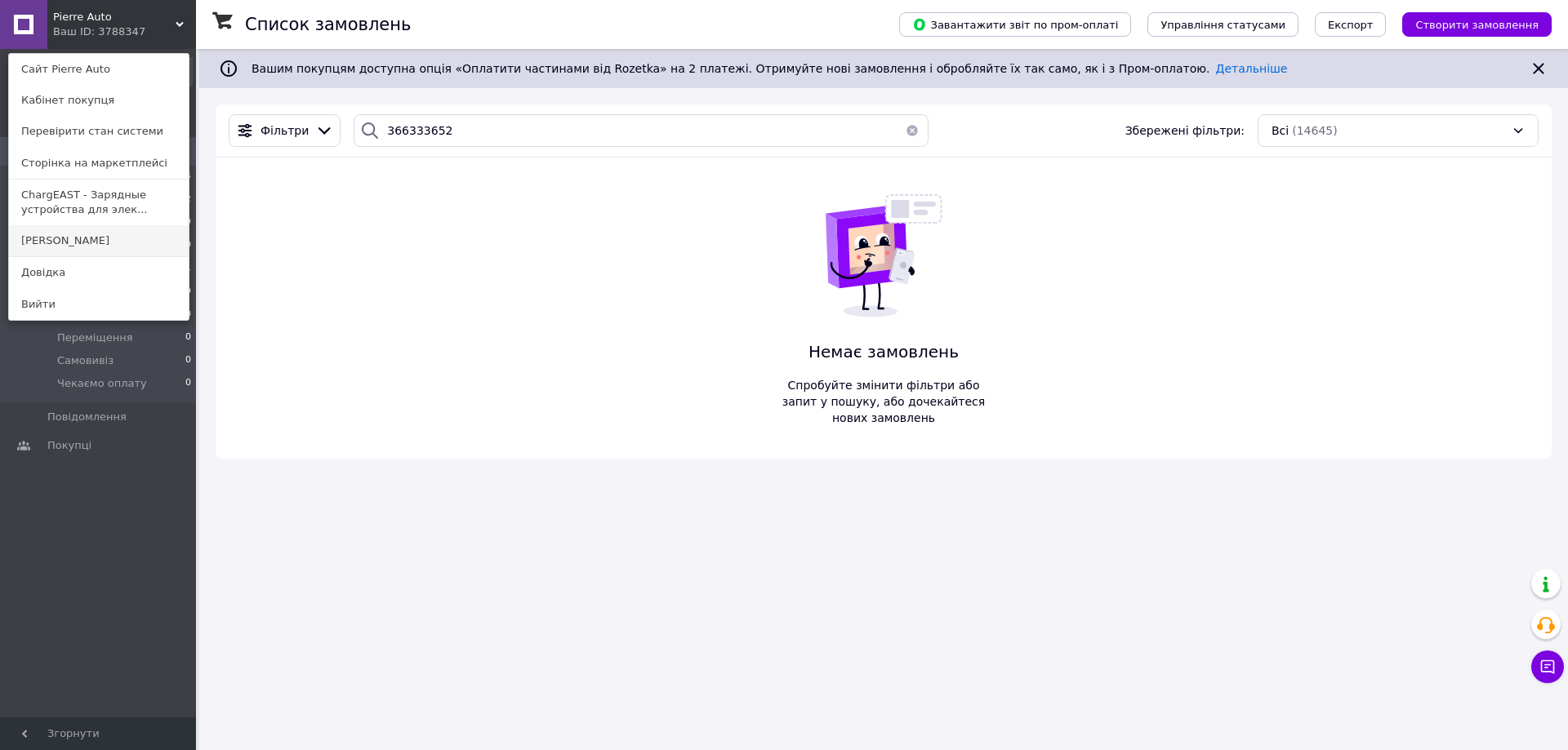
click at [69, 245] on link "[PERSON_NAME]" at bounding box center [99, 241] width 180 height 31
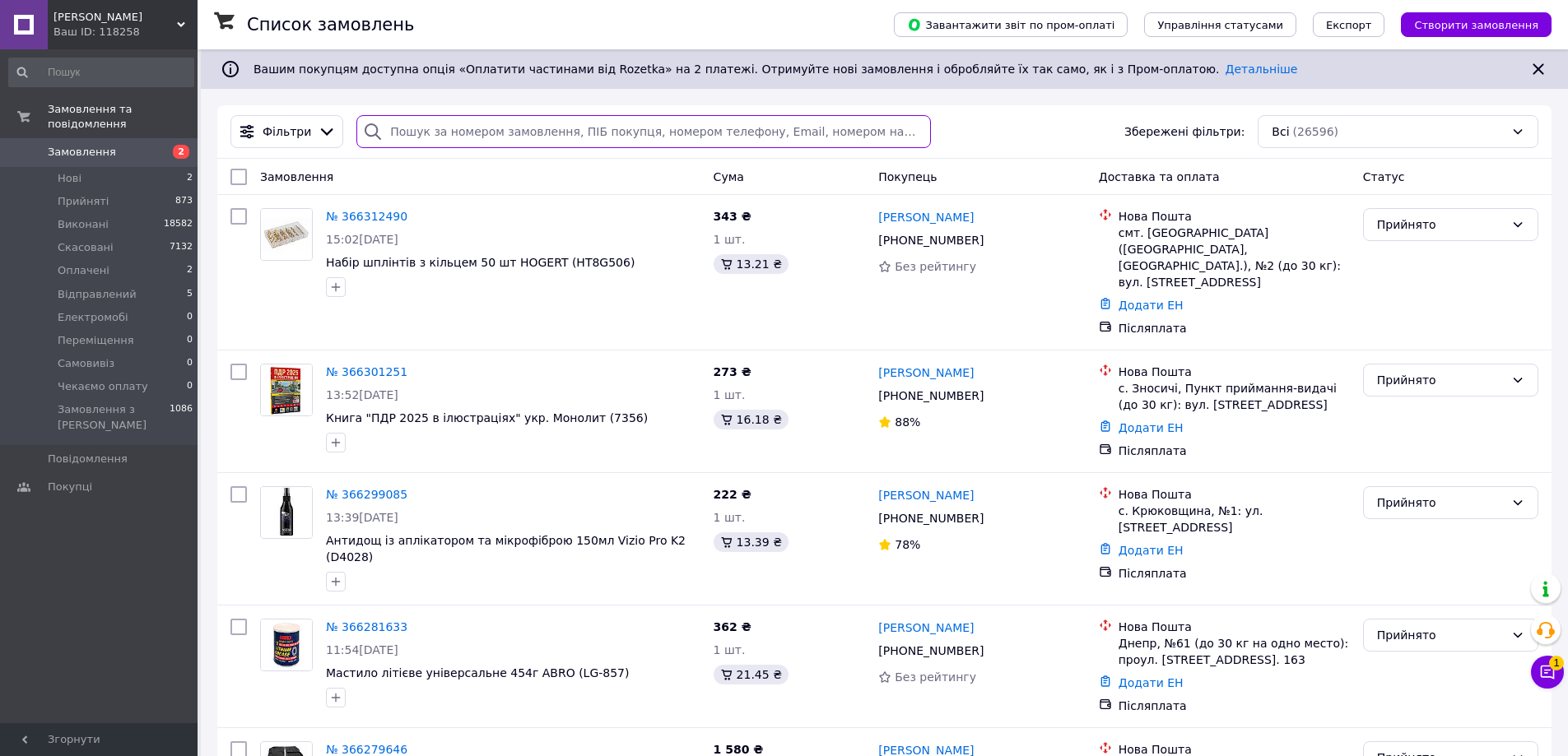
click at [607, 140] on input "search" at bounding box center [644, 132] width 574 height 33
paste input "366333652"
type input "366333652"
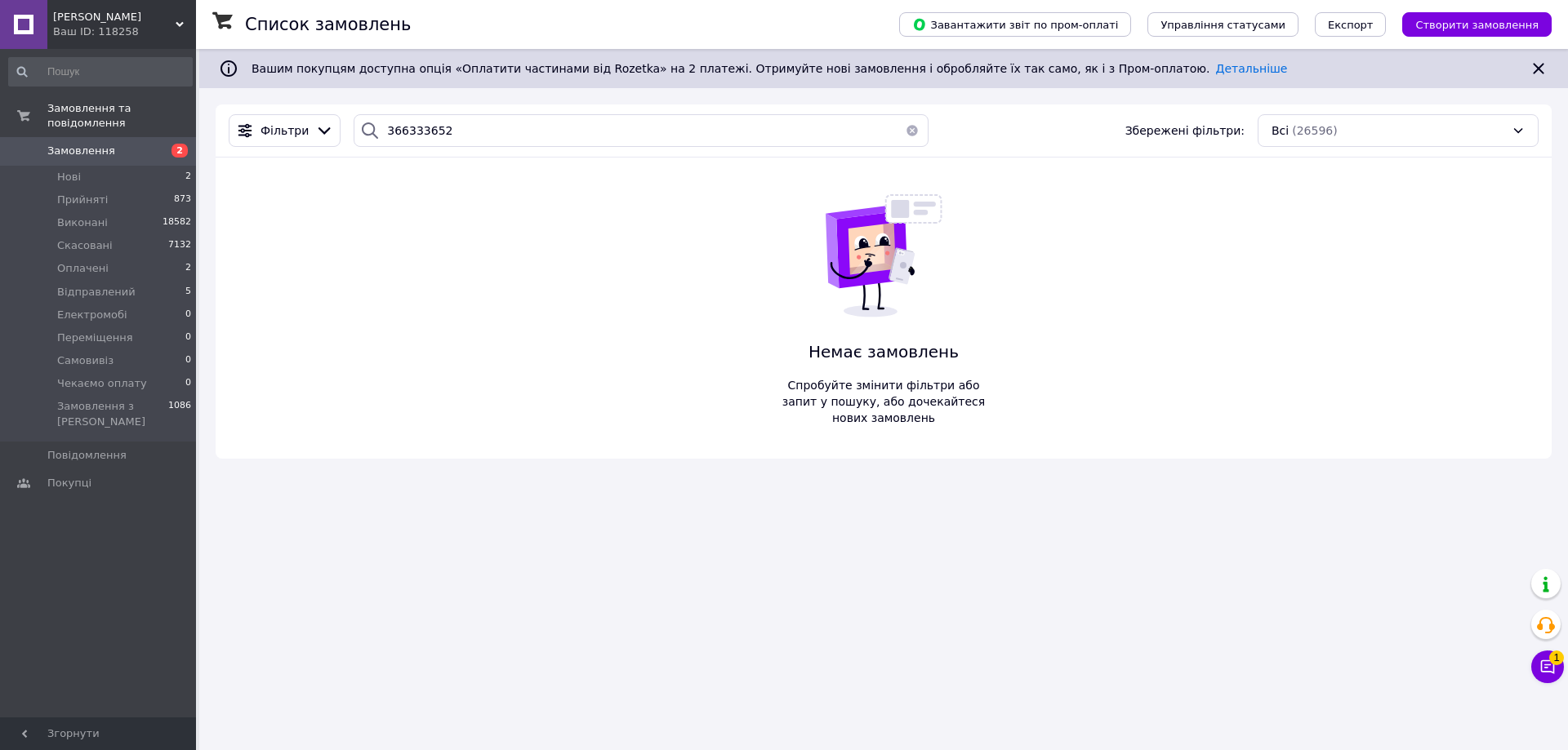
click at [136, 41] on div "[PERSON_NAME] Ваш ID: 118258" at bounding box center [121, 25] width 149 height 49
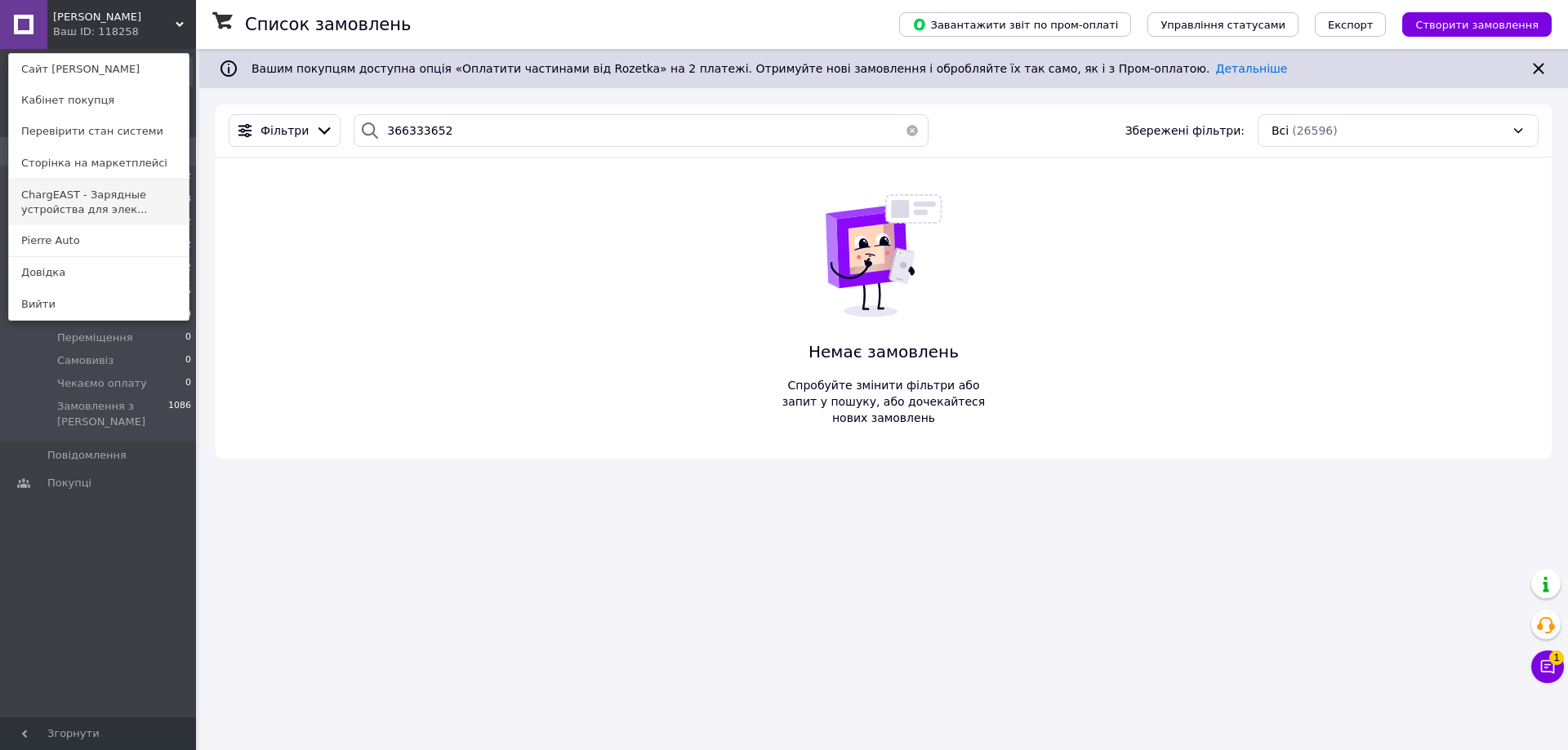
click at [89, 206] on link "ChargEAST - Зарядные устройства для элек..." at bounding box center [99, 203] width 180 height 46
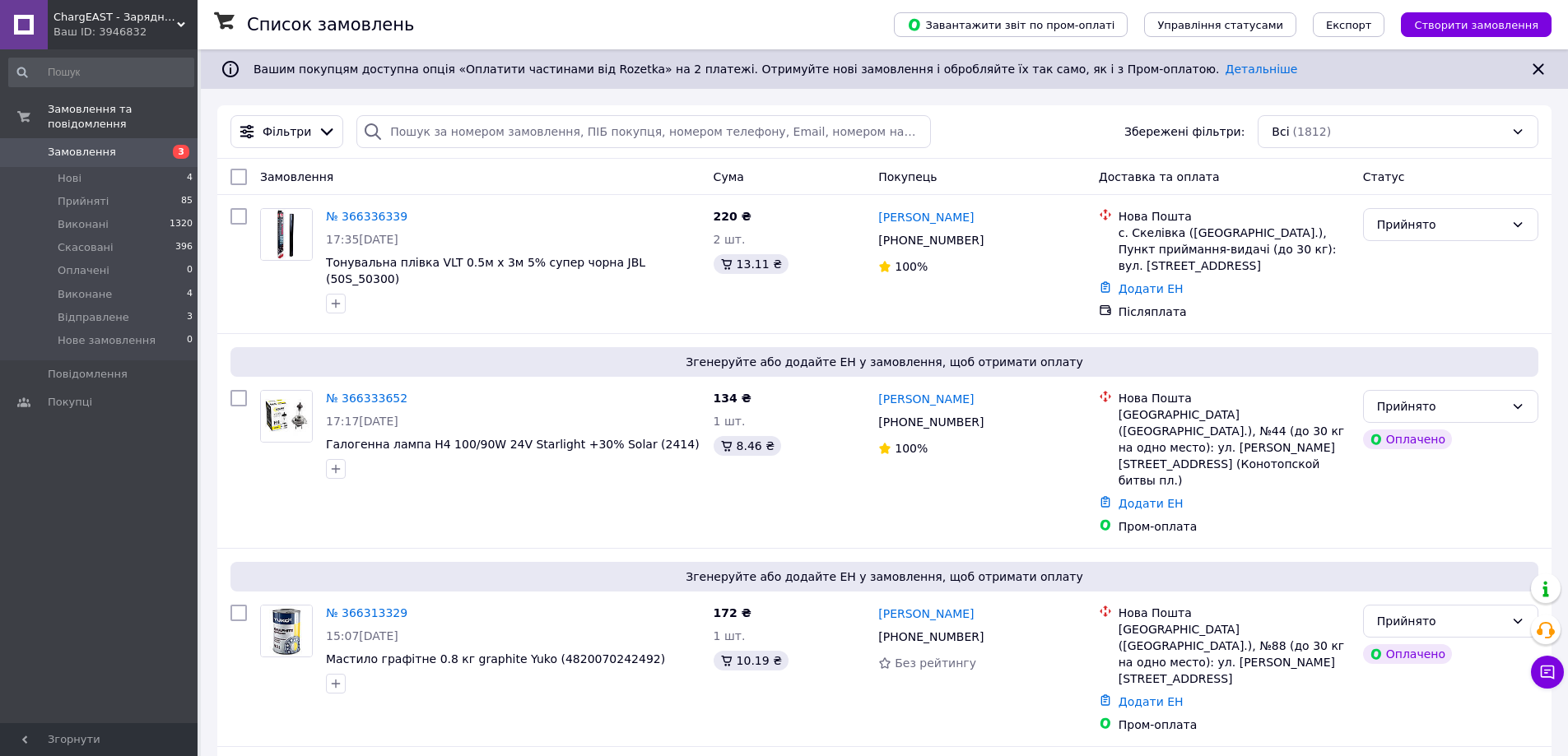
click at [621, 155] on div "Фільтри Збережені фільтри: Всі (1812)" at bounding box center [884, 132] width 1334 height 53
click at [630, 142] on input "search" at bounding box center [644, 132] width 574 height 33
paste input "366333652"
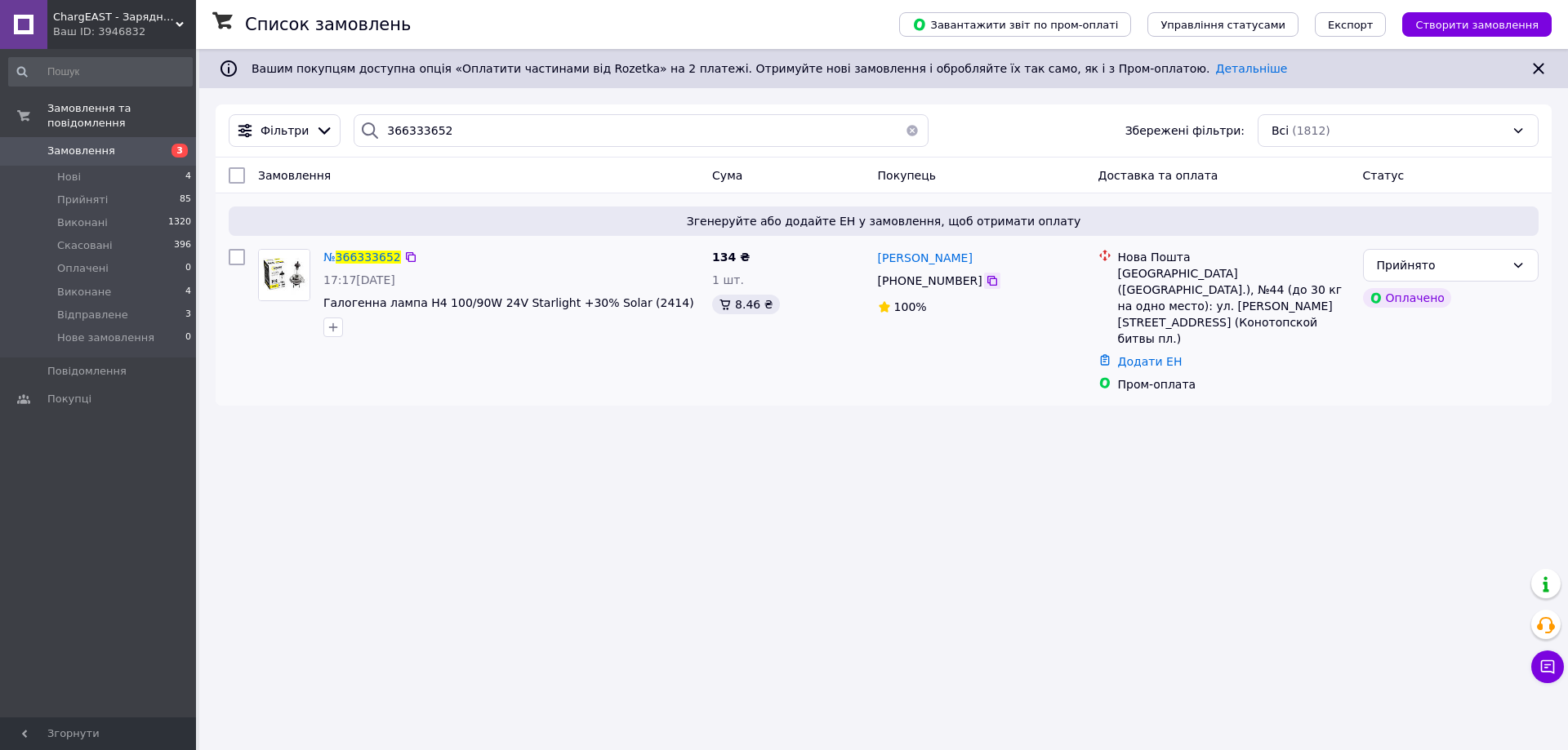
click at [984, 275] on div at bounding box center [992, 281] width 16 height 16
click at [984, 289] on div at bounding box center [992, 281] width 16 height 16
click at [988, 276] on icon at bounding box center [992, 280] width 10 height 10
click at [1131, 274] on div "Киев (Киевская обл.), №44 (до 30 кг на одно место): ул. Милютенка ,11а (Конотоп…" at bounding box center [1234, 306] width 232 height 81
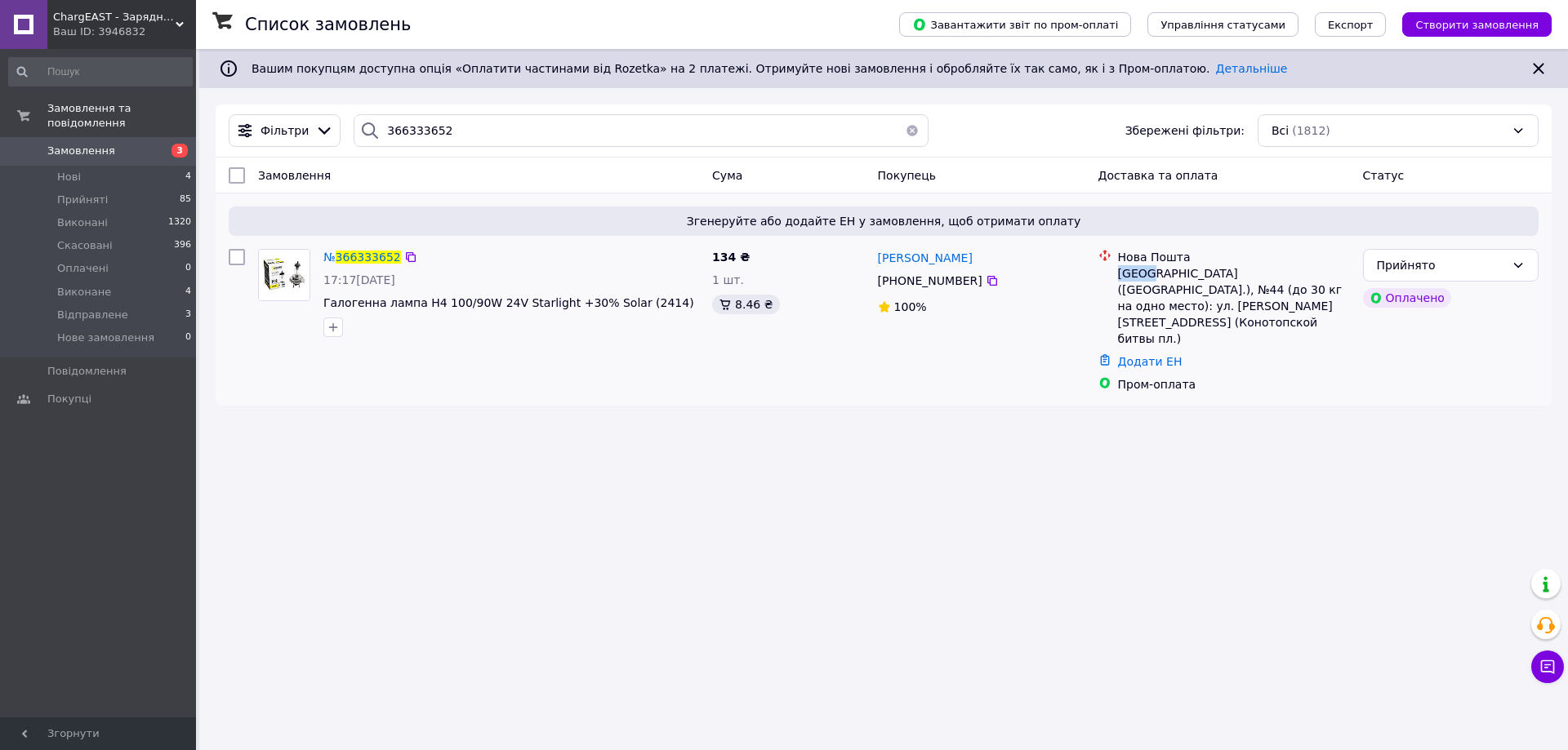
copy div "Киев"
click at [555, 115] on input "366333652" at bounding box center [642, 130] width 575 height 33
click at [547, 129] on input "366333652" at bounding box center [642, 130] width 575 height 33
paste input "6339"
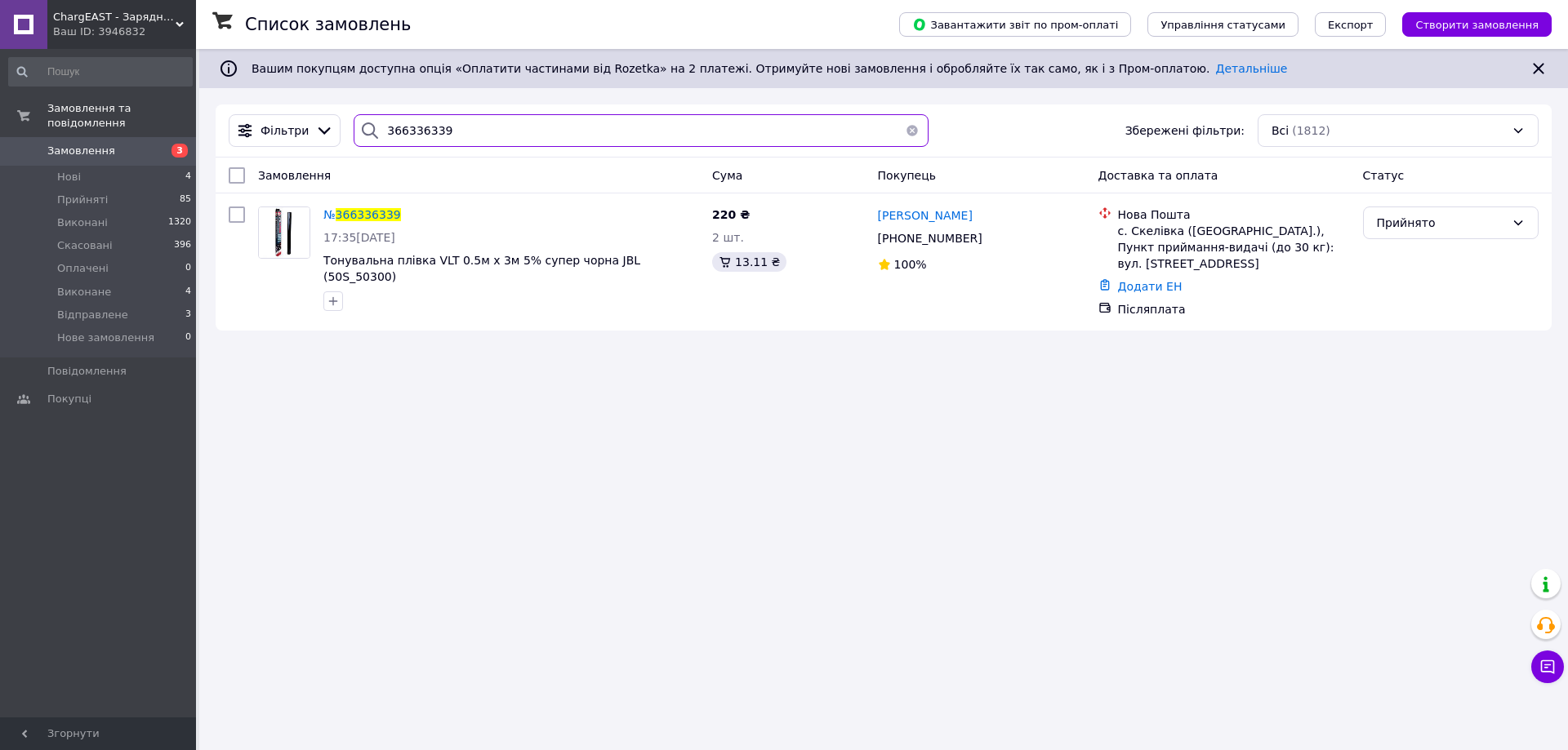
type input "366336339"
click at [1140, 234] on div "с. Скелівка (Львівська обл.), Пункт приймання-видачі (до 30 кг): вул. Центральн…" at bounding box center [1234, 247] width 232 height 49
copy div "Скелівка"
click at [173, 30] on div "Ваш ID: 3946832" at bounding box center [124, 32] width 143 height 15
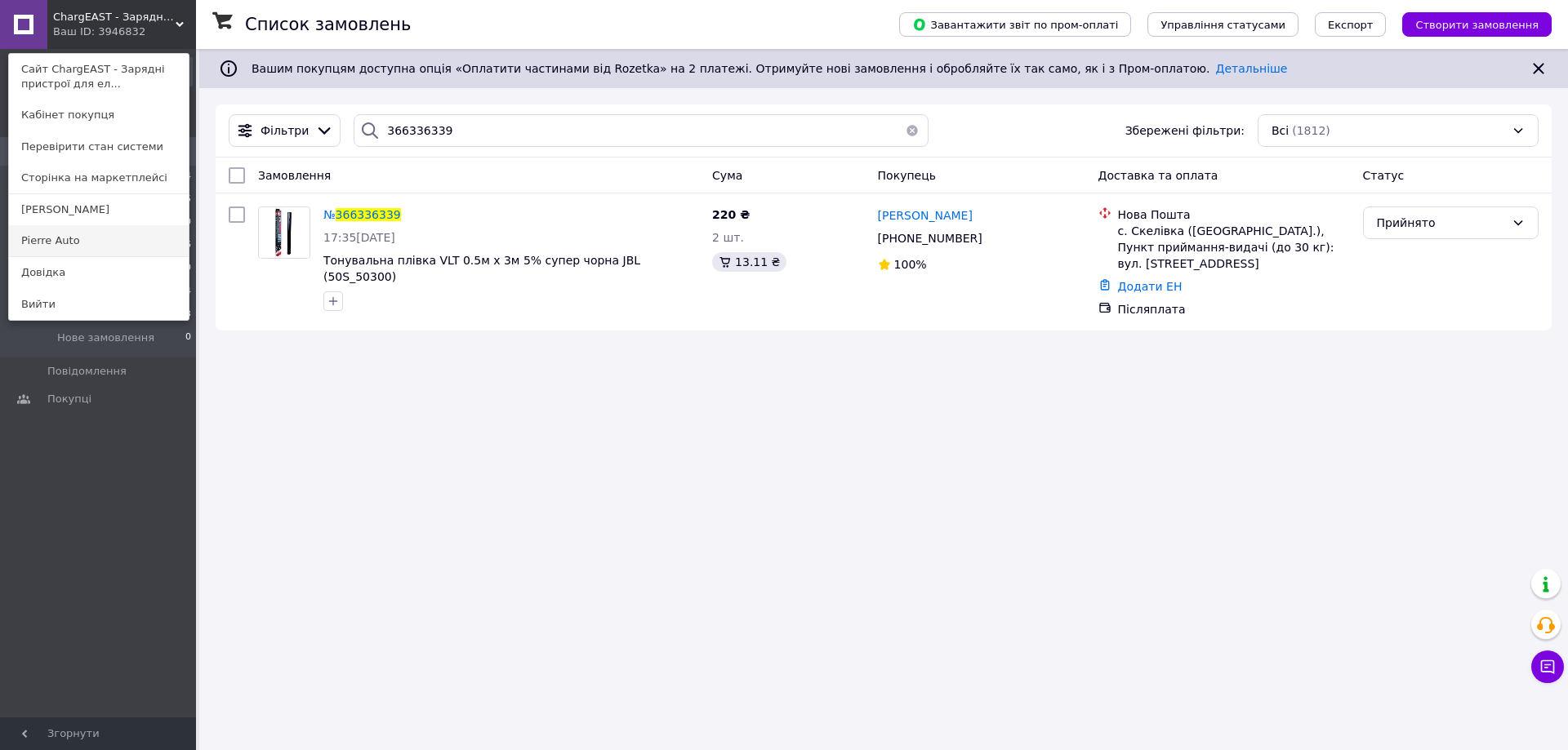
click at [87, 241] on link "Pierre Auto" at bounding box center [99, 241] width 180 height 31
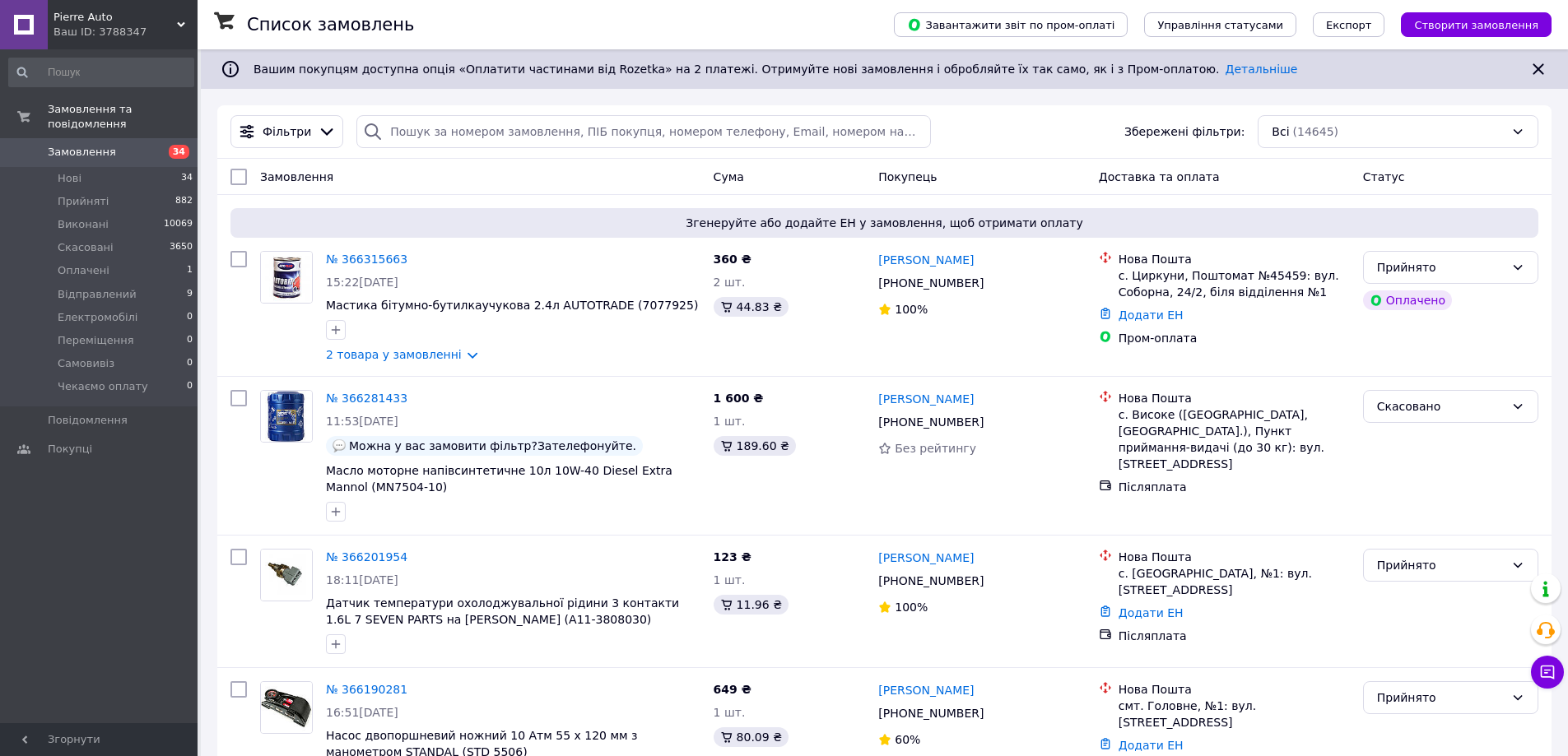
click at [82, 28] on div "Ваш ID: 3788347" at bounding box center [125, 32] width 144 height 15
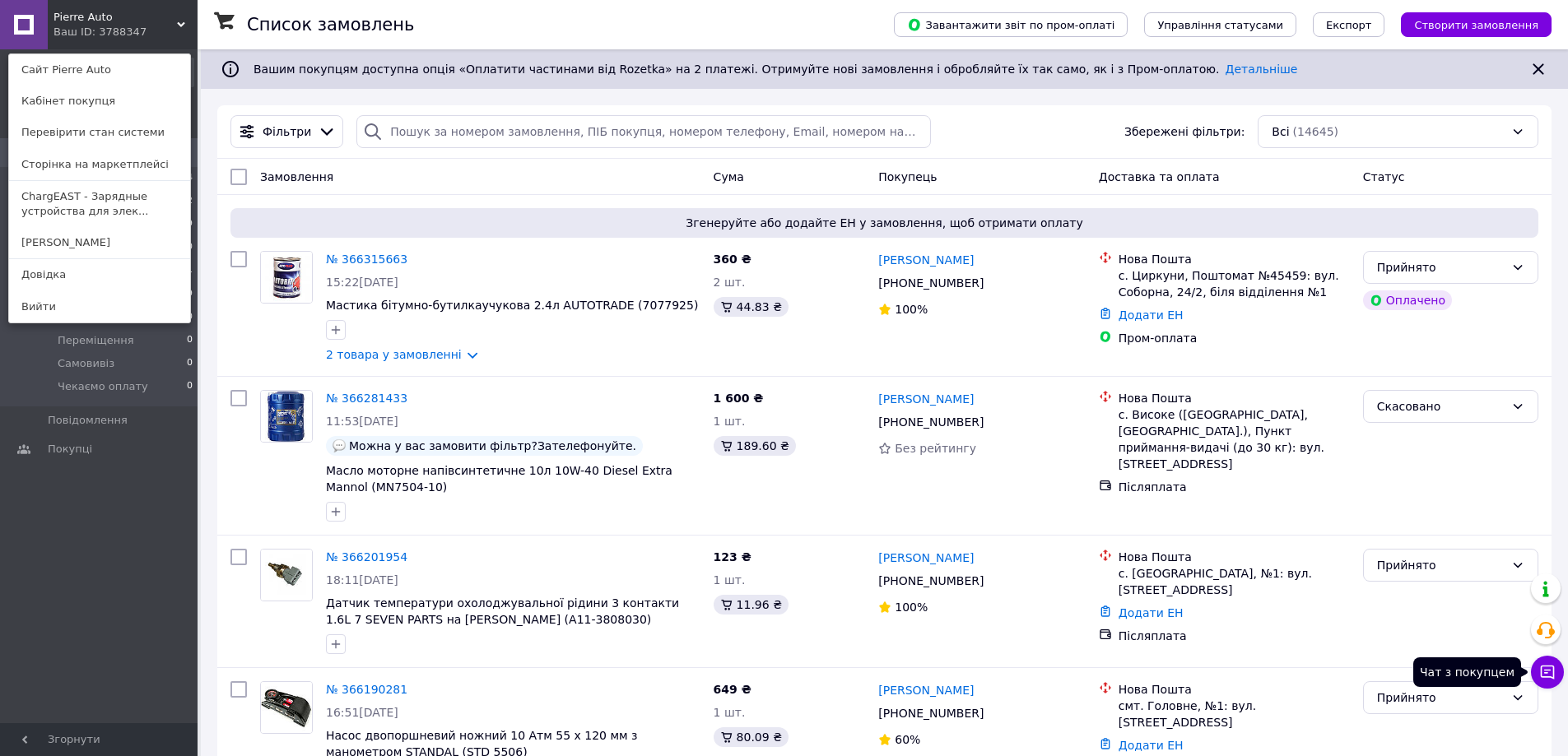
click at [1547, 677] on icon at bounding box center [1547, 672] width 14 height 14
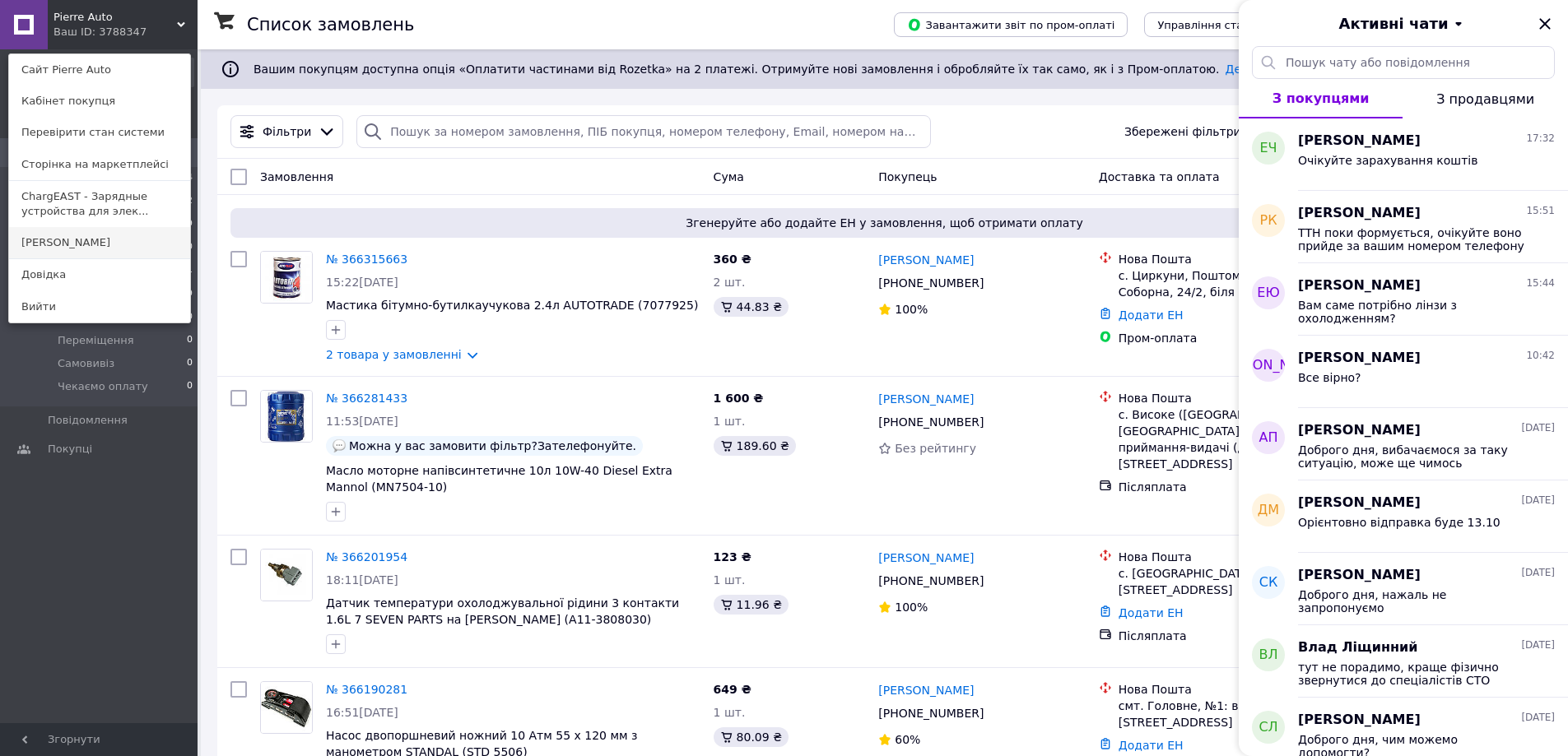
click at [75, 245] on link "[PERSON_NAME]" at bounding box center [99, 243] width 181 height 31
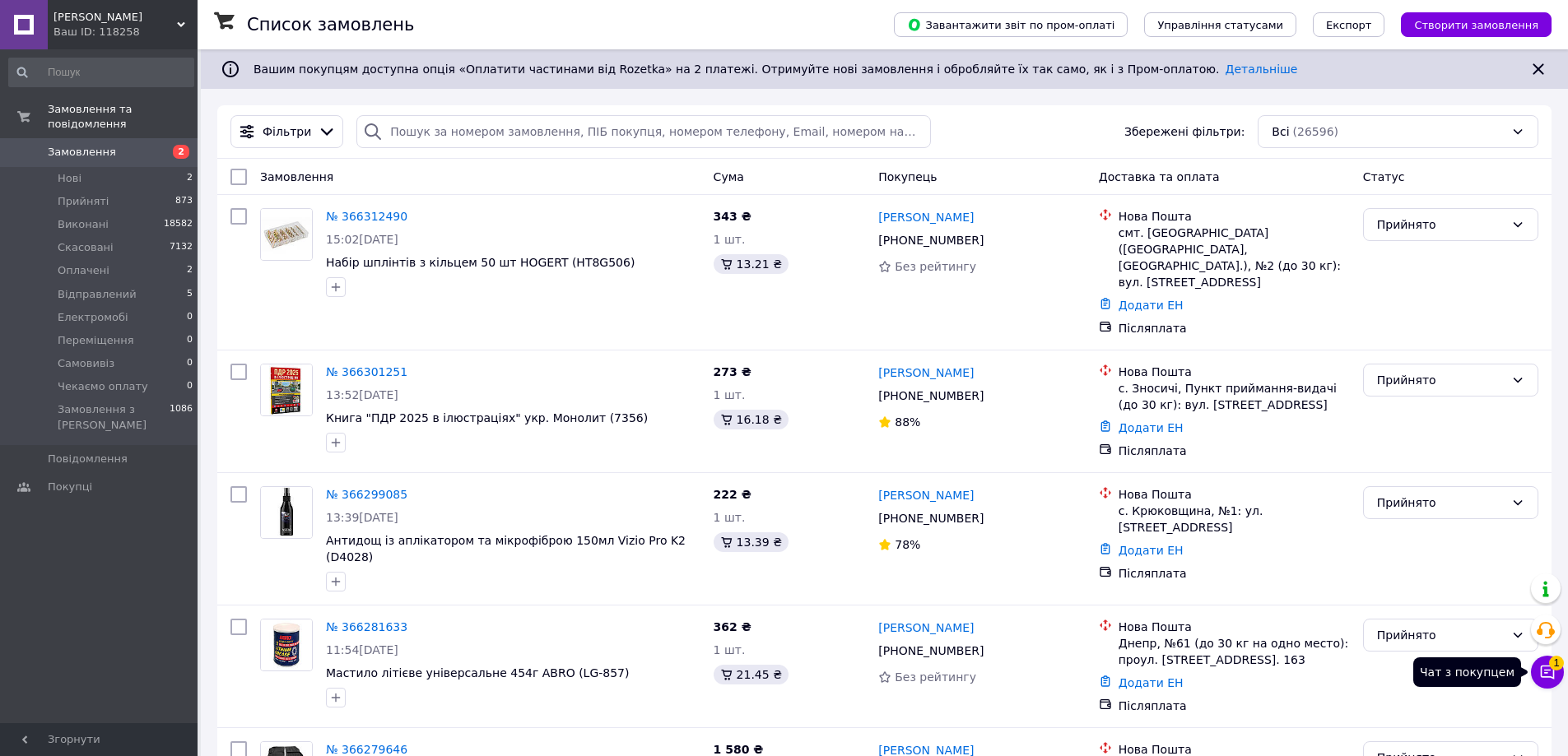
click at [1544, 669] on icon at bounding box center [1548, 672] width 17 height 17
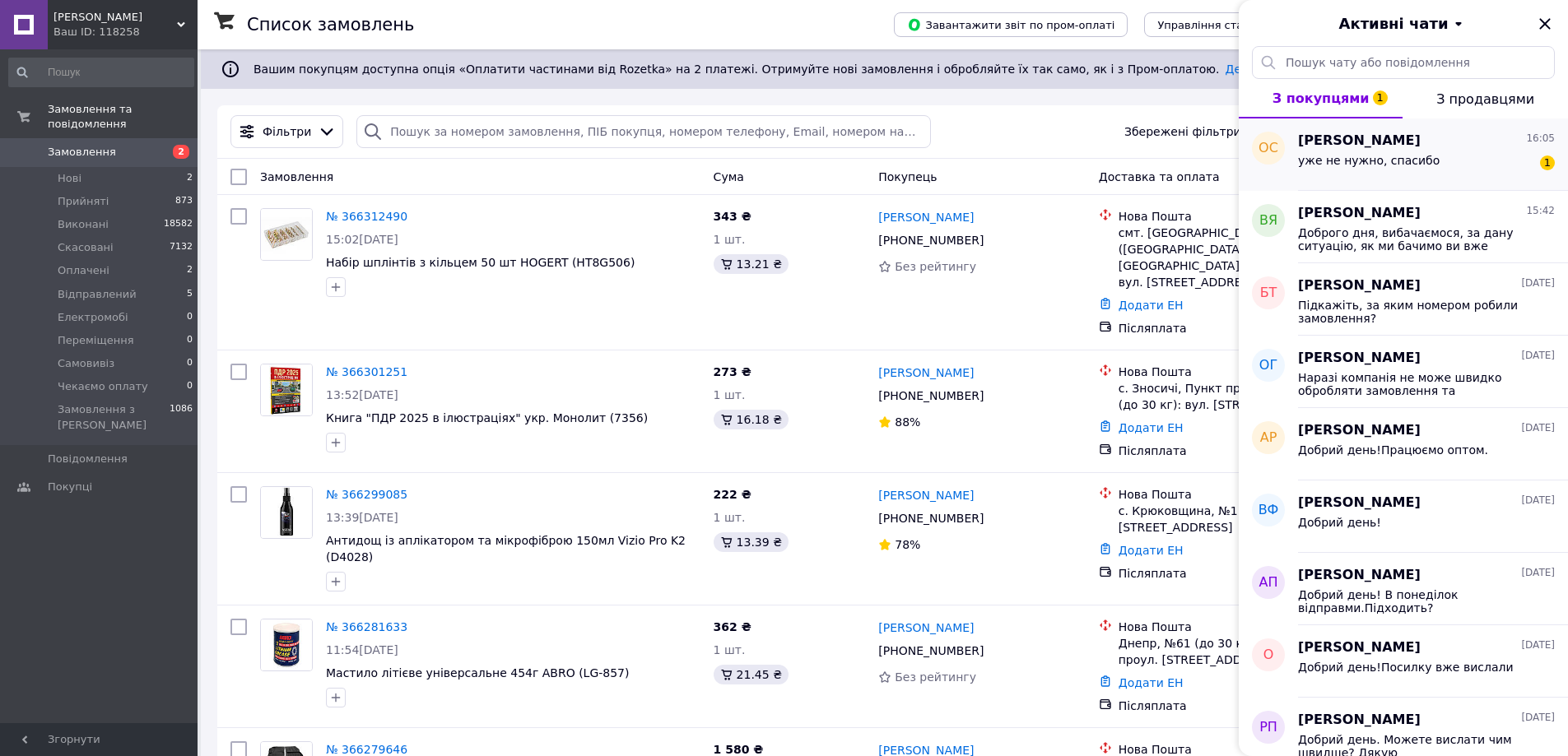
click at [1393, 177] on div "[PERSON_NAME] 16:05 уже не нужно, спасибо 1" at bounding box center [1433, 155] width 270 height 73
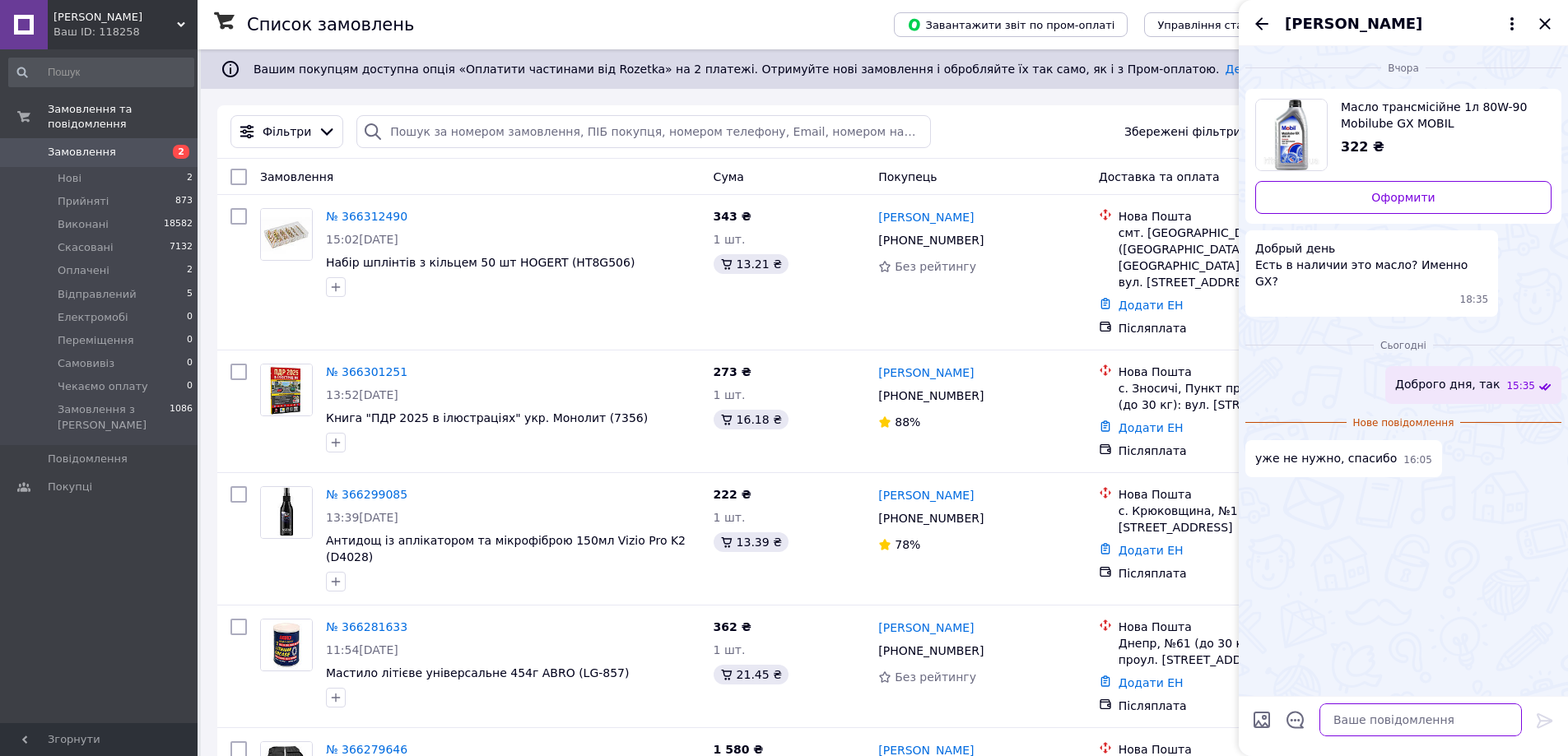
click at [1416, 725] on textarea at bounding box center [1421, 720] width 202 height 33
paste textarea "Раптом що - звертайтесь) Будемо раді допомогти. Гарного дня🙌 Якщо будуть потріб…"
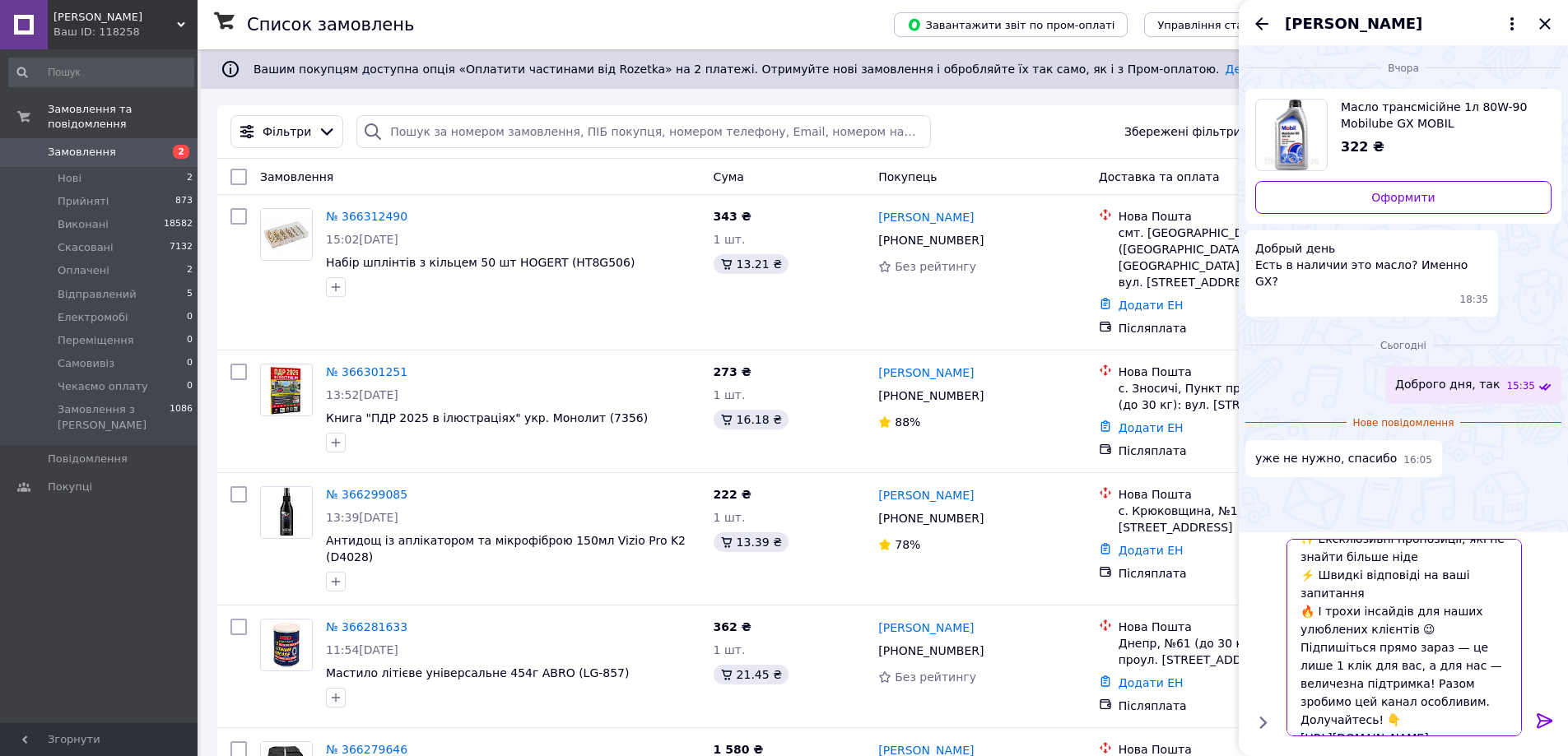
scroll to position [198, 0]
type textarea "Раптом що - звертайтесь) Будемо раді допомогти. Гарного дня🙌 Якщо будуть потріб…"
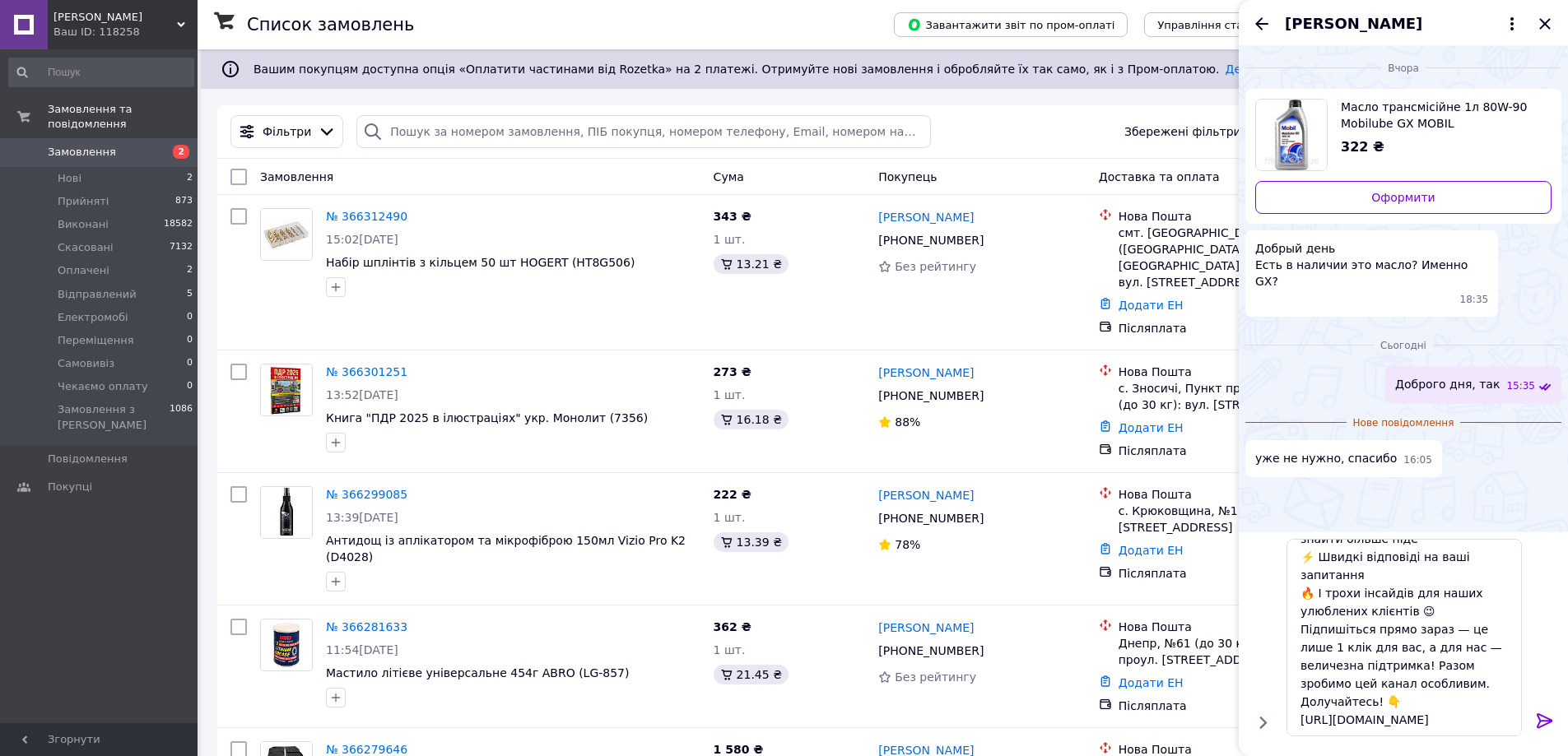
drag, startPoint x: 1534, startPoint y: 720, endPoint x: 1531, endPoint y: 697, distance: 23.2
click at [1534, 719] on div at bounding box center [1545, 724] width 33 height 39
click at [1549, 727] on icon at bounding box center [1544, 720] width 19 height 19
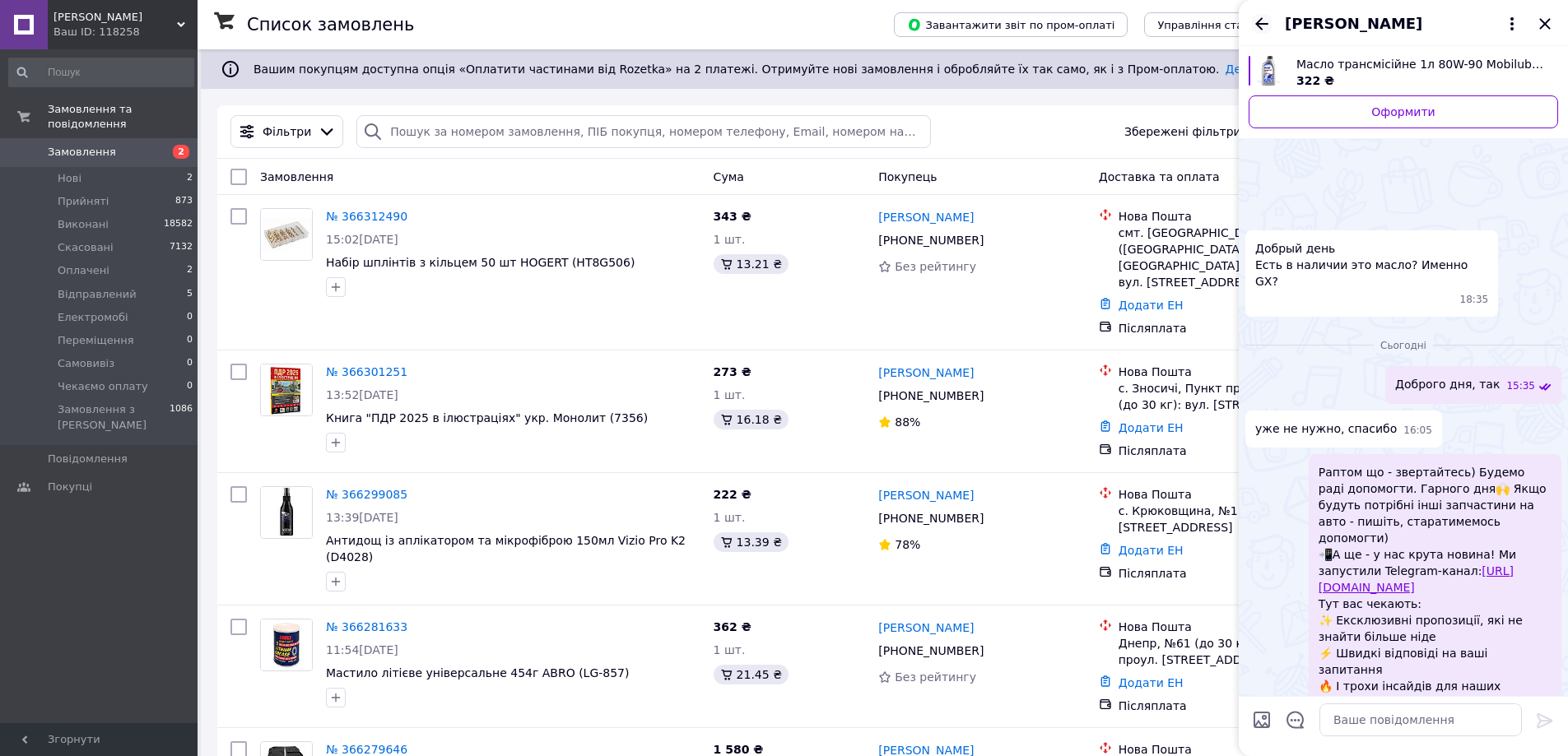
scroll to position [65, 0]
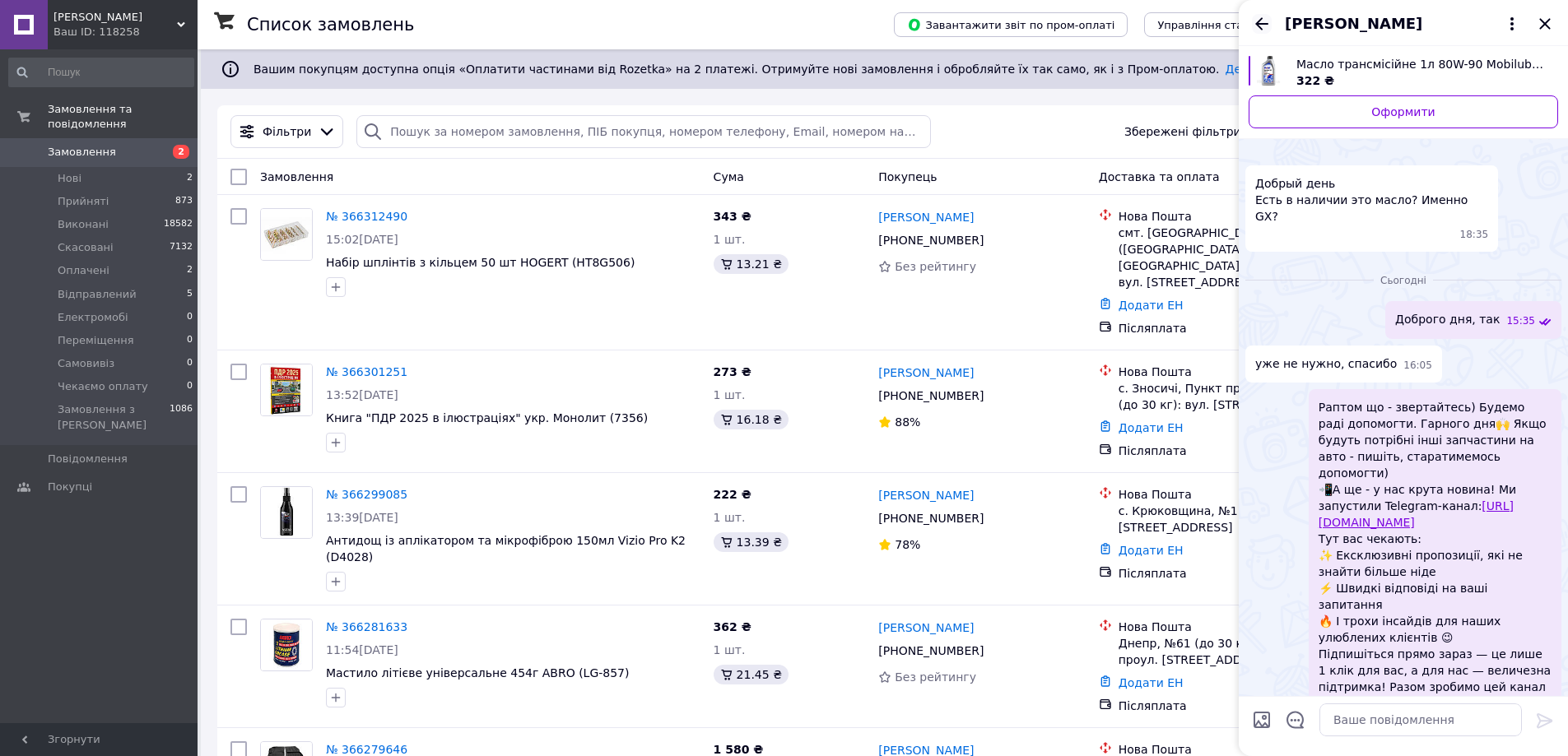
click at [1265, 33] on icon "Назад" at bounding box center [1261, 23] width 19 height 19
